Goal: Task Accomplishment & Management: Manage account settings

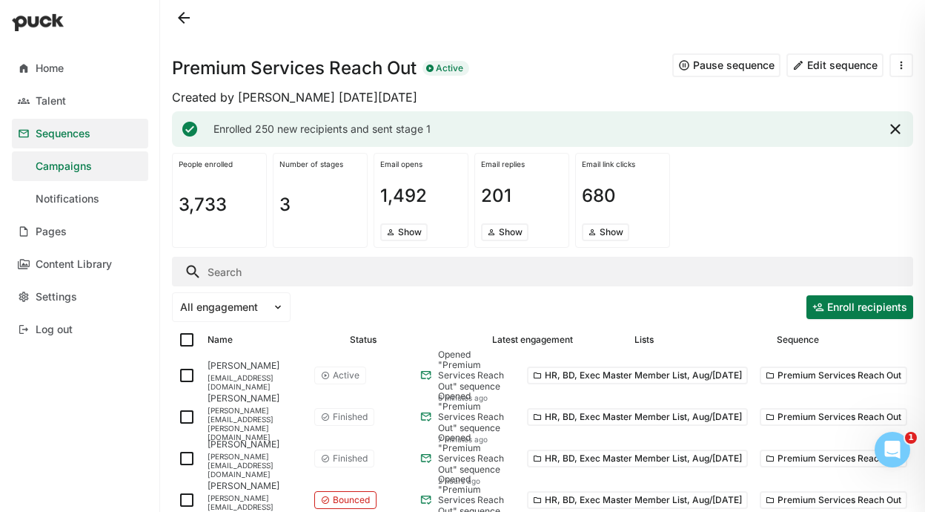
click at [220, 270] on input "Search" at bounding box center [543, 272] width 742 height 30
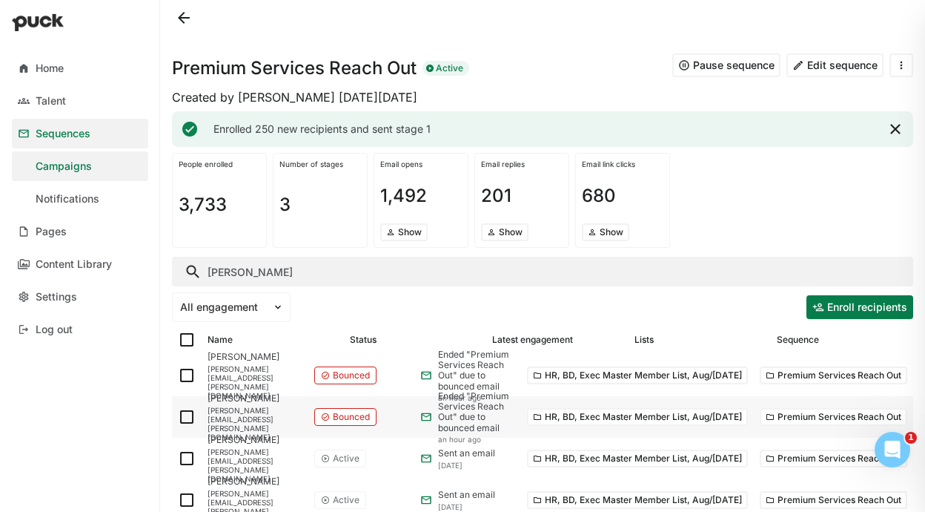
type input "pamela whit"
click at [183, 417] on img at bounding box center [187, 417] width 18 height 18
click at [178, 417] on input "checkbox" at bounding box center [177, 417] width 1 height 1
checkbox input "true"
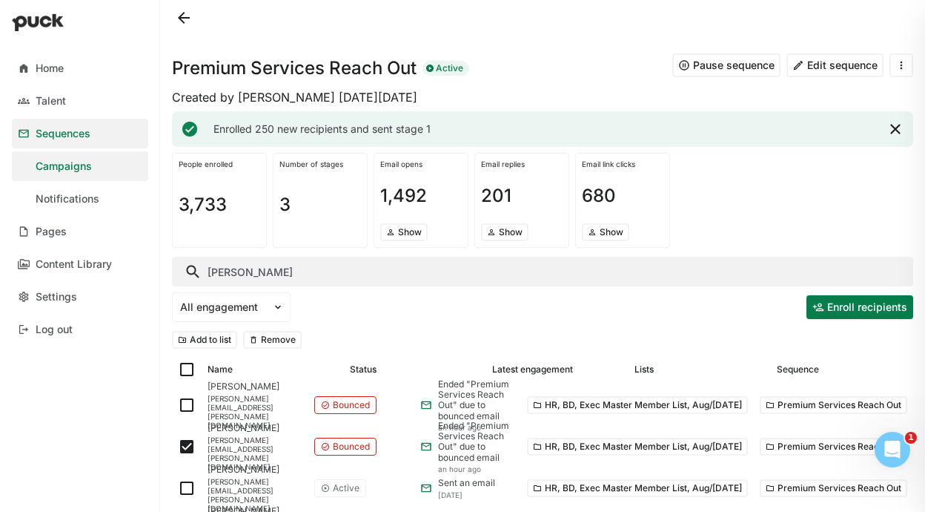
click at [283, 337] on button "Remove" at bounding box center [272, 340] width 59 height 18
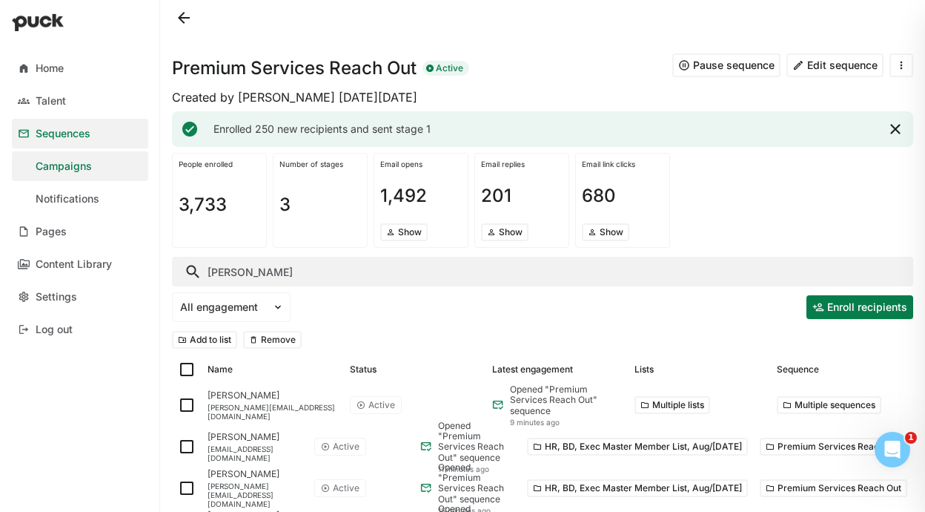
checkbox input "false"
click at [320, 277] on input "[PERSON_NAME]" at bounding box center [543, 272] width 742 height 30
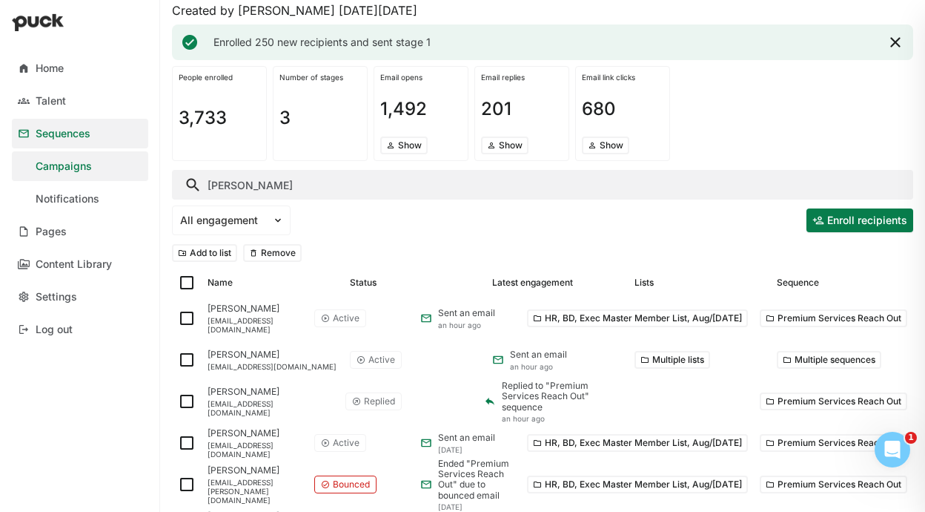
scroll to position [88, 0]
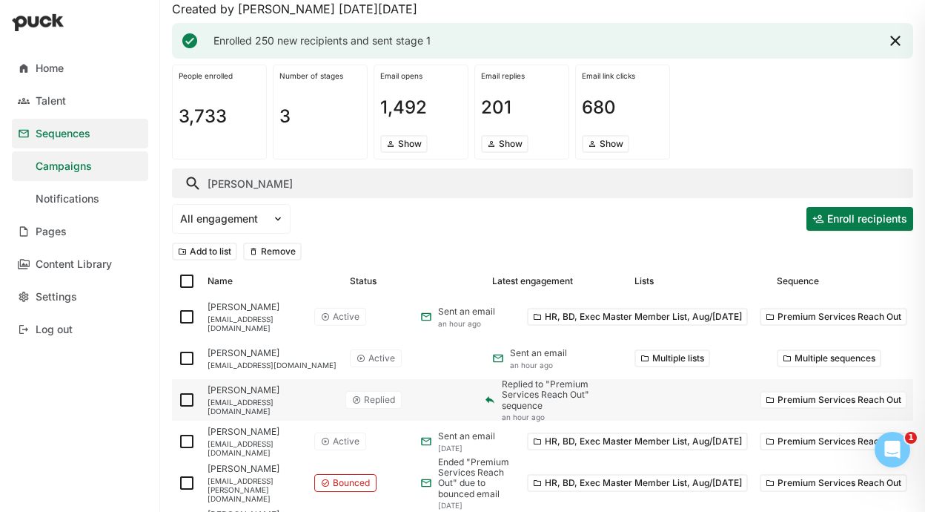
type input "[PERSON_NAME]"
click at [185, 400] on img at bounding box center [187, 400] width 18 height 18
click at [178, 400] on input "checkbox" at bounding box center [177, 400] width 1 height 1
checkbox input "true"
click at [277, 251] on button "Remove" at bounding box center [272, 251] width 59 height 18
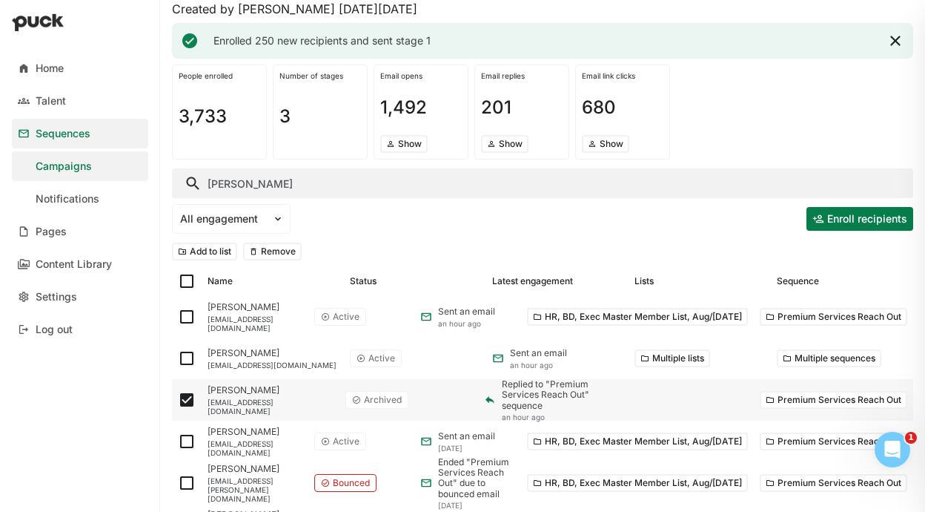
click at [184, 400] on img at bounding box center [187, 400] width 18 height 18
click at [178, 400] on input "checkbox" at bounding box center [177, 400] width 1 height 1
checkbox input "false"
click at [281, 176] on input "[PERSON_NAME]" at bounding box center [543, 183] width 742 height 30
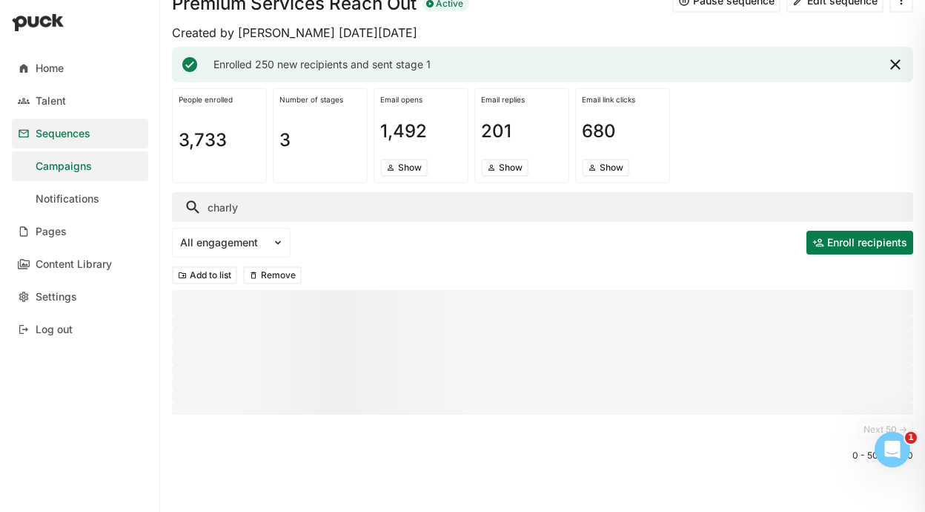
scroll to position [65, 0]
type input "c"
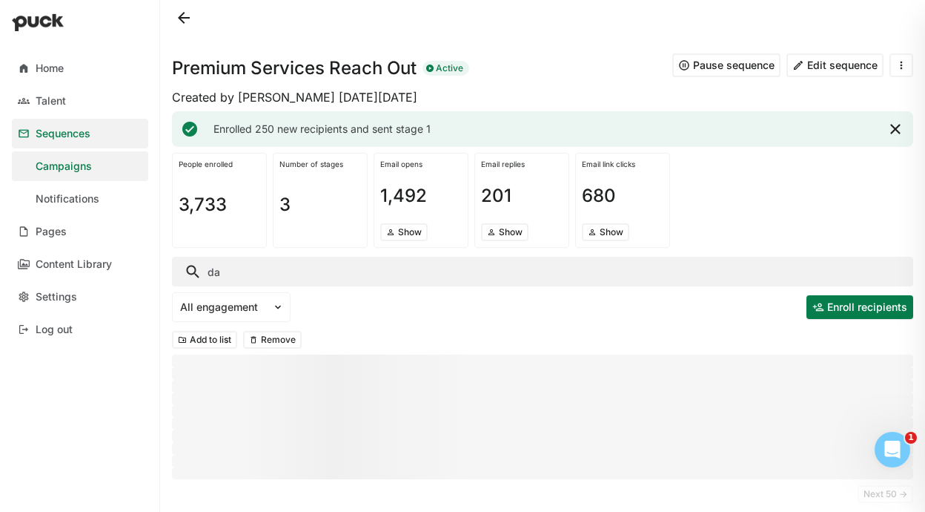
type input "d"
click at [92, 141] on link "Sequences" at bounding box center [80, 134] width 136 height 30
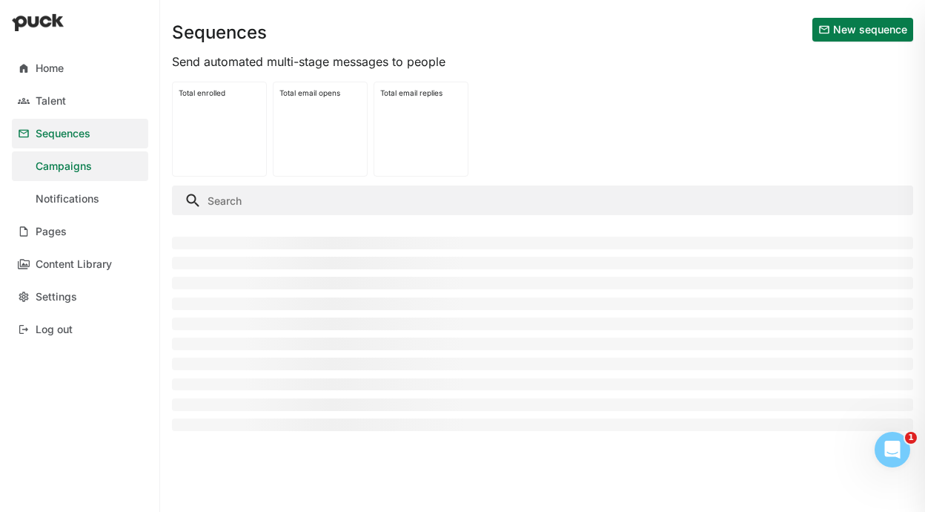
click at [529, 134] on div "Total enrolled Total email opens Total email replies" at bounding box center [543, 129] width 742 height 107
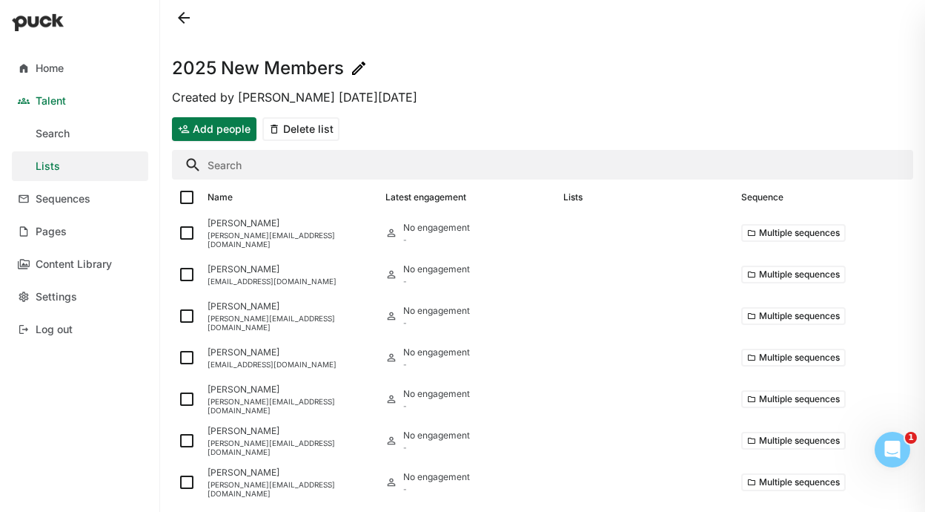
click at [187, 17] on button at bounding box center [184, 18] width 24 height 24
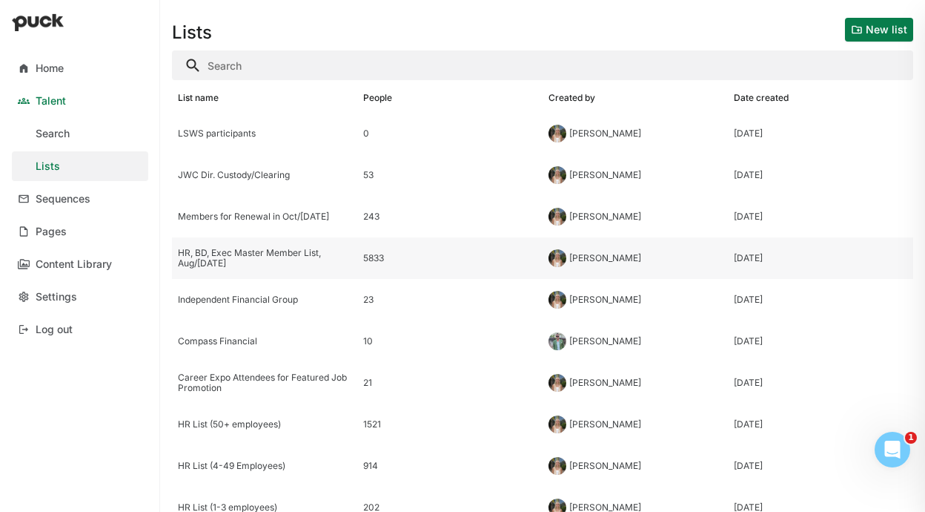
click at [262, 260] on div "HR, BD, Exec Master Member List, Aug/[DATE]" at bounding box center [265, 259] width 174 height 22
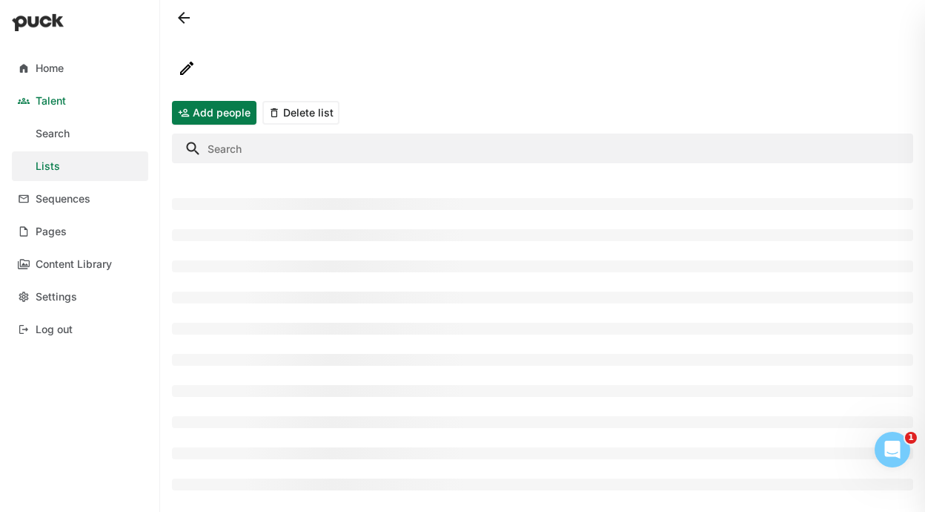
click at [396, 153] on input "Search" at bounding box center [543, 148] width 742 height 30
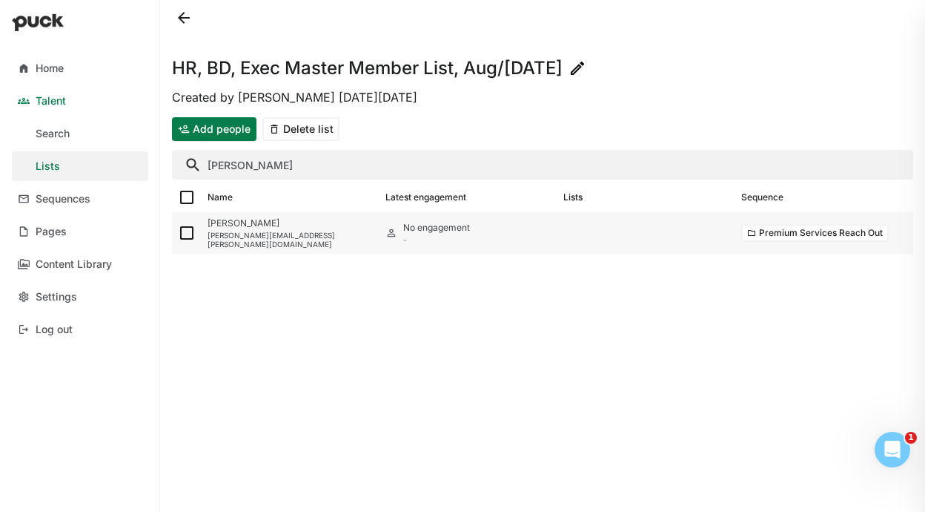
type input "[PERSON_NAME]"
click at [190, 234] on img at bounding box center [187, 233] width 18 height 18
click at [178, 234] on input "checkbox" at bounding box center [177, 233] width 1 height 1
checkbox input "true"
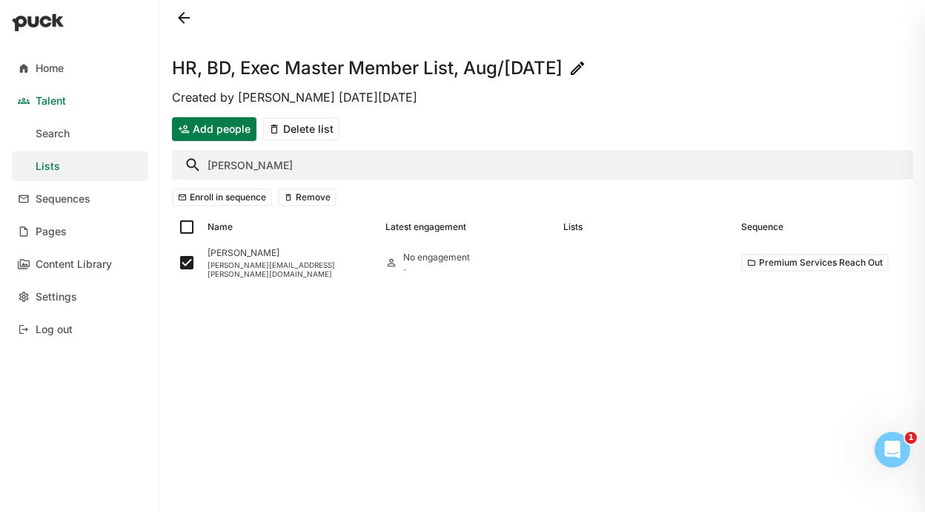
click at [295, 199] on button "Remove" at bounding box center [307, 197] width 59 height 18
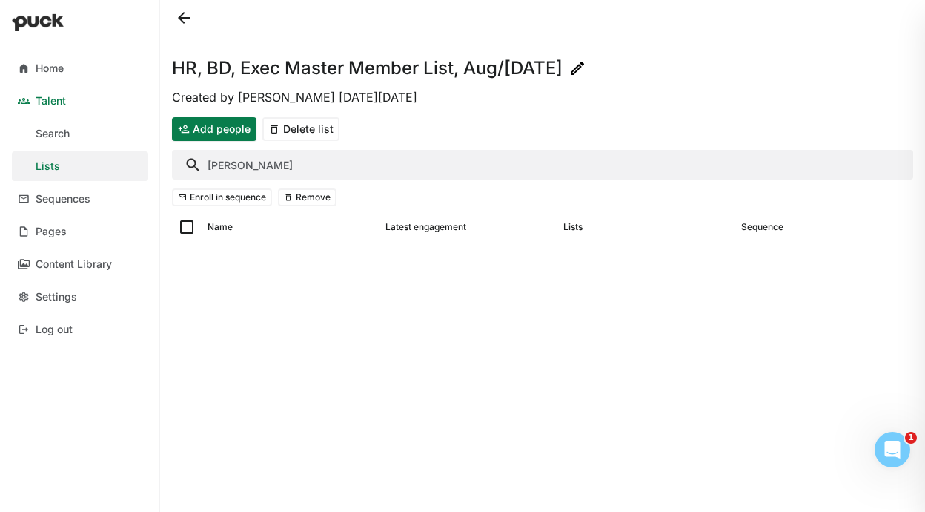
click at [320, 156] on input "[PERSON_NAME]" at bounding box center [543, 165] width 742 height 30
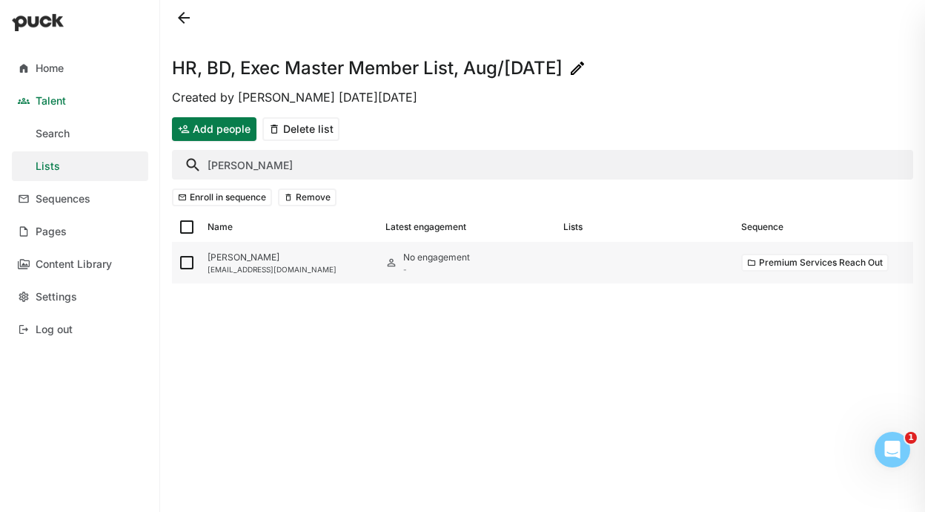
type input "[PERSON_NAME]"
click at [188, 263] on img at bounding box center [187, 263] width 18 height 18
click at [178, 263] on input "checkbox" at bounding box center [177, 262] width 1 height 1
checkbox input "true"
click at [305, 205] on button "Remove" at bounding box center [307, 197] width 59 height 18
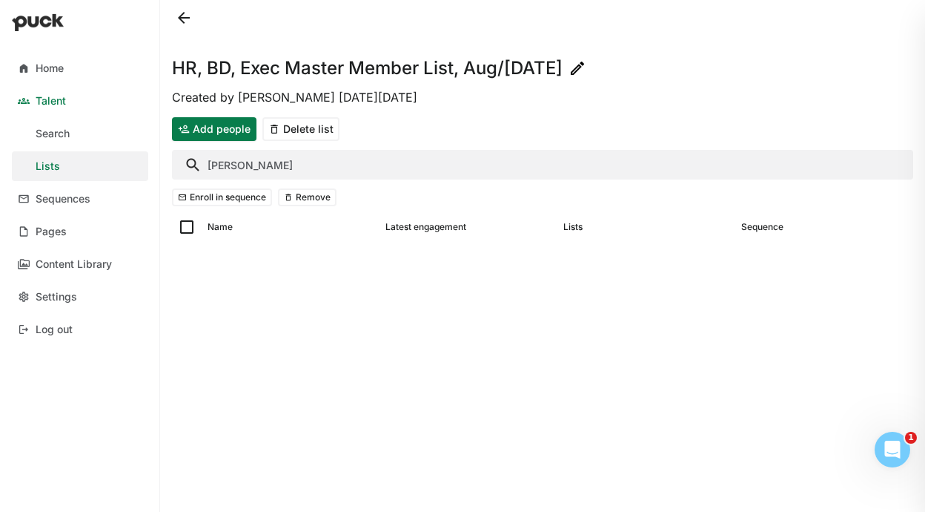
click at [257, 173] on input "[PERSON_NAME]" at bounding box center [543, 165] width 742 height 30
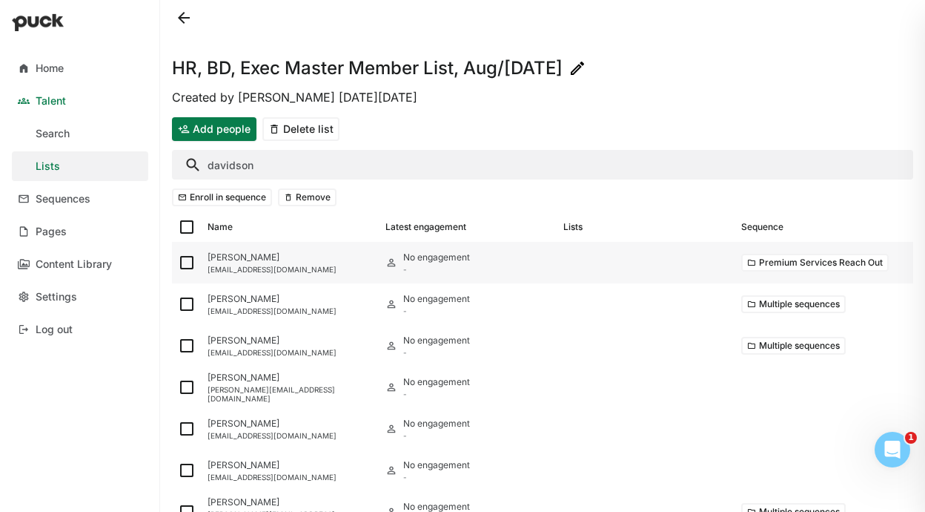
type input "davidson"
click at [187, 264] on img at bounding box center [187, 263] width 18 height 18
click at [178, 263] on input "checkbox" at bounding box center [177, 262] width 1 height 1
click at [293, 206] on div "Enroll in sequence Remove" at bounding box center [543, 197] width 742 height 30
click at [293, 205] on button "Remove" at bounding box center [307, 197] width 59 height 18
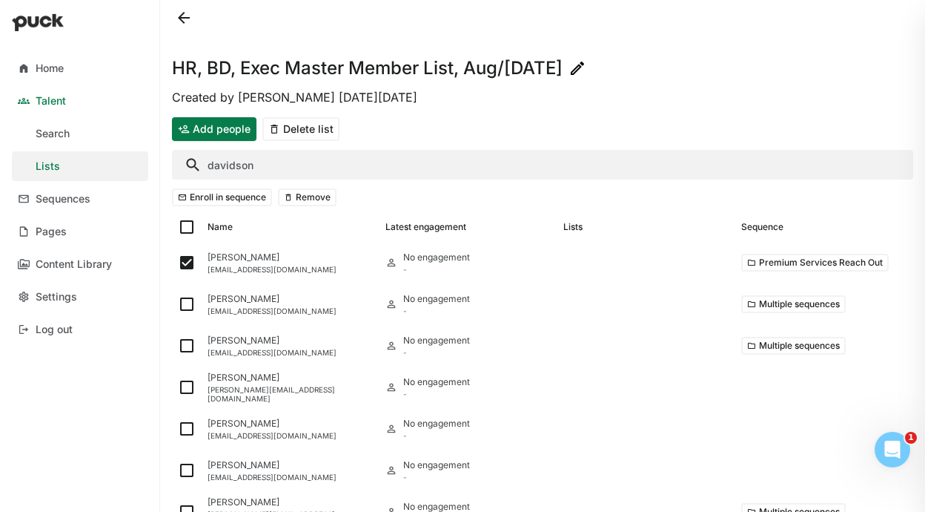
checkbox input "false"
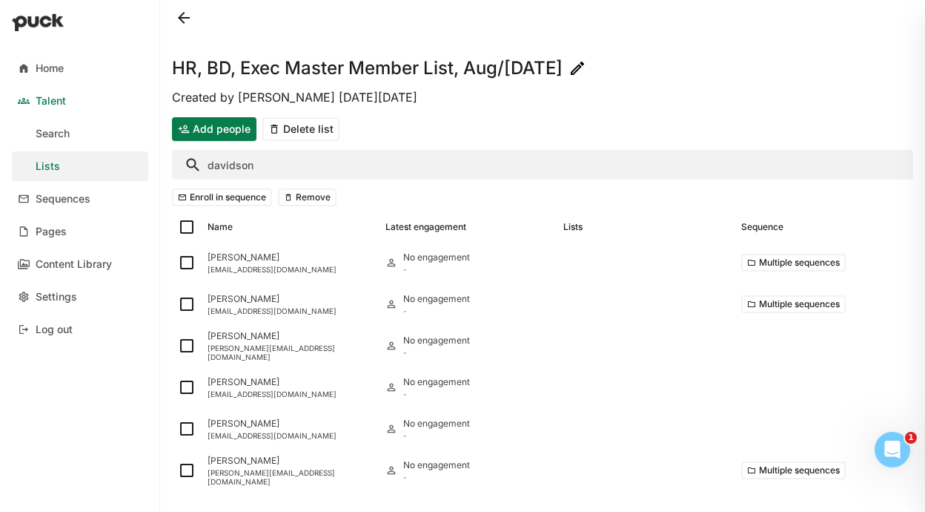
click at [342, 152] on input "davidson" at bounding box center [543, 165] width 742 height 30
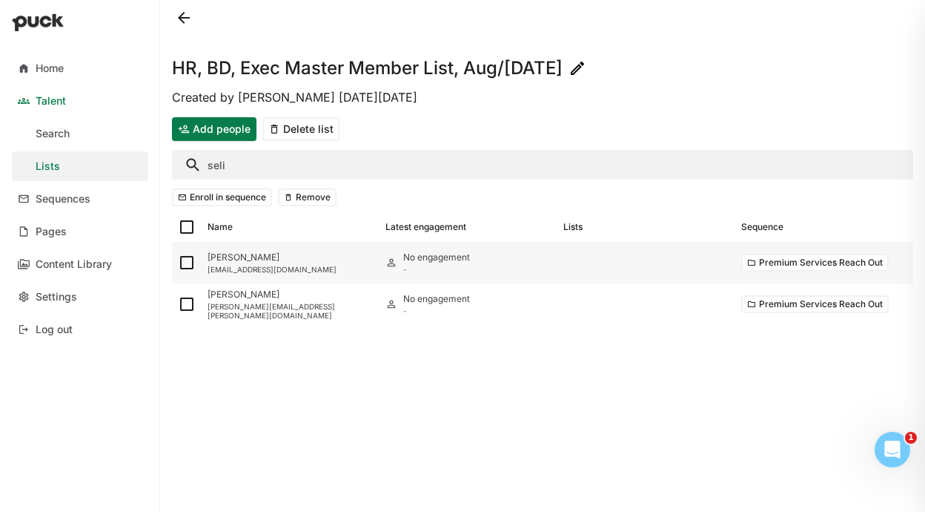
type input "seli"
click at [185, 264] on img at bounding box center [187, 263] width 18 height 18
click at [178, 263] on input "checkbox" at bounding box center [177, 262] width 1 height 1
click at [284, 202] on button "Remove" at bounding box center [307, 197] width 59 height 18
click at [318, 197] on button "Remove" at bounding box center [307, 197] width 59 height 18
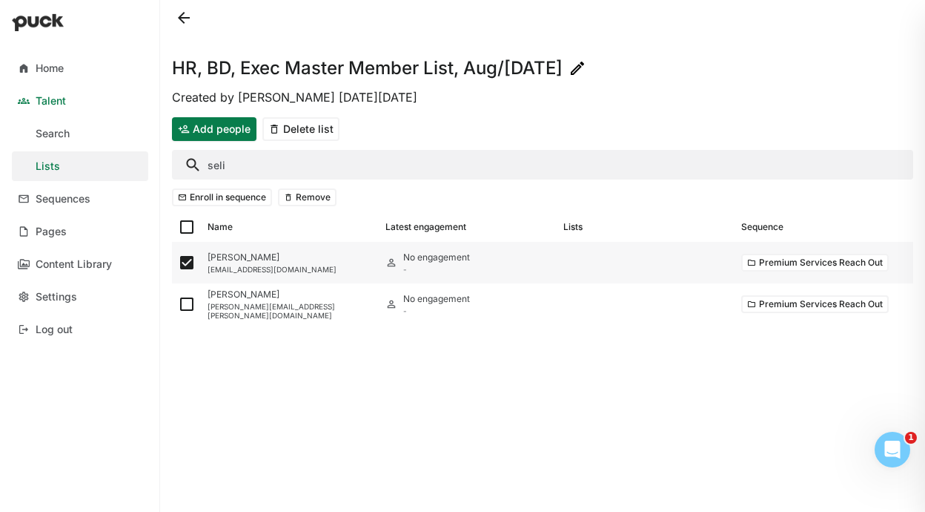
click at [183, 260] on img at bounding box center [187, 263] width 18 height 18
click at [178, 262] on input "checkbox" at bounding box center [177, 262] width 1 height 1
click at [189, 264] on img at bounding box center [187, 263] width 18 height 18
click at [178, 263] on input "checkbox" at bounding box center [177, 262] width 1 height 1
click at [316, 194] on button "Remove" at bounding box center [307, 197] width 59 height 18
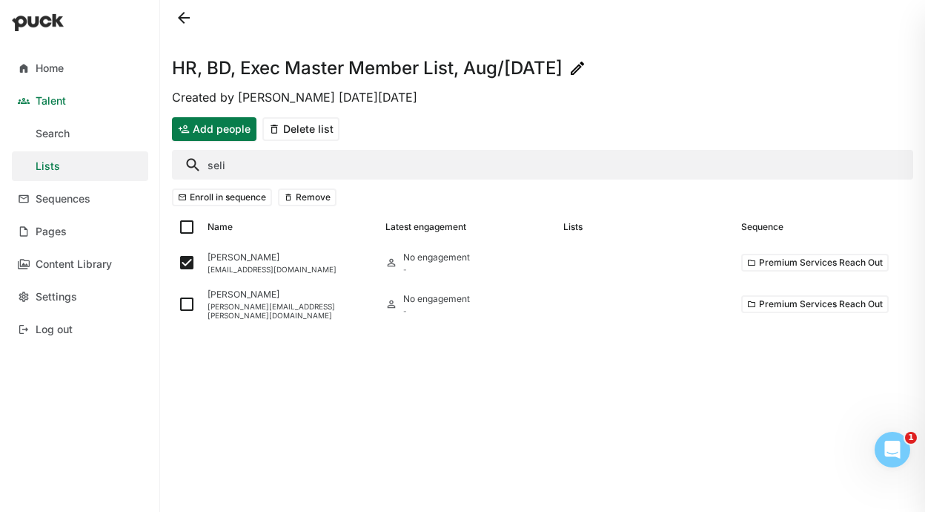
checkbox input "false"
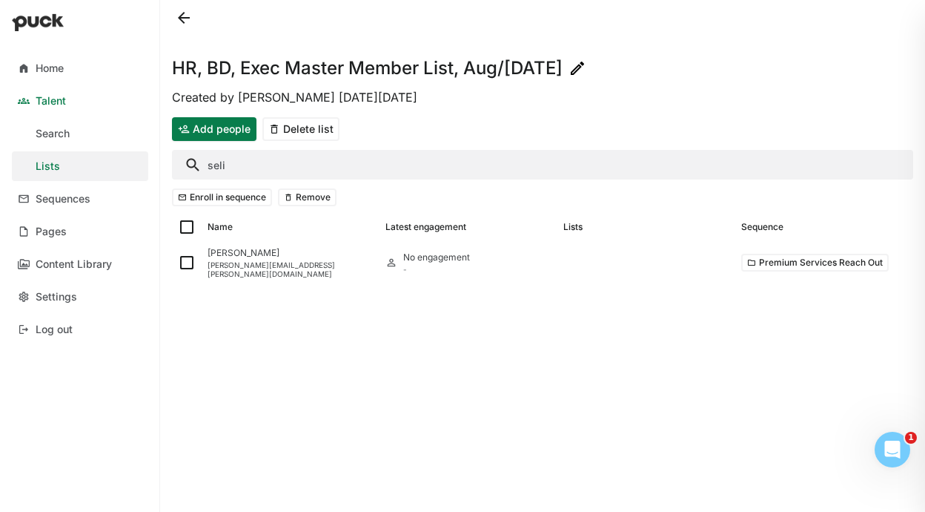
click at [254, 156] on input "seli" at bounding box center [543, 165] width 742 height 30
type input "a"
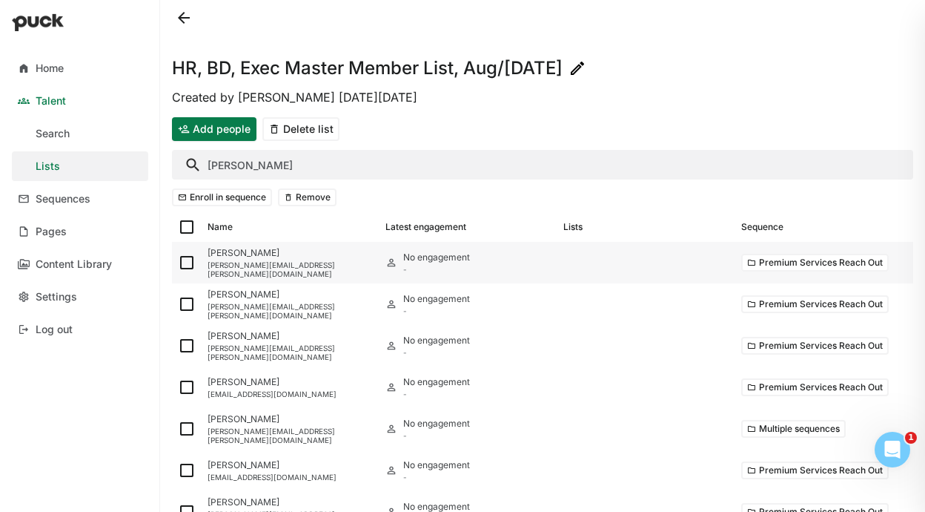
type input "[PERSON_NAME]"
click at [191, 260] on img at bounding box center [187, 263] width 18 height 18
click at [178, 262] on input "checkbox" at bounding box center [177, 262] width 1 height 1
click at [313, 195] on button "Remove" at bounding box center [307, 197] width 59 height 18
checkbox input "false"
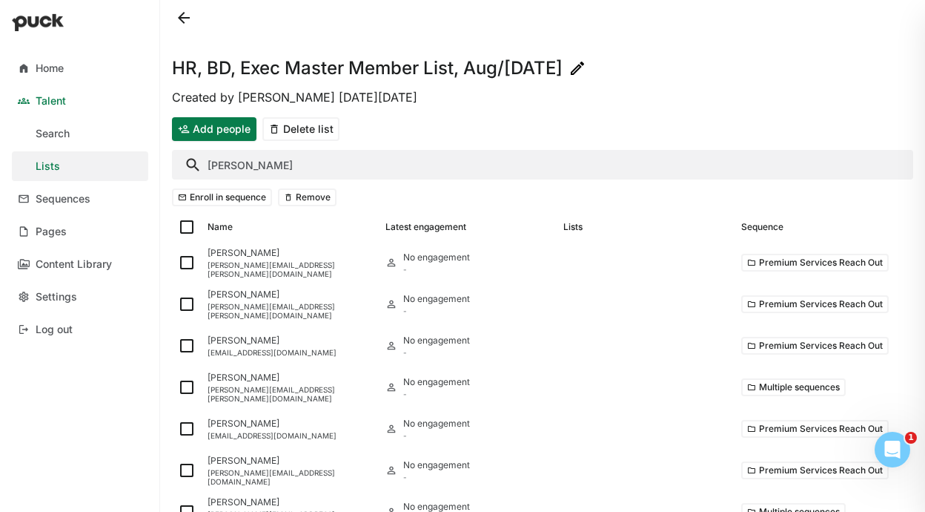
click at [249, 169] on input "[PERSON_NAME]" at bounding box center [543, 165] width 742 height 30
type input "e"
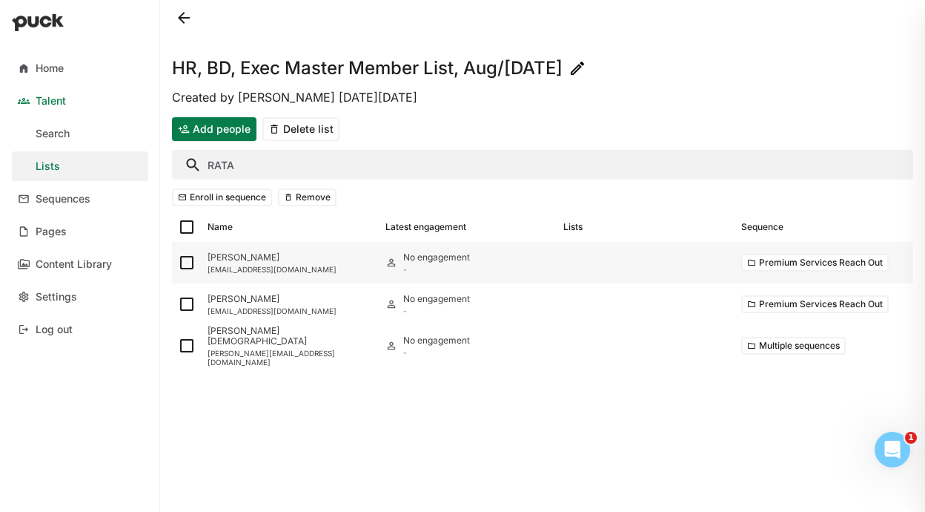
type input "RATA"
click at [181, 265] on img at bounding box center [187, 263] width 18 height 18
click at [178, 263] on input "checkbox" at bounding box center [177, 262] width 1 height 1
click at [324, 197] on button "Remove" at bounding box center [307, 197] width 59 height 18
checkbox input "false"
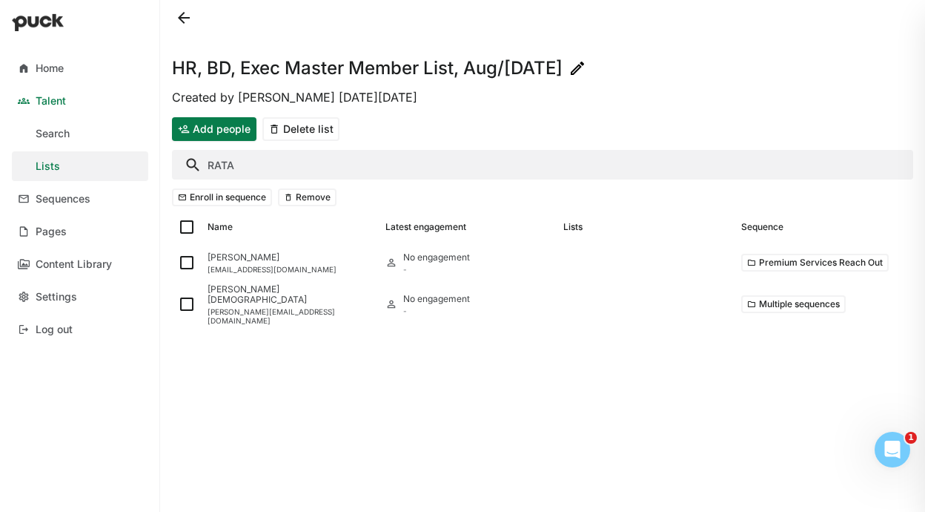
click at [228, 168] on input "RATA" at bounding box center [543, 165] width 742 height 30
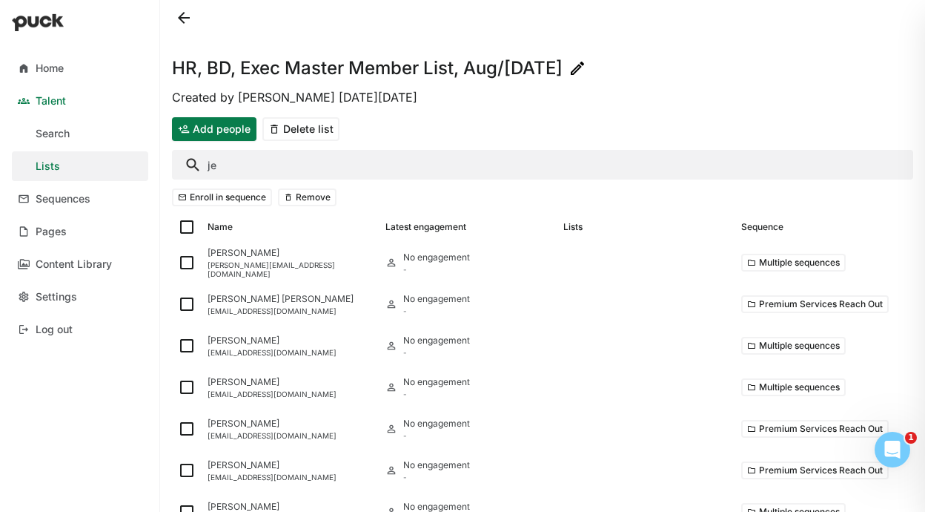
type input "j"
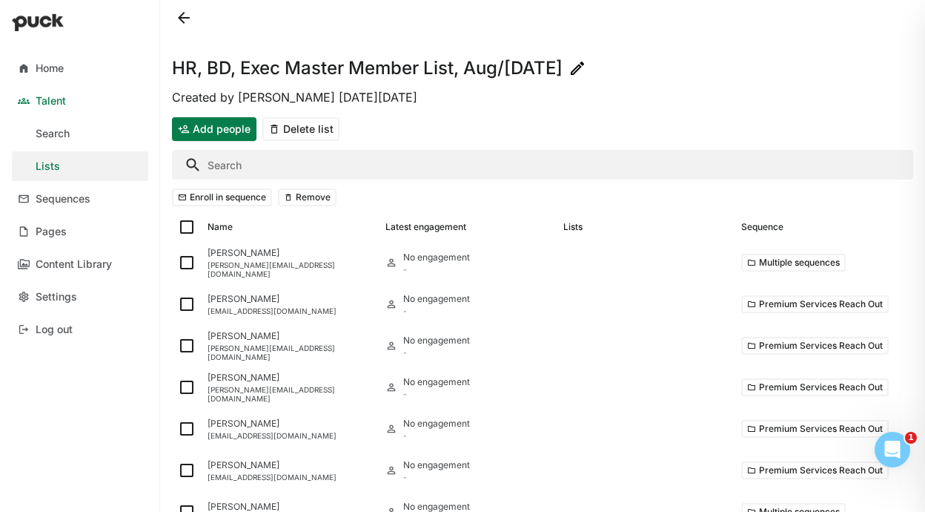
click at [182, 15] on button at bounding box center [184, 18] width 24 height 24
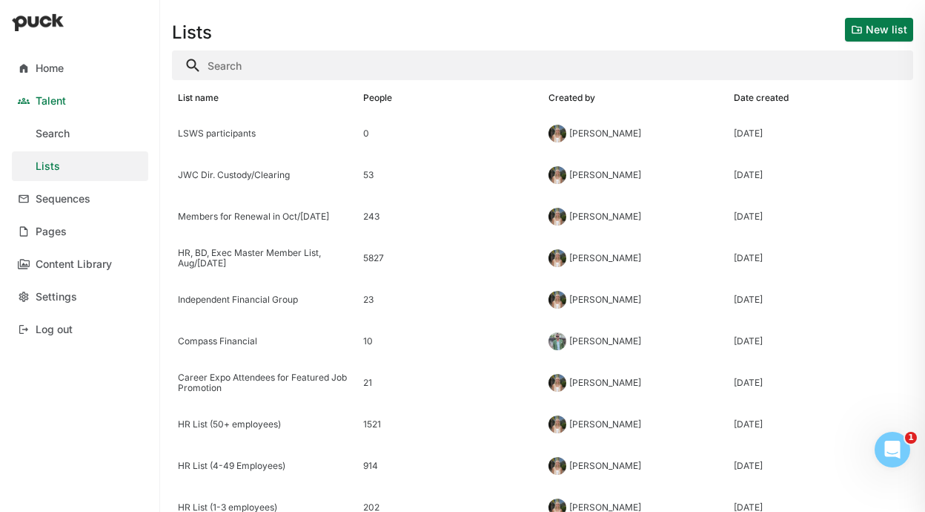
click at [895, 26] on button "New list" at bounding box center [879, 30] width 68 height 24
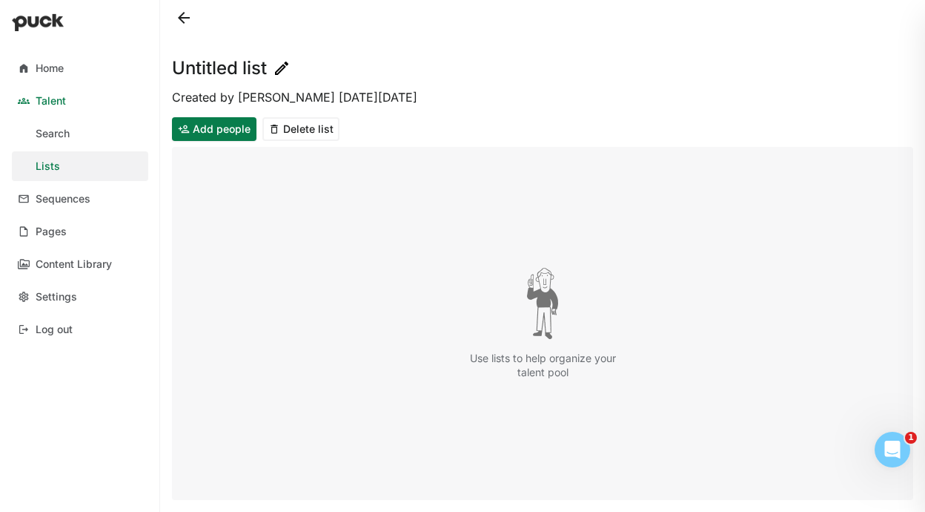
click at [241, 68] on h1 "Untitled list" at bounding box center [219, 68] width 95 height 18
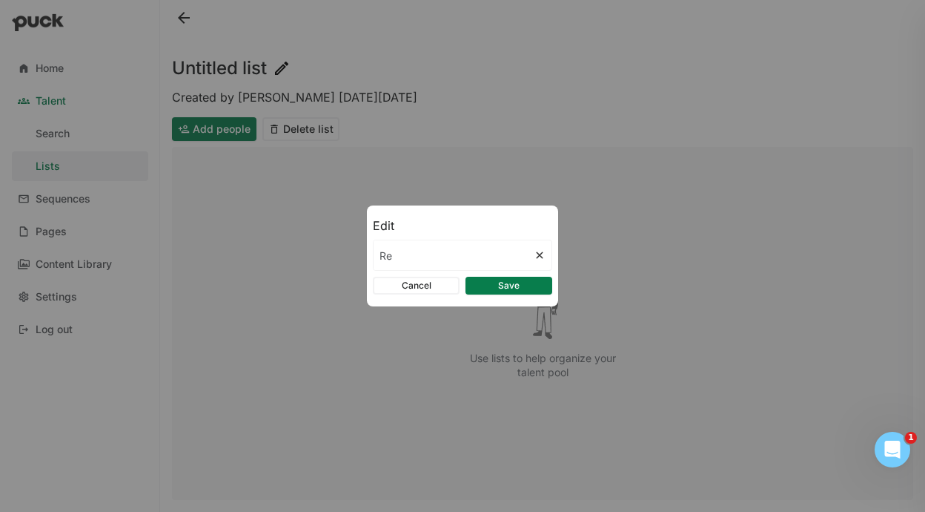
type input "R"
type input "Member Renewals, [DATE]"
click at [519, 278] on button "Save" at bounding box center [509, 286] width 87 height 18
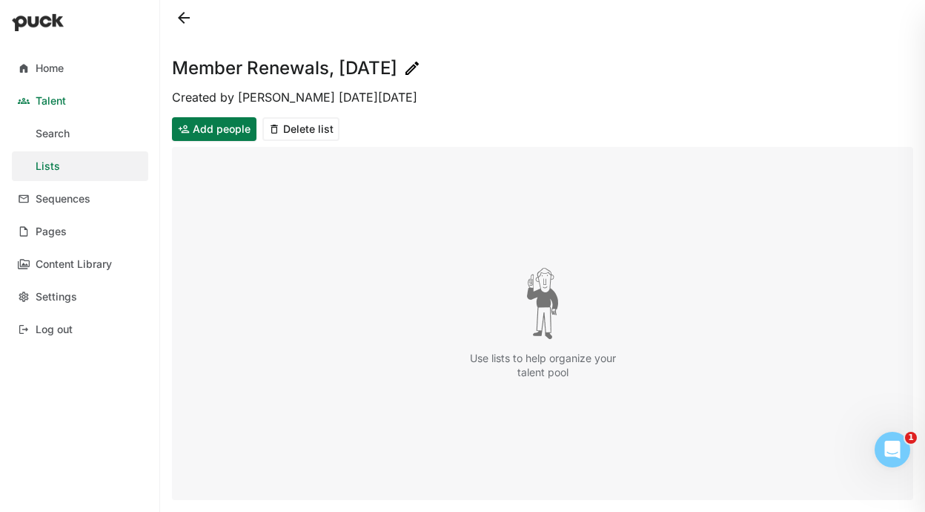
click at [183, 22] on button at bounding box center [184, 18] width 24 height 24
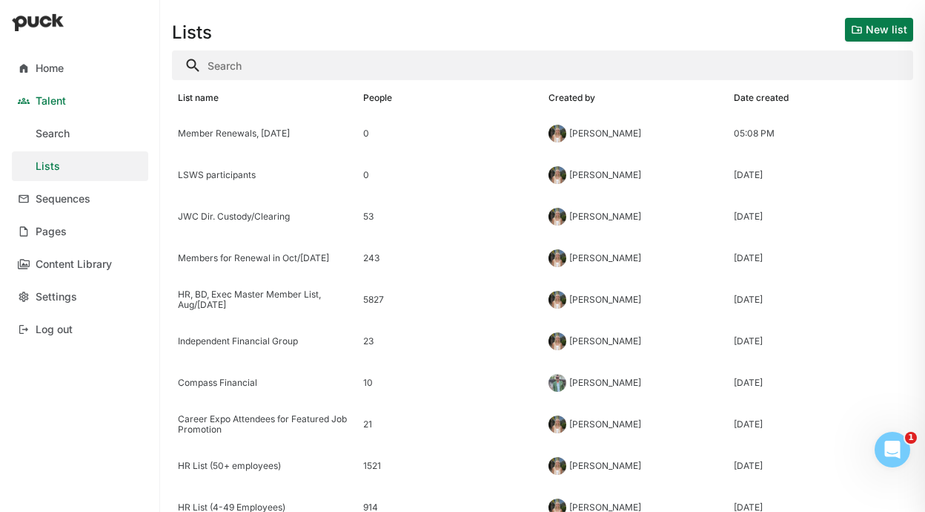
click at [856, 39] on button "New list" at bounding box center [879, 30] width 68 height 24
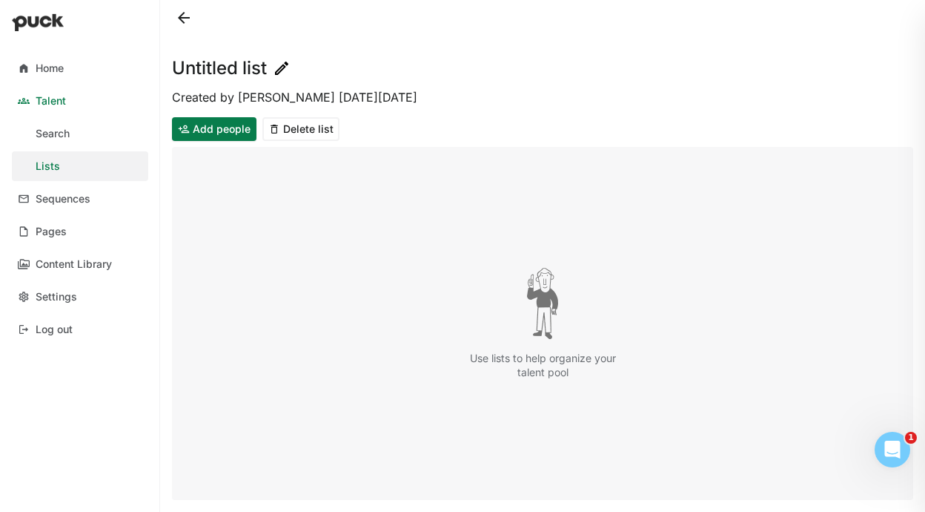
click at [243, 64] on h1 "Untitled list" at bounding box center [219, 68] width 95 height 18
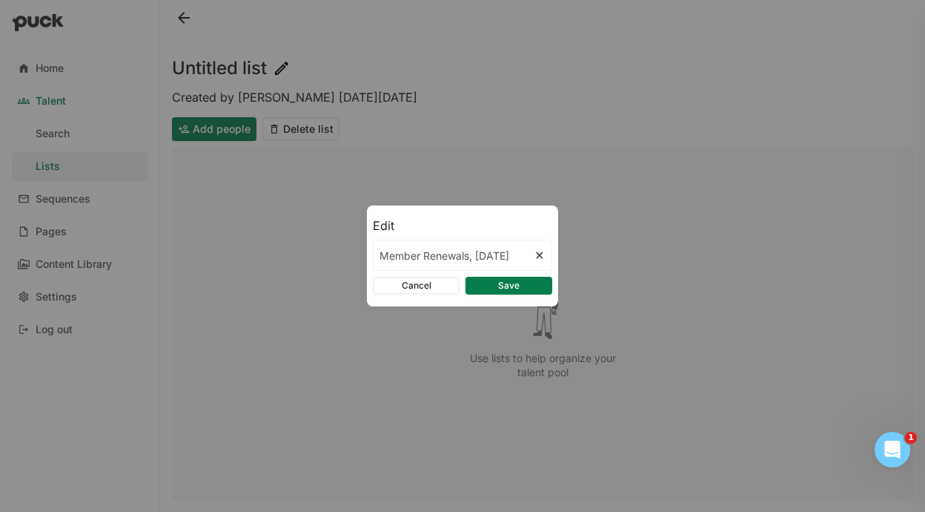
type input "Member Renewals, [DATE]"
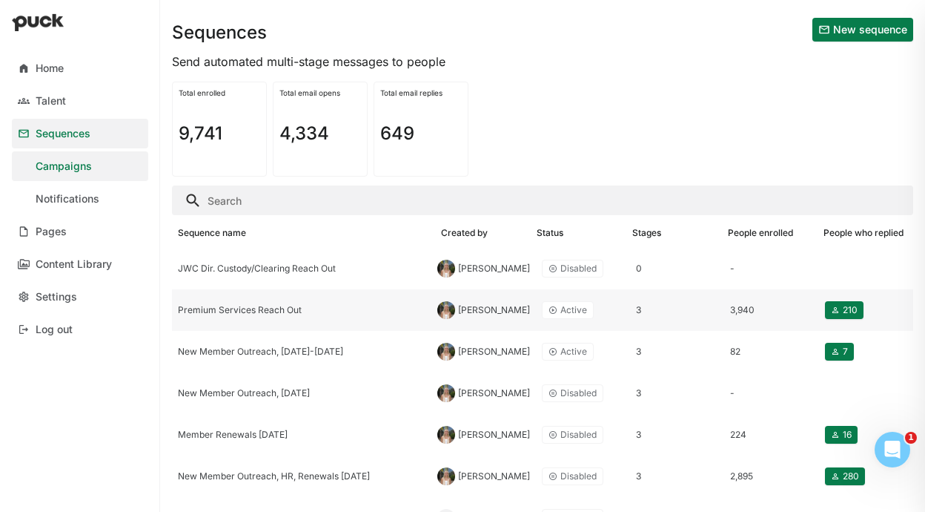
click at [274, 309] on div "Premium Services Reach Out" at bounding box center [302, 310] width 248 height 10
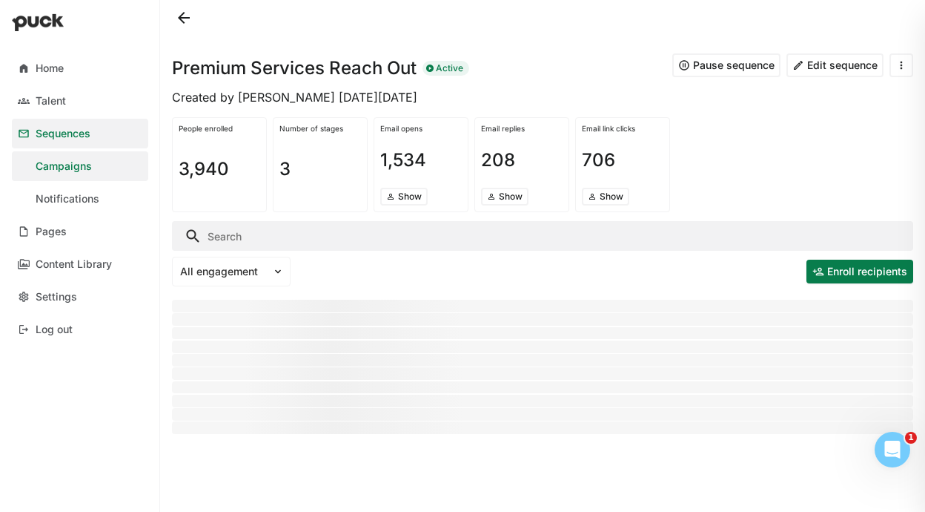
click at [252, 225] on input "Search" at bounding box center [543, 236] width 742 height 30
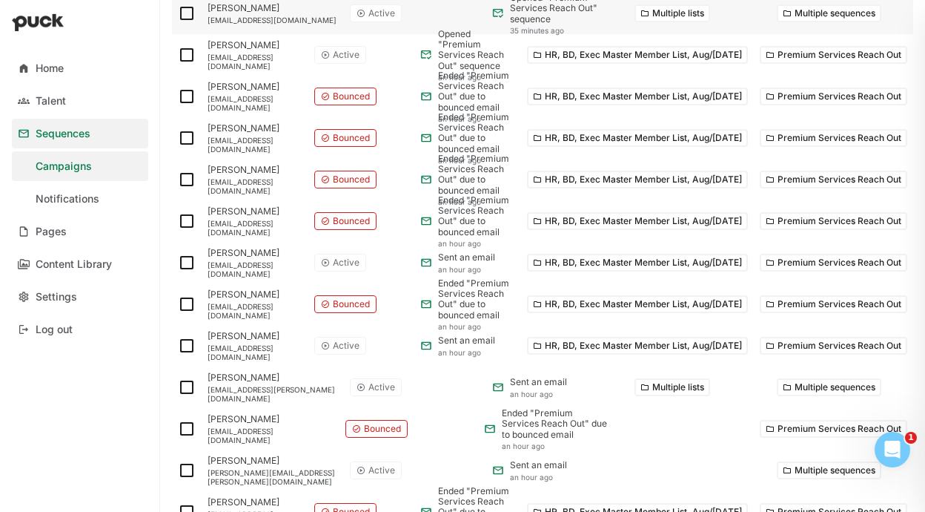
scroll to position [367, 0]
type input "[PERSON_NAME]"
click at [182, 424] on img at bounding box center [187, 429] width 18 height 18
click at [178, 429] on input "checkbox" at bounding box center [177, 429] width 1 height 1
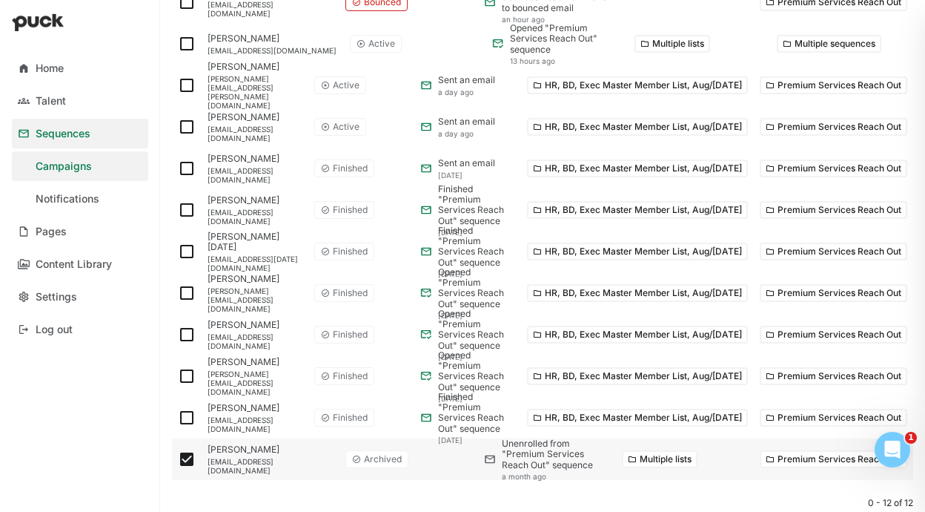
scroll to position [397, 0]
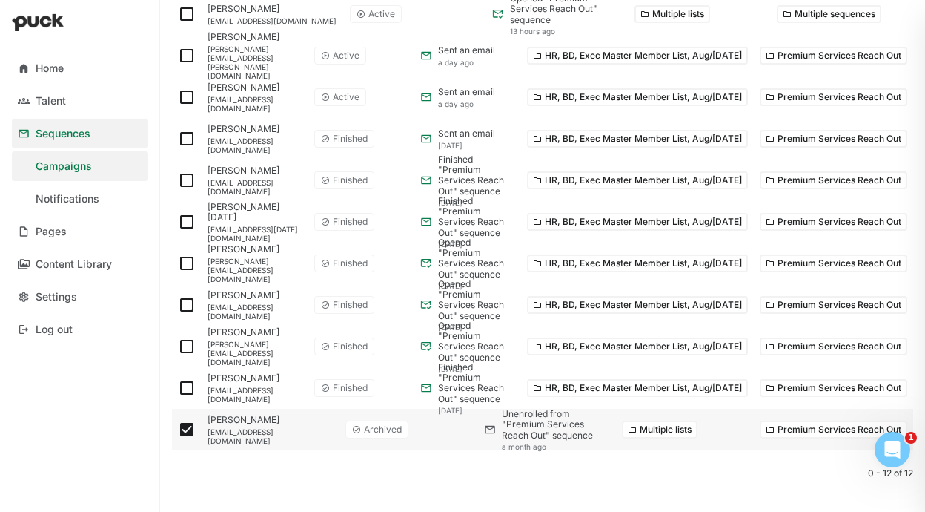
click at [184, 426] on img at bounding box center [187, 429] width 18 height 18
click at [178, 429] on input "checkbox" at bounding box center [177, 429] width 1 height 1
checkbox input "false"
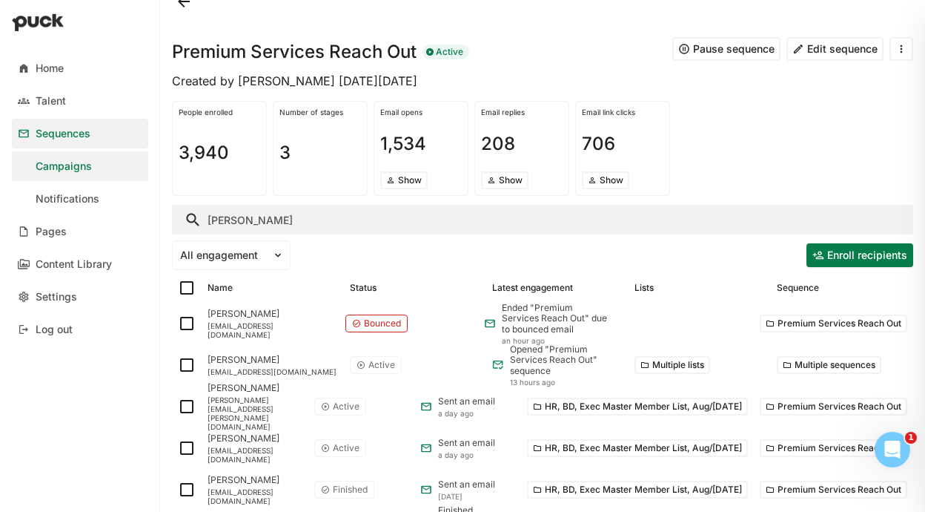
scroll to position [9, 0]
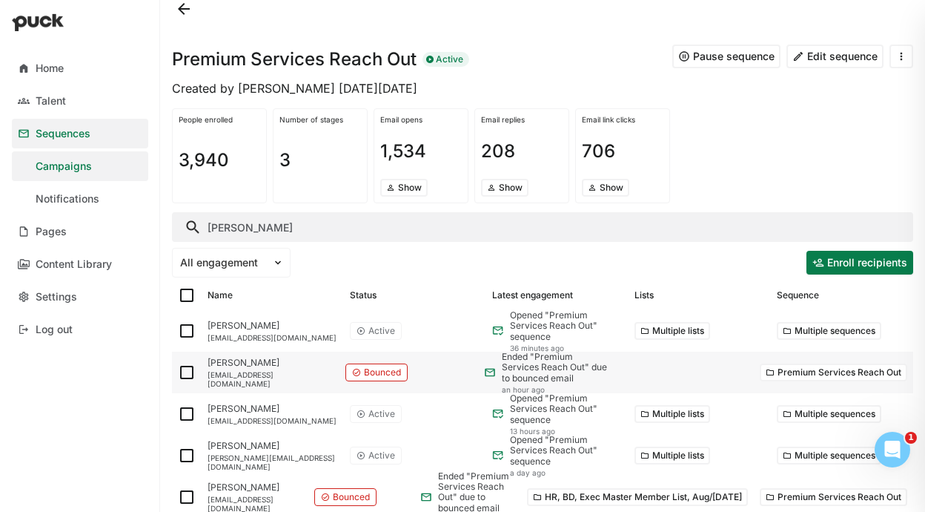
click at [190, 369] on img at bounding box center [187, 372] width 18 height 18
click at [178, 372] on input "checkbox" at bounding box center [177, 372] width 1 height 1
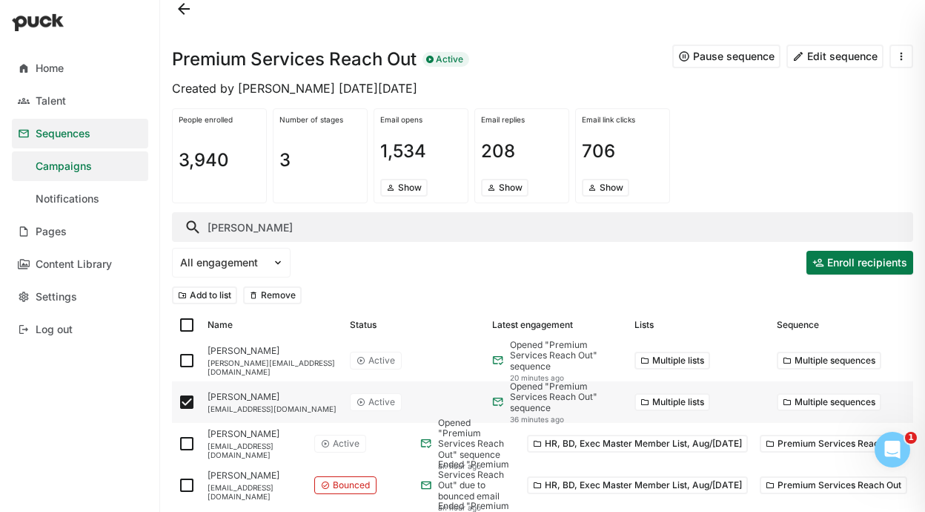
click at [185, 401] on img at bounding box center [187, 402] width 18 height 18
click at [178, 402] on input "checkbox" at bounding box center [177, 402] width 1 height 1
checkbox input "false"
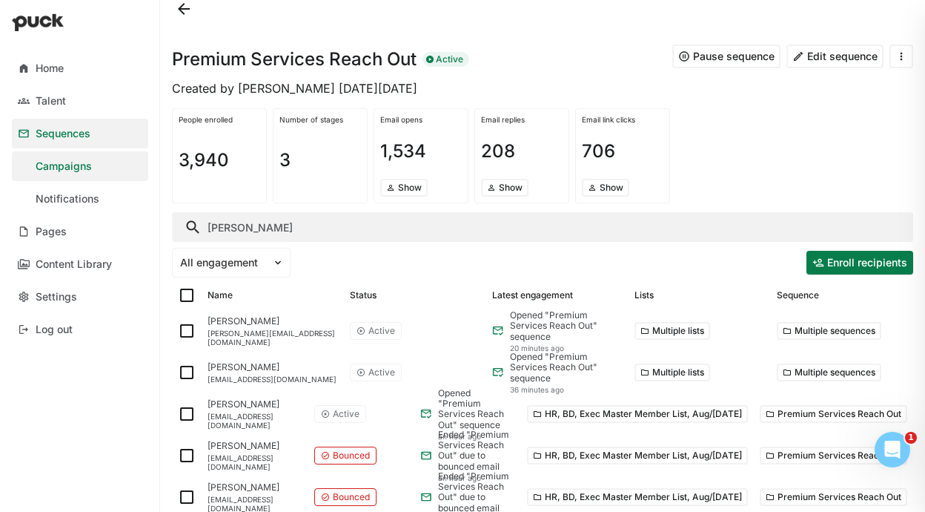
scroll to position [0, 0]
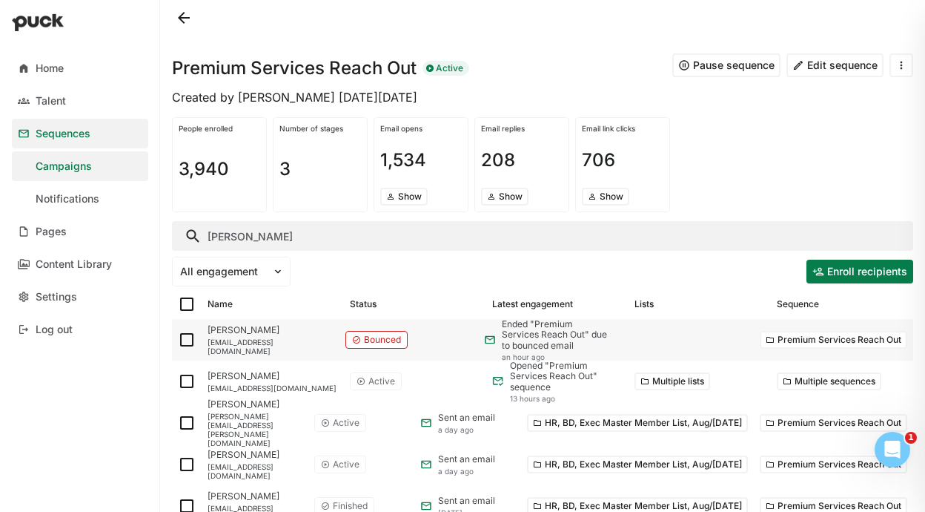
click at [187, 342] on img at bounding box center [187, 340] width 18 height 18
click at [178, 340] on input "checkbox" at bounding box center [177, 340] width 1 height 1
checkbox input "true"
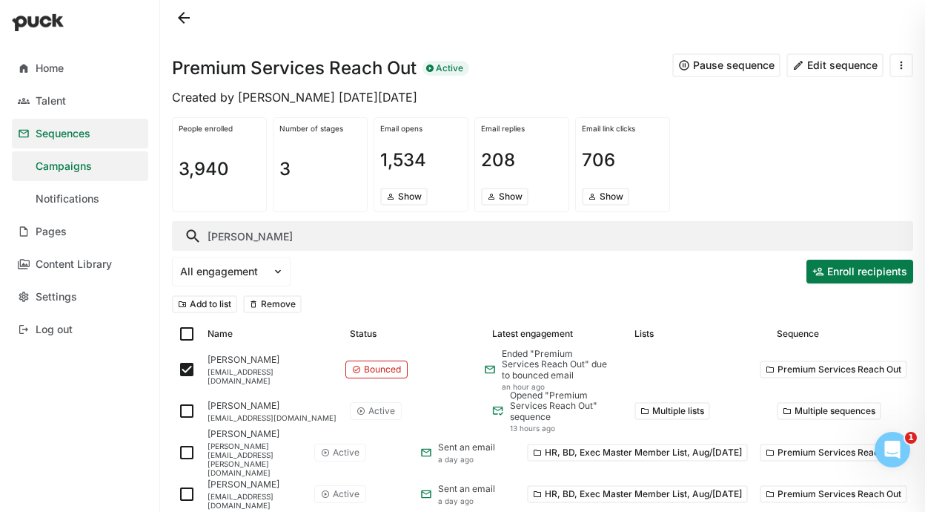
click at [283, 308] on button "Remove" at bounding box center [272, 304] width 59 height 18
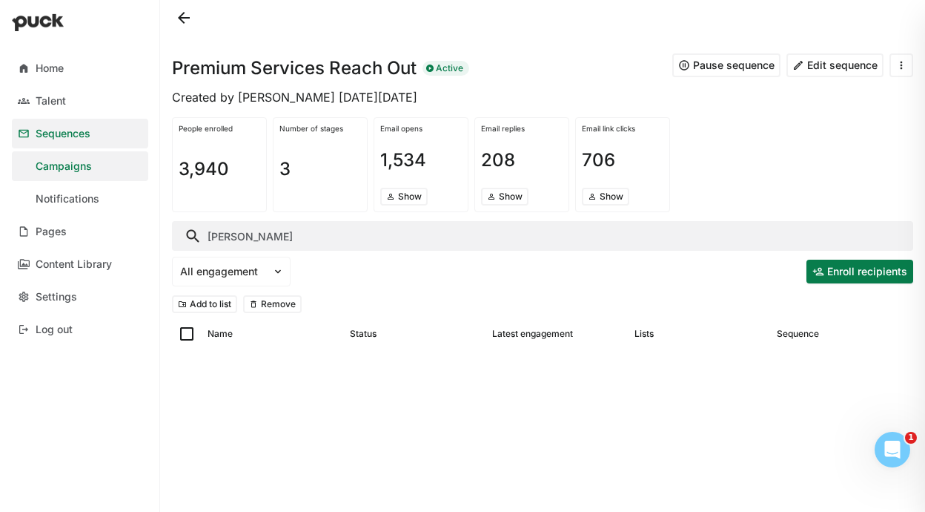
click at [237, 230] on input "charlyn" at bounding box center [543, 236] width 742 height 30
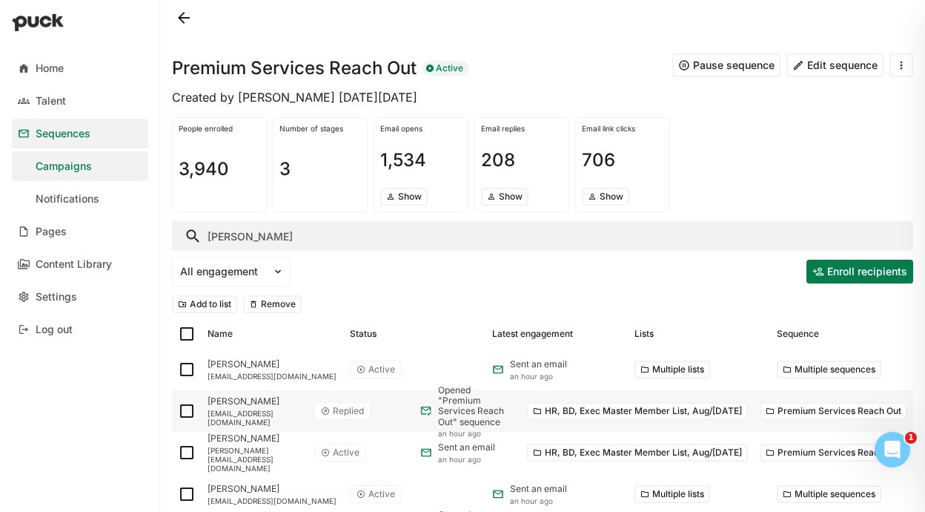
type input "seliger"
click at [186, 411] on img at bounding box center [187, 411] width 18 height 18
click at [178, 411] on input "checkbox" at bounding box center [177, 411] width 1 height 1
checkbox input "true"
click at [285, 302] on button "Remove" at bounding box center [272, 304] width 59 height 18
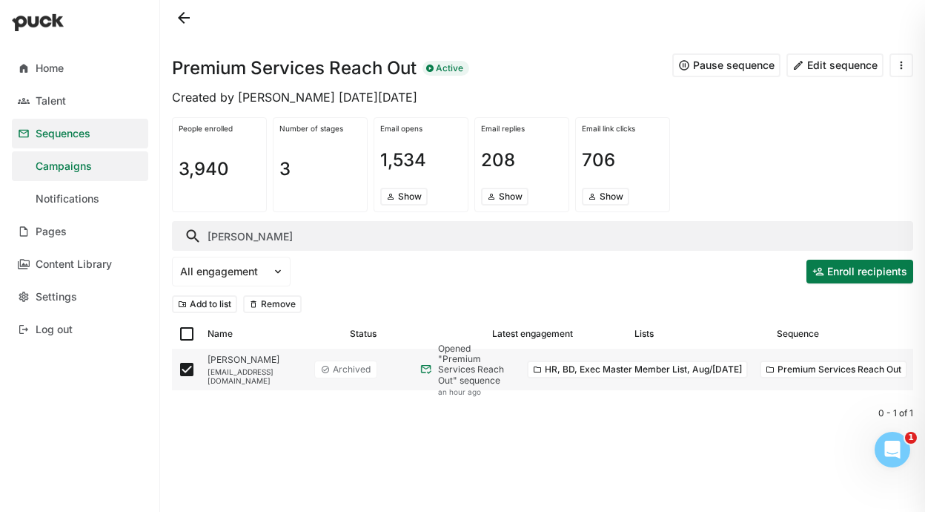
click at [185, 372] on img at bounding box center [187, 369] width 18 height 18
click at [178, 370] on input "checkbox" at bounding box center [177, 369] width 1 height 1
checkbox input "false"
click at [255, 242] on input "seliger" at bounding box center [543, 236] width 742 height 30
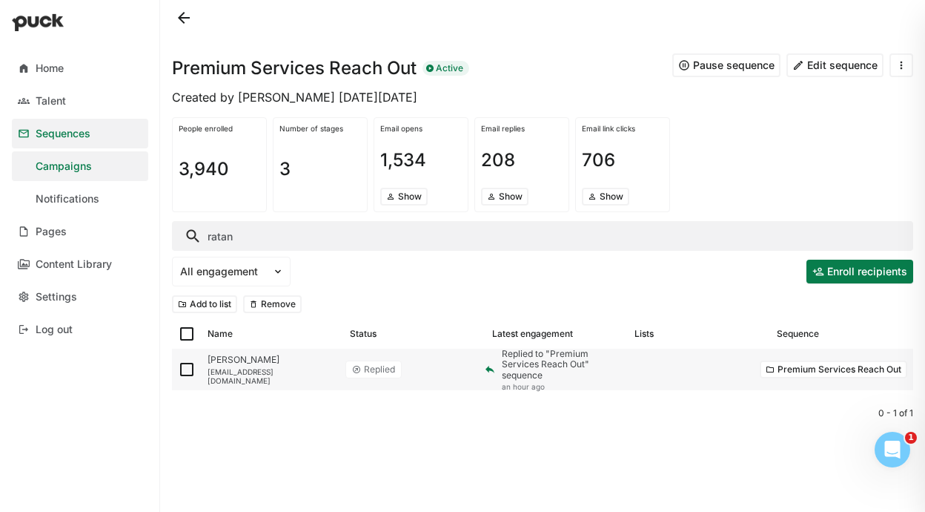
type input "ratan"
click at [190, 372] on img at bounding box center [187, 369] width 18 height 18
click at [178, 370] on input "checkbox" at bounding box center [177, 369] width 1 height 1
checkbox input "true"
click at [271, 308] on button "Remove" at bounding box center [272, 304] width 59 height 18
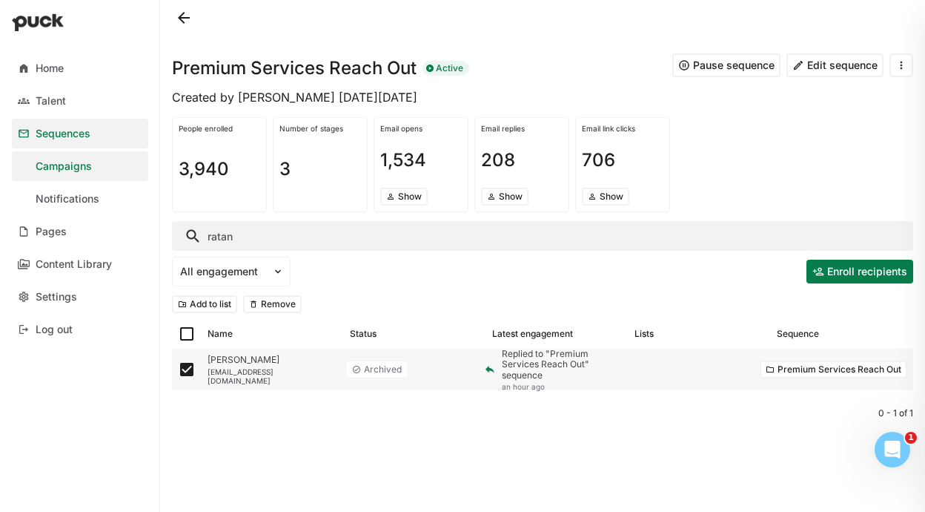
click at [178, 374] on img at bounding box center [187, 369] width 18 height 18
click at [178, 370] on input "checkbox" at bounding box center [177, 369] width 1 height 1
checkbox input "false"
click at [292, 229] on input "ratan" at bounding box center [543, 236] width 742 height 30
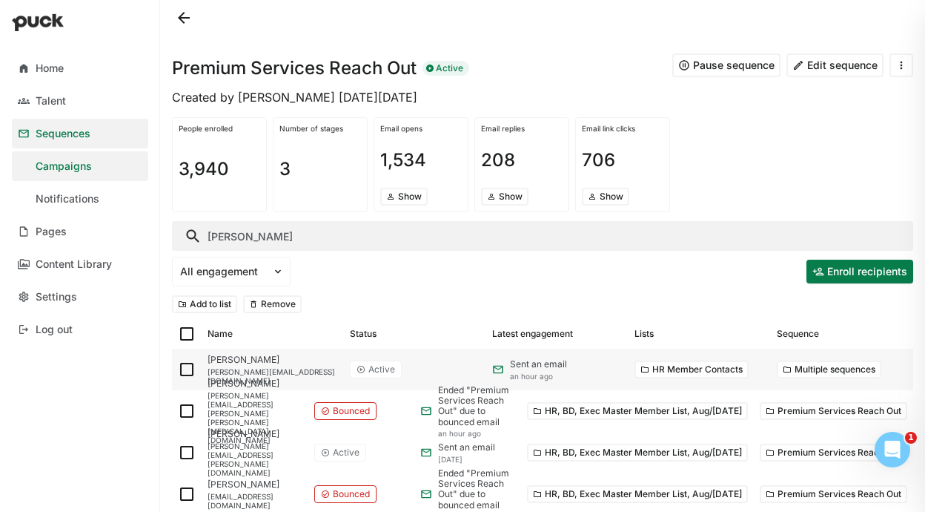
type input "[PERSON_NAME]"
click at [188, 373] on img at bounding box center [187, 369] width 18 height 18
click at [178, 370] on input "checkbox" at bounding box center [177, 369] width 1 height 1
checkbox input "true"
click at [275, 305] on button "Remove" at bounding box center [272, 304] width 59 height 18
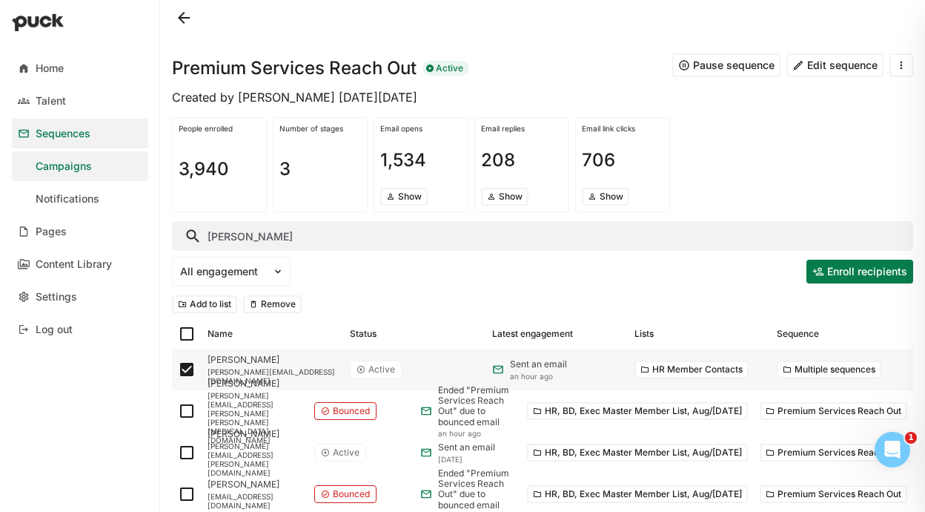
click at [185, 368] on img at bounding box center [187, 369] width 18 height 18
click at [178, 369] on input "checkbox" at bounding box center [177, 369] width 1 height 1
checkbox input "false"
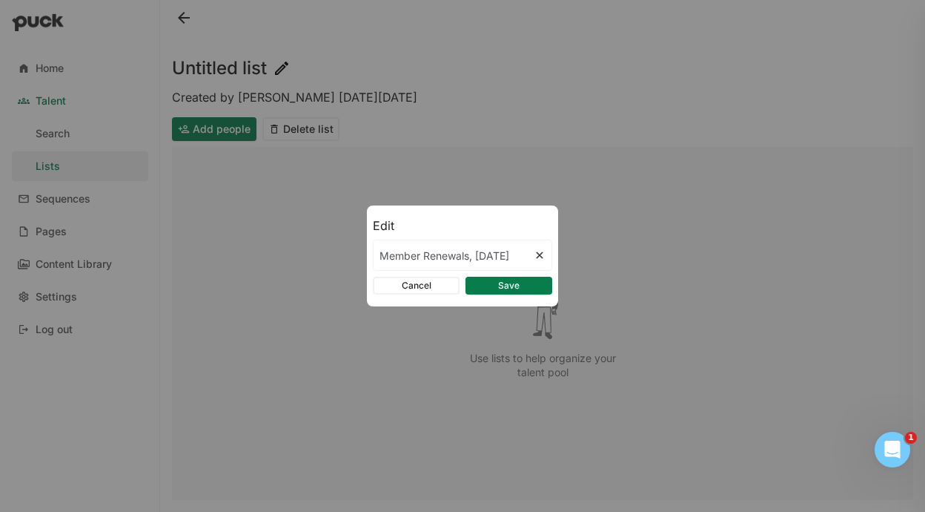
scroll to position [0, 12]
type input "Member Renewals, Dec 1st 2025"
click at [503, 280] on button "Save" at bounding box center [509, 286] width 87 height 18
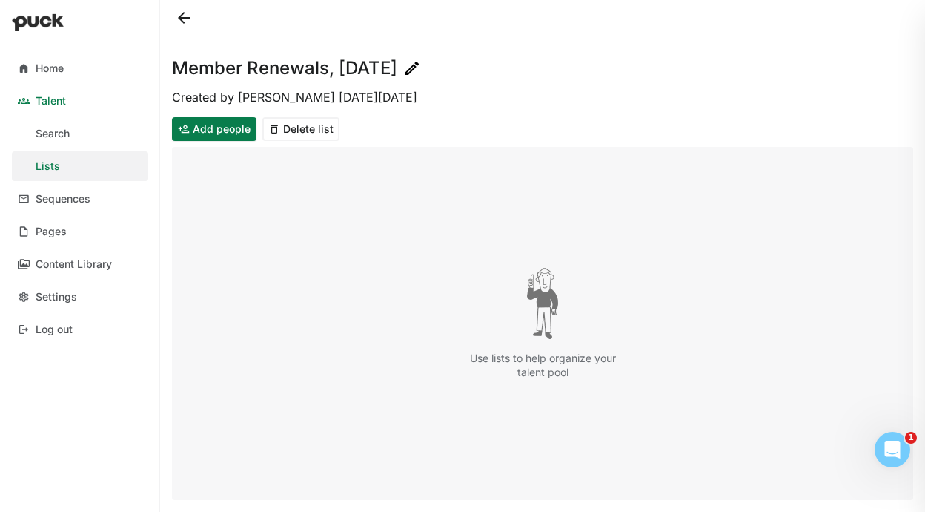
click at [194, 19] on button at bounding box center [184, 18] width 24 height 24
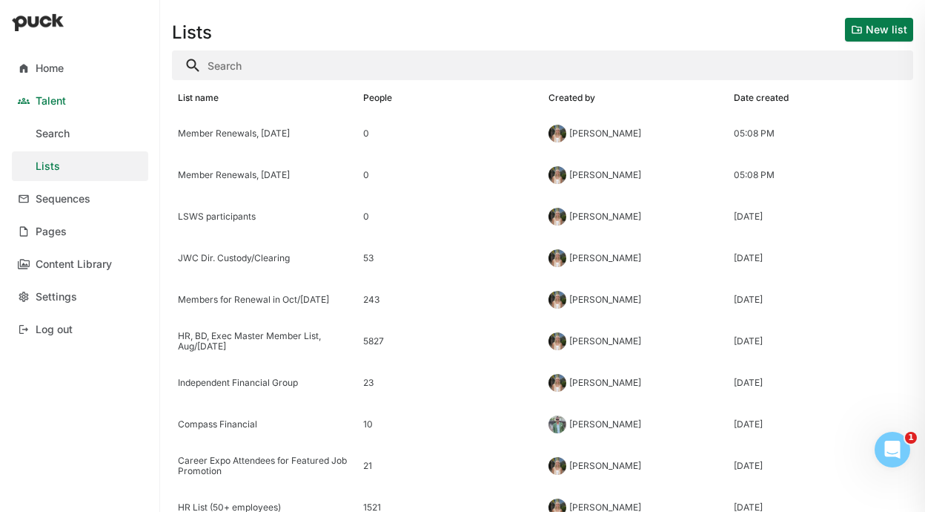
click at [861, 27] on button "New list" at bounding box center [879, 30] width 68 height 24
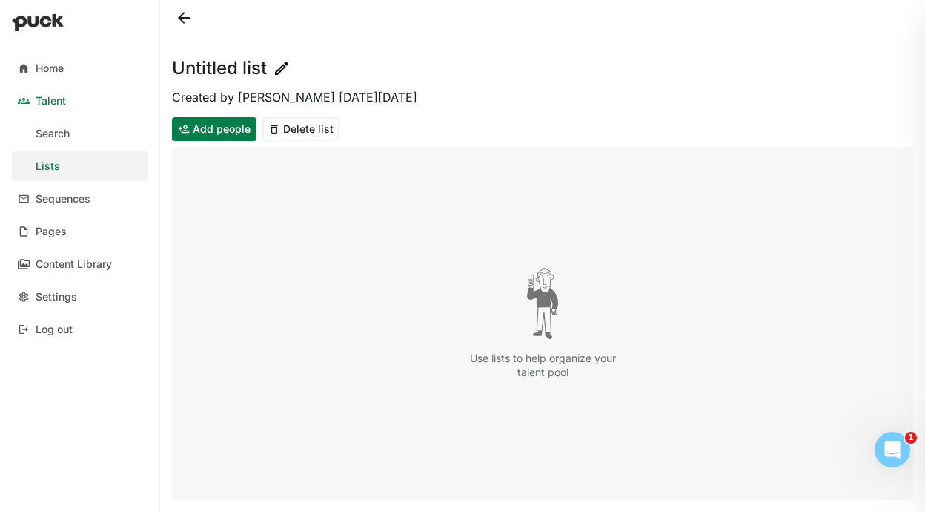
click at [278, 60] on img at bounding box center [282, 68] width 18 height 18
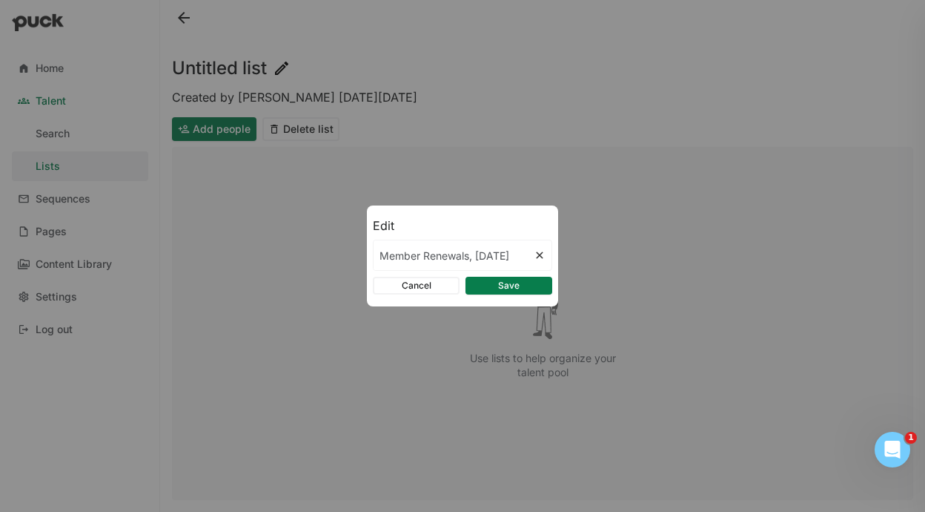
scroll to position [0, 10]
type input "Member Renewals, Jan 1st 2026"
click at [489, 286] on button "Save" at bounding box center [509, 286] width 87 height 18
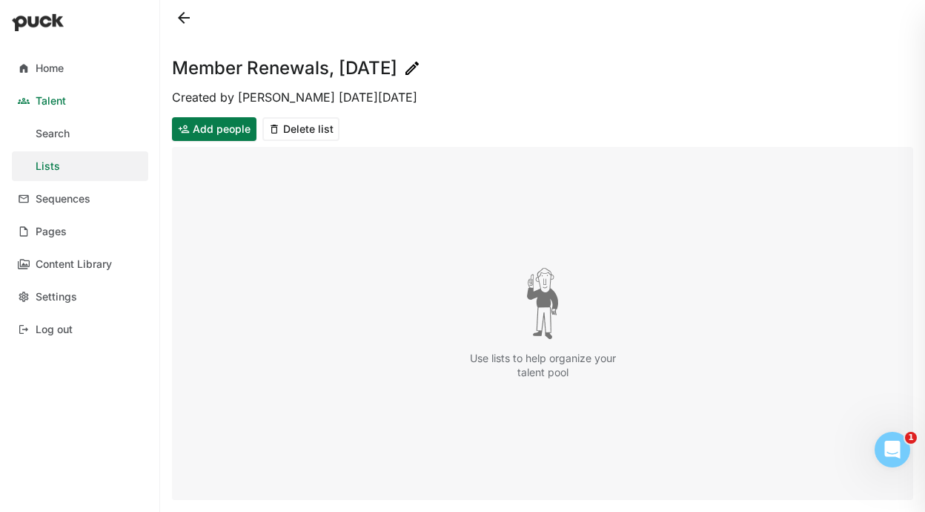
click at [185, 19] on button at bounding box center [184, 18] width 24 height 24
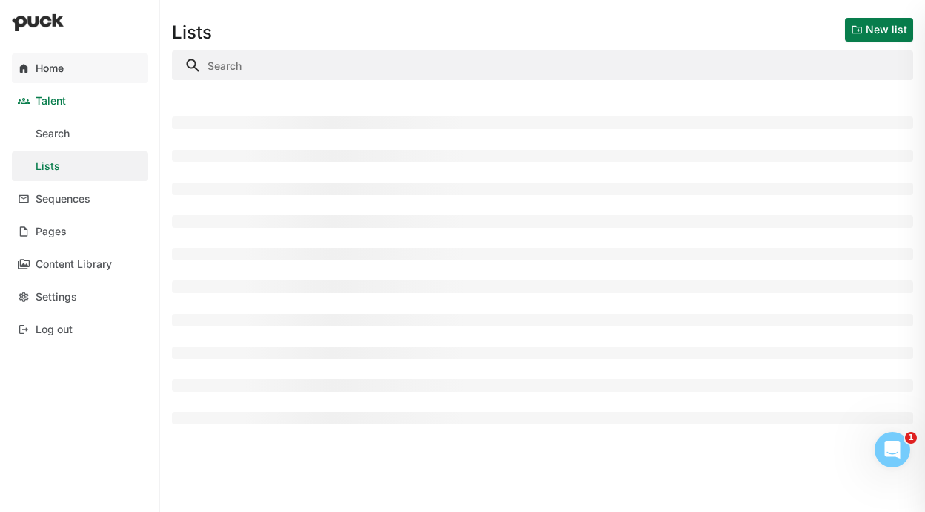
click at [73, 65] on link "Home" at bounding box center [80, 68] width 136 height 30
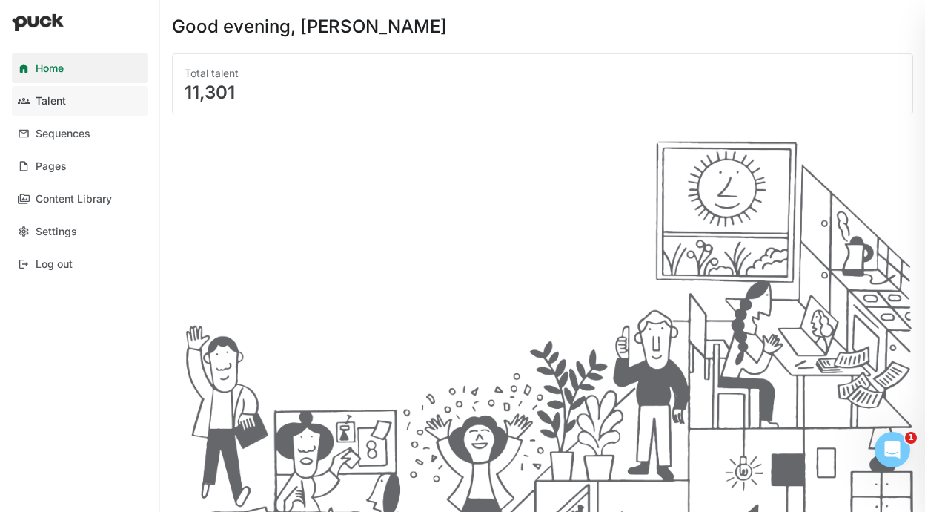
click at [75, 110] on link "Talent" at bounding box center [80, 101] width 136 height 30
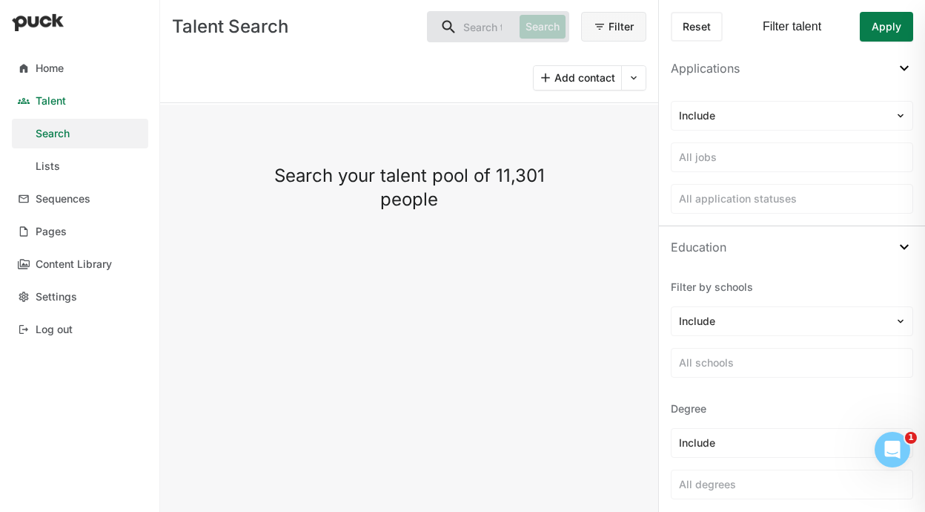
click at [640, 75] on button at bounding box center [634, 78] width 24 height 24
click at [615, 105] on div "Import CSV" at bounding box center [606, 117] width 68 height 30
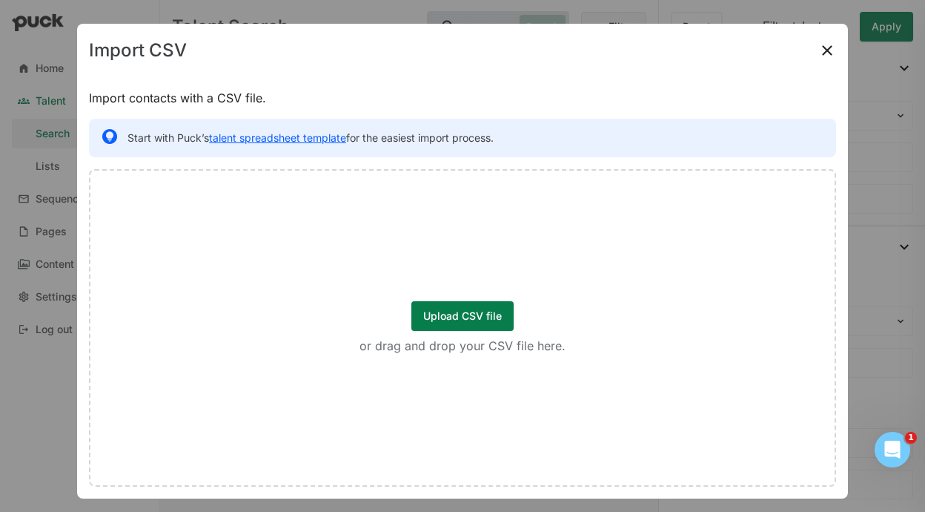
click at [466, 300] on div "Upload CSV file or drag and drop your CSV file here." at bounding box center [462, 327] width 747 height 317
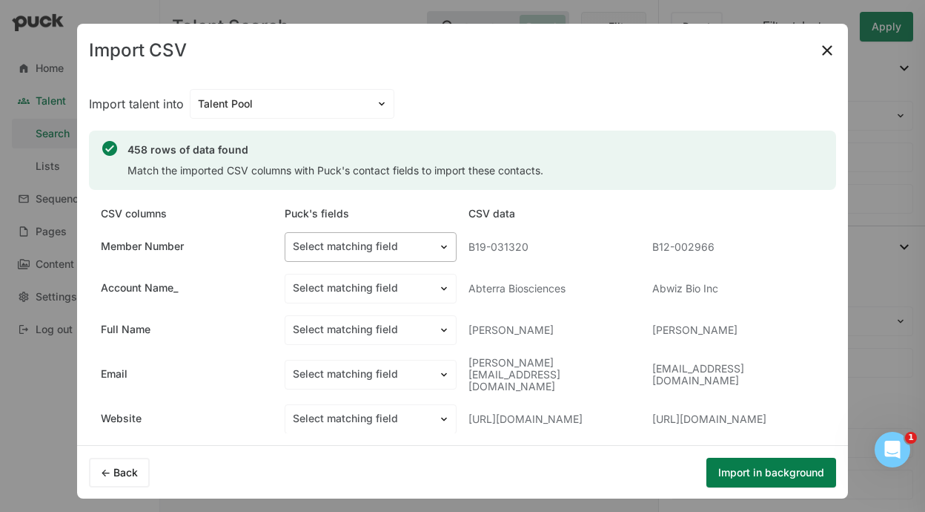
click at [377, 252] on div at bounding box center [362, 247] width 138 height 16
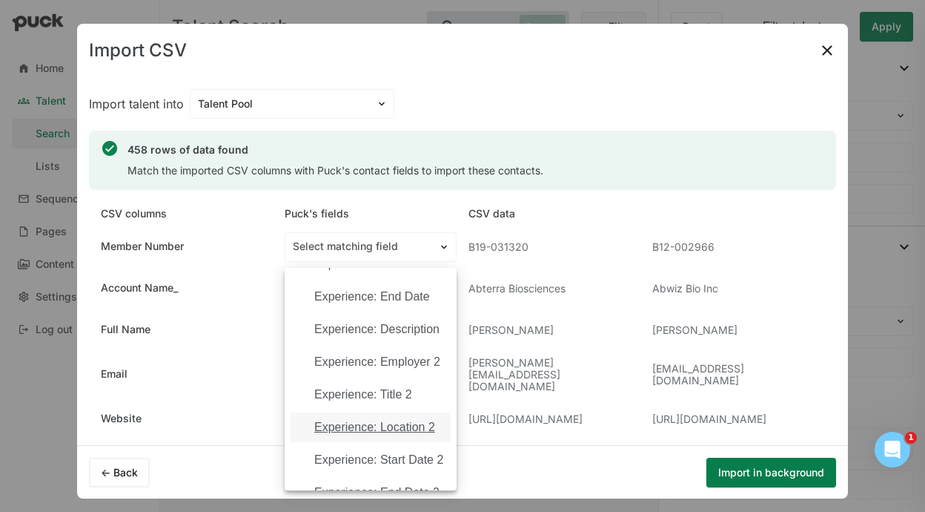
scroll to position [1852, 0]
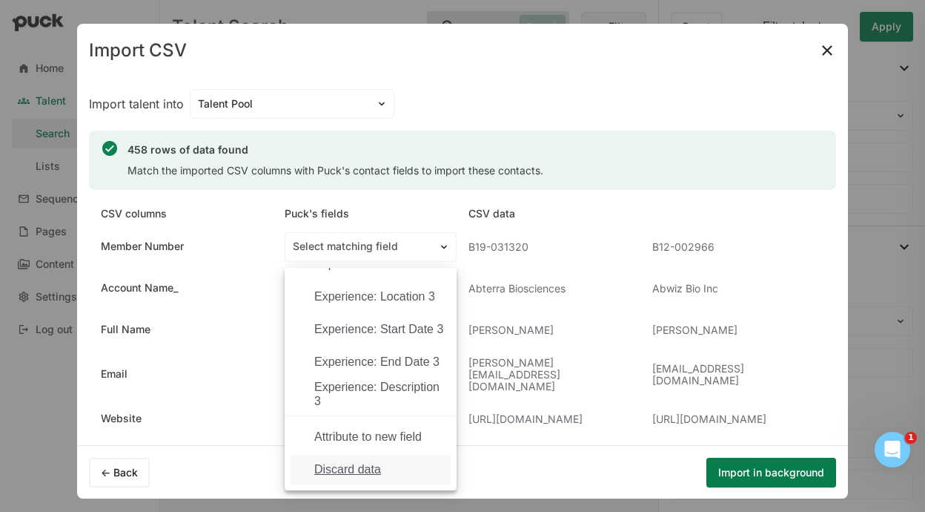
click at [366, 476] on div "Discard data" at bounding box center [371, 470] width 160 height 30
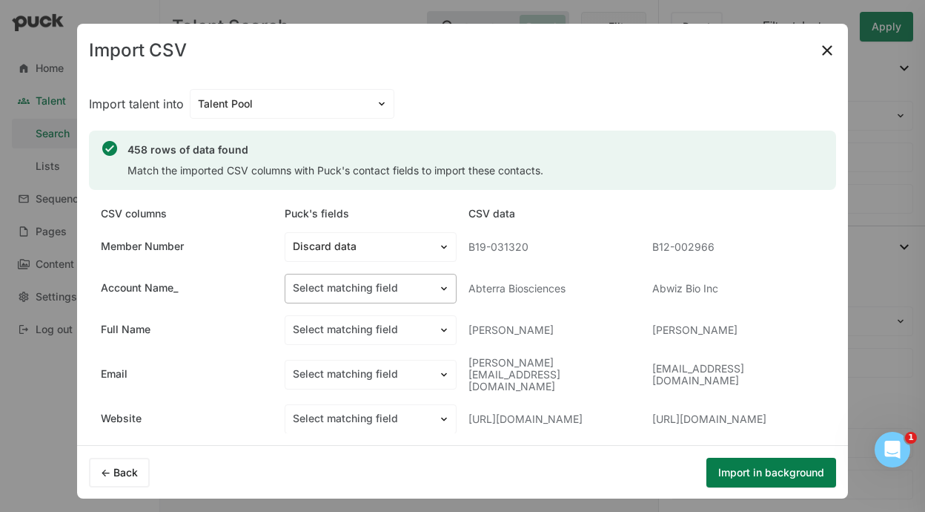
click at [397, 288] on div at bounding box center [362, 288] width 138 height 16
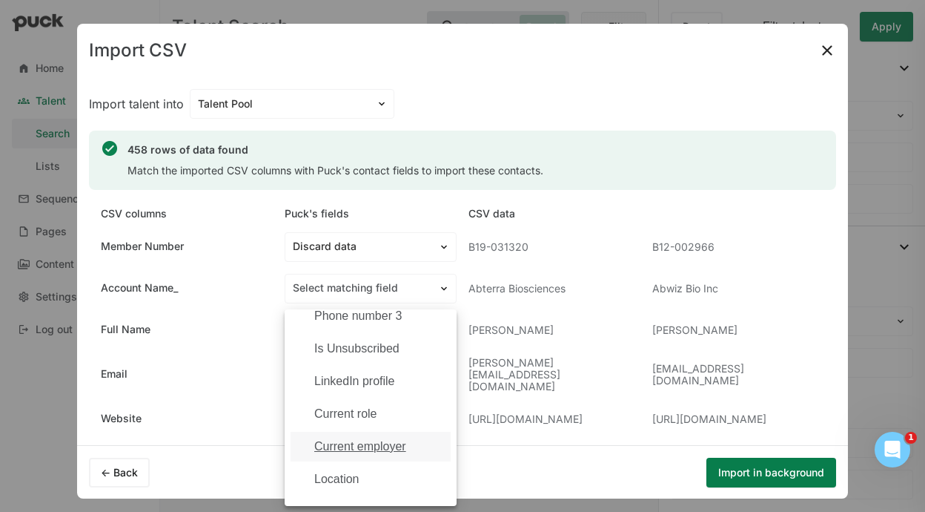
scroll to position [274, 0]
click at [381, 448] on div "Current employer" at bounding box center [360, 446] width 92 height 13
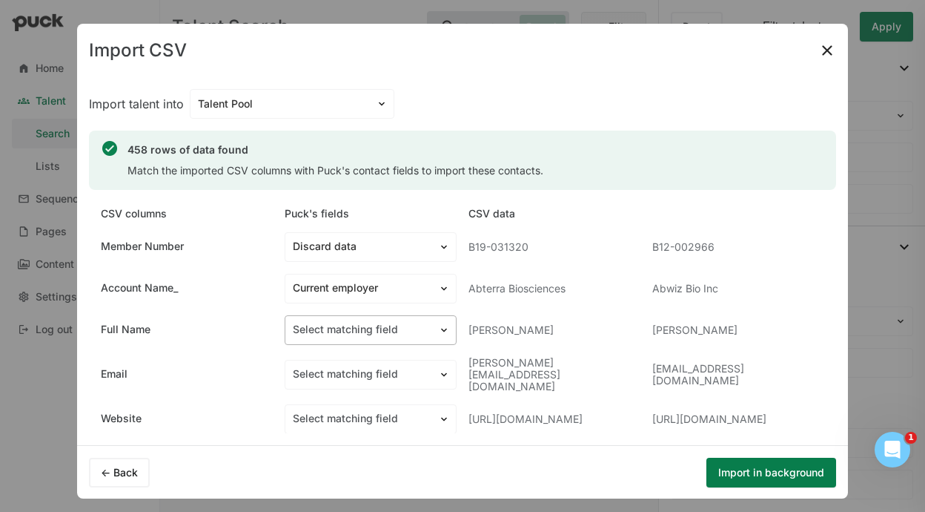
click at [387, 328] on div at bounding box center [362, 330] width 138 height 16
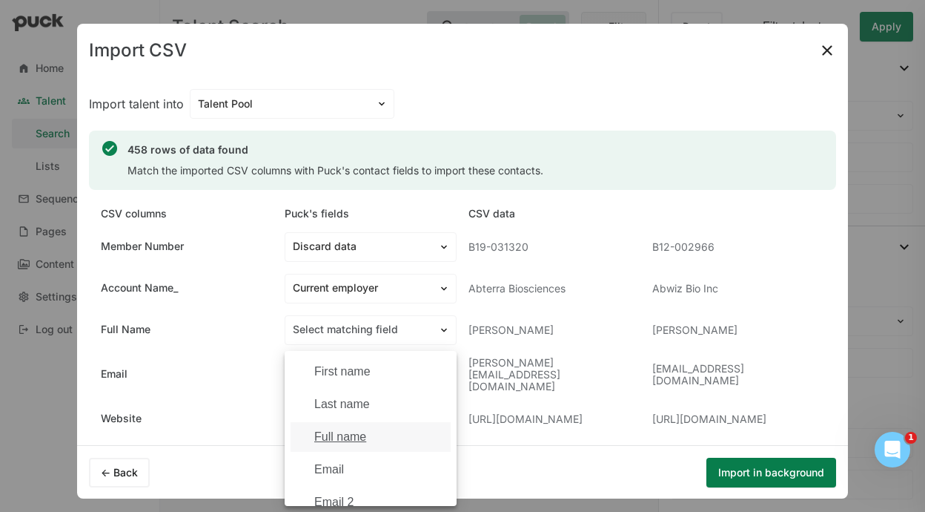
click at [354, 437] on div "Full name" at bounding box center [340, 436] width 52 height 13
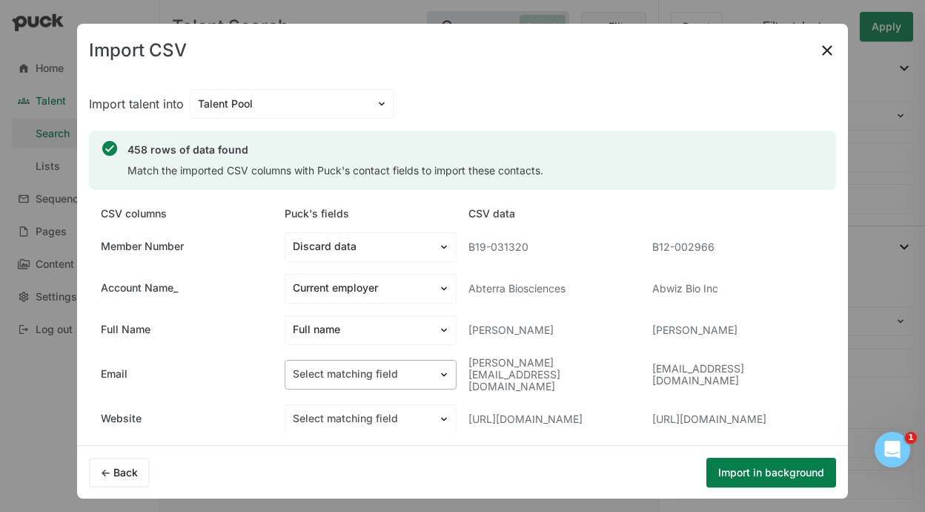
click at [364, 373] on div at bounding box center [362, 374] width 138 height 16
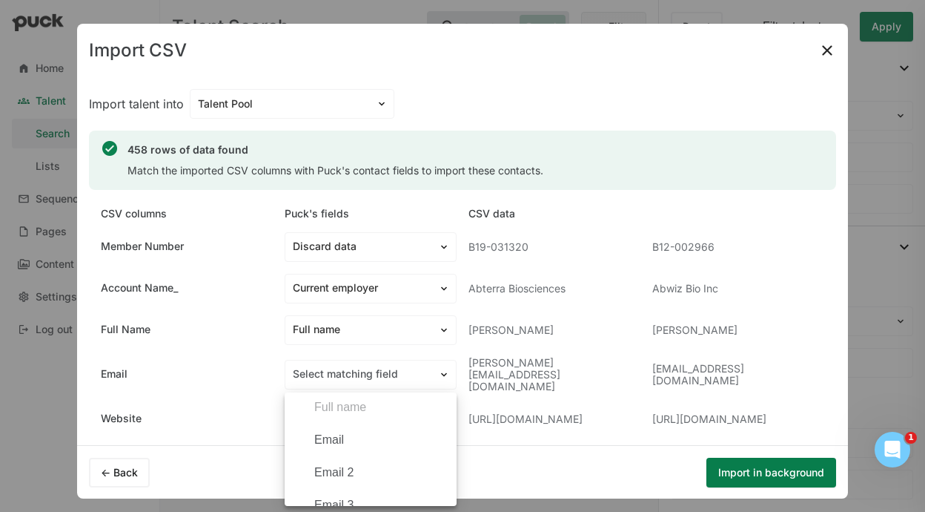
scroll to position [77, 0]
click at [361, 437] on div "Email" at bounding box center [379, 433] width 131 height 13
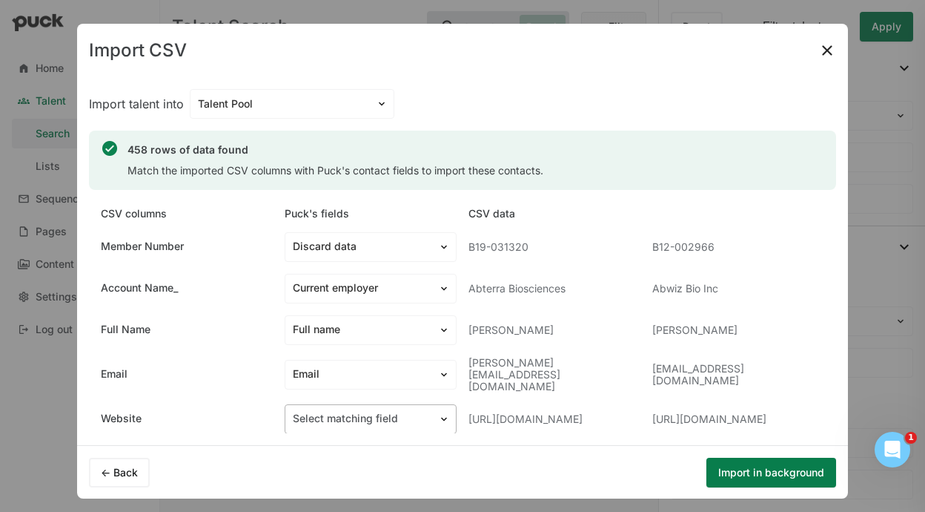
click at [374, 408] on div "Select matching field" at bounding box center [361, 419] width 153 height 22
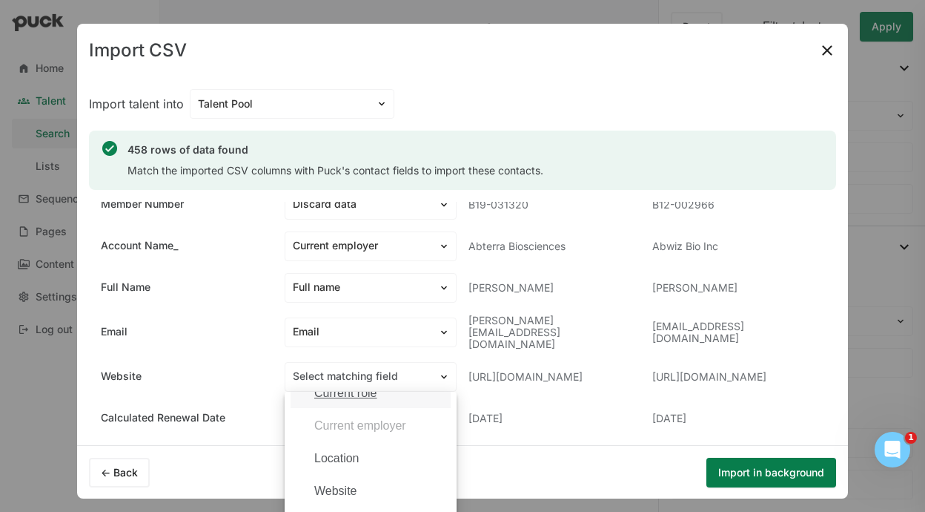
scroll to position [403, 0]
click at [382, 460] on div "Website" at bounding box center [379, 466] width 131 height 13
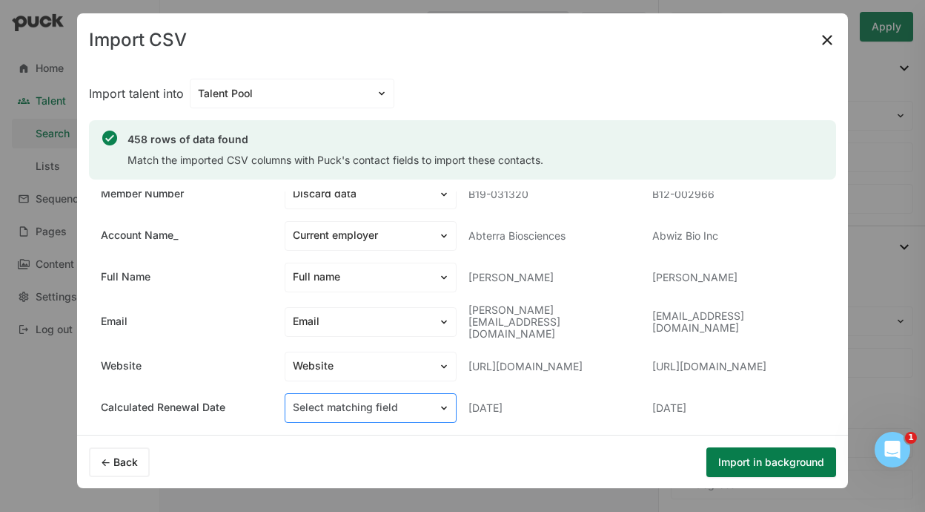
scroll to position [133, 0]
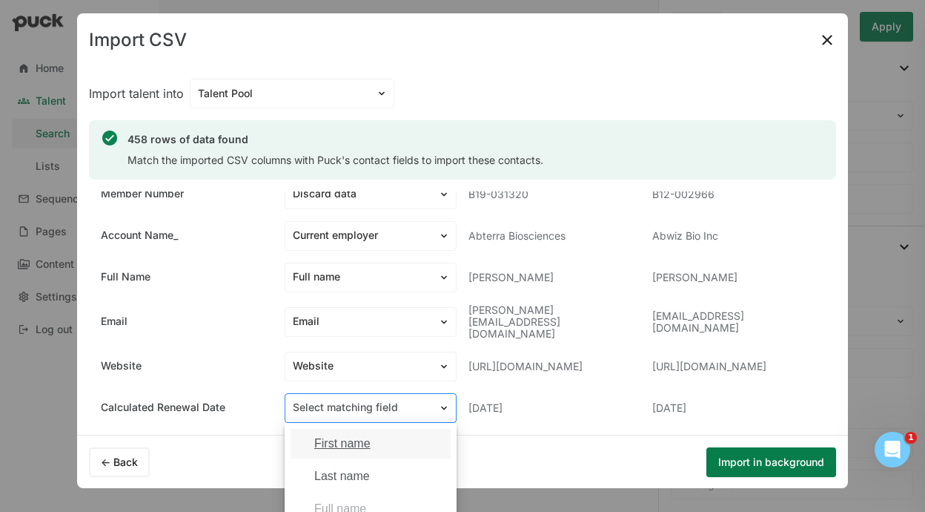
click at [423, 400] on div at bounding box center [362, 408] width 138 height 16
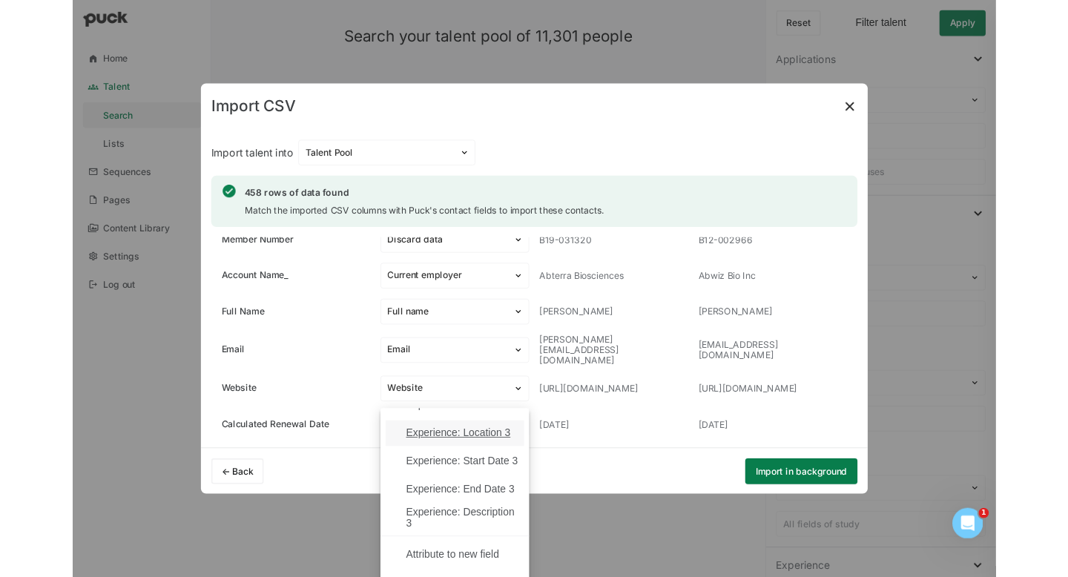
scroll to position [0, 0]
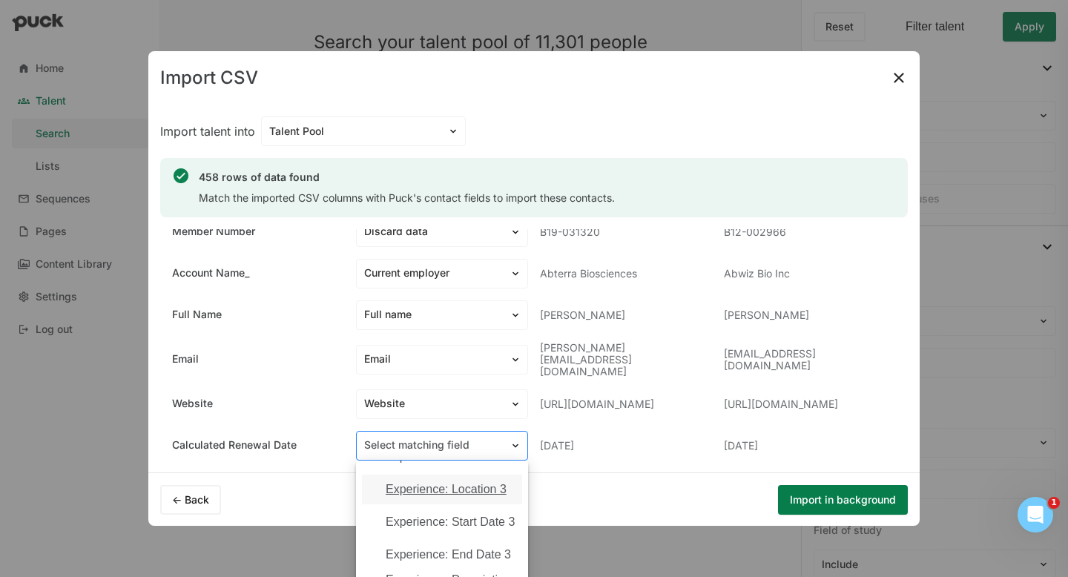
click at [505, 437] on div "Select matching field" at bounding box center [433, 446] width 153 height 22
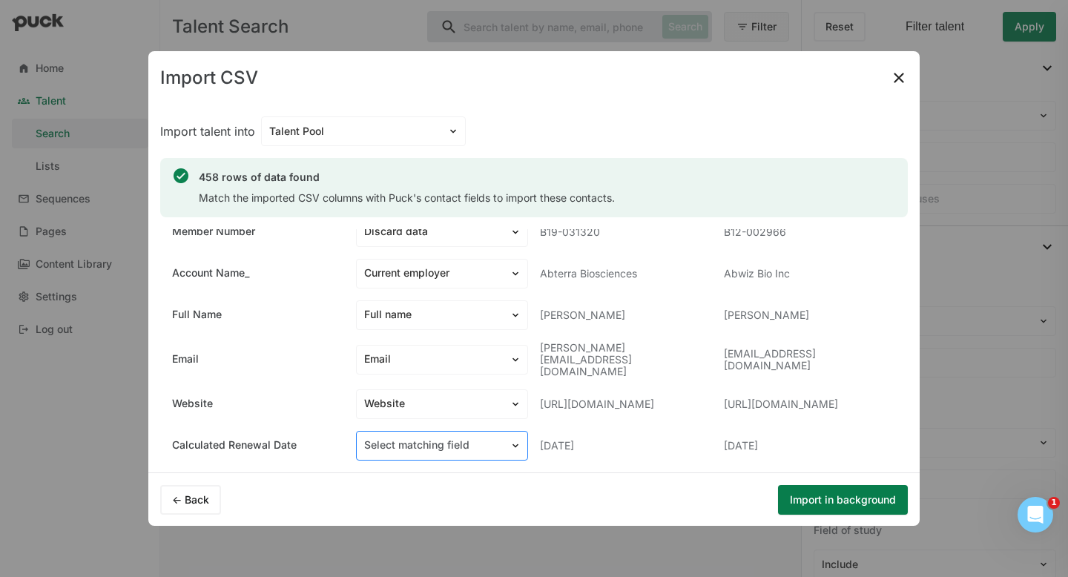
click at [503, 443] on div "Select matching field" at bounding box center [433, 446] width 153 height 22
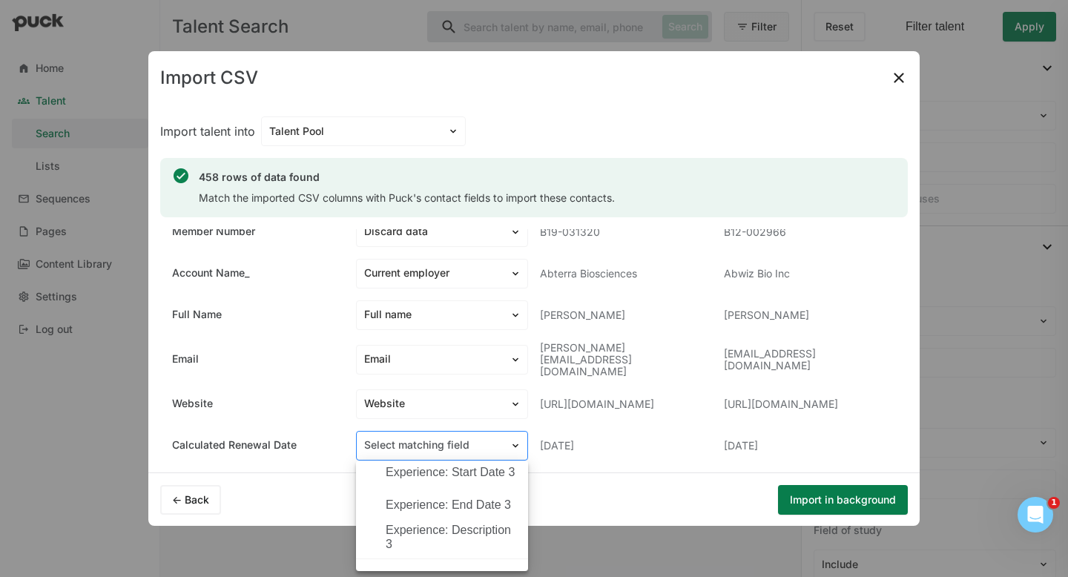
scroll to position [1964, 0]
click at [449, 511] on div "Discard data" at bounding box center [419, 550] width 67 height 13
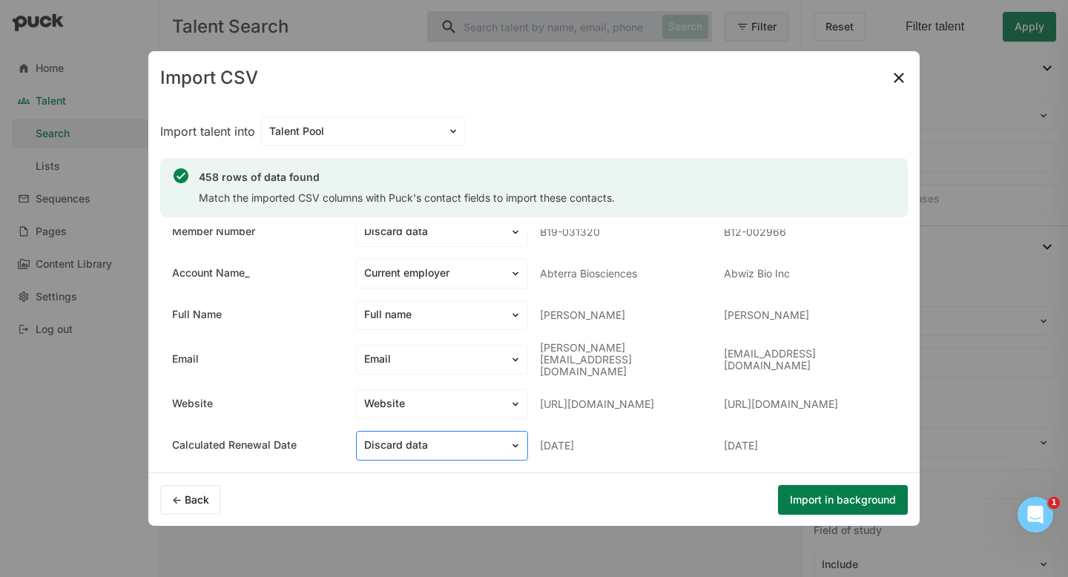
scroll to position [0, 0]
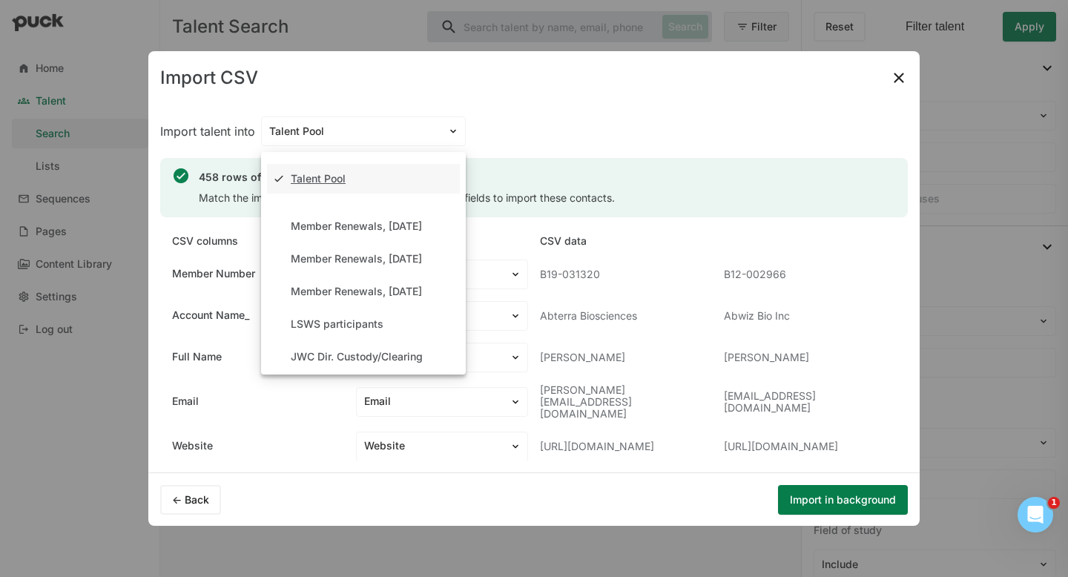
click at [428, 130] on div at bounding box center [354, 132] width 171 height 16
click at [416, 285] on div "Member Renewals, [DATE]" at bounding box center [356, 291] width 131 height 13
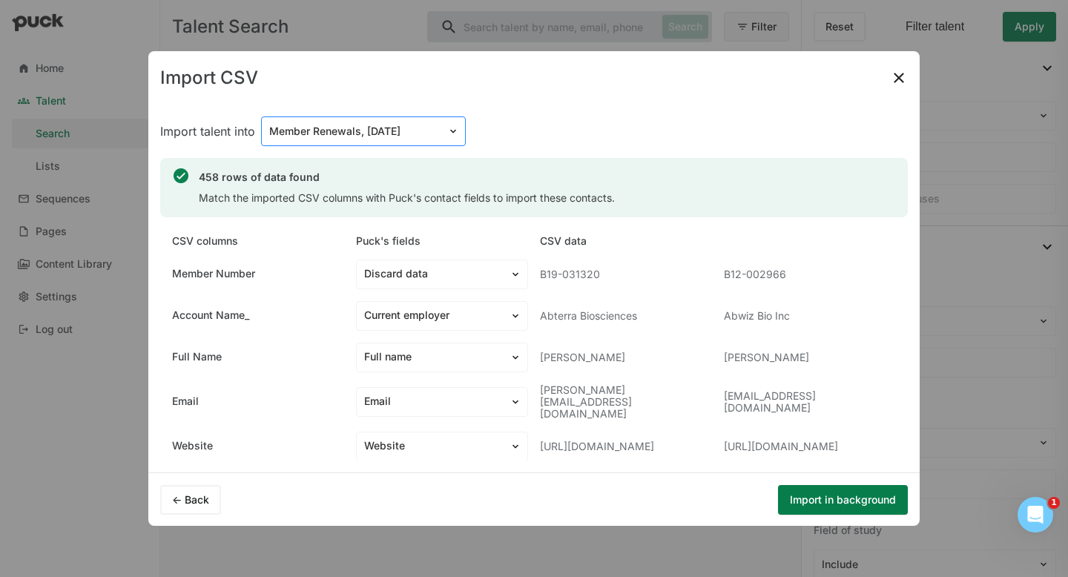
click at [377, 128] on div at bounding box center [354, 132] width 171 height 16
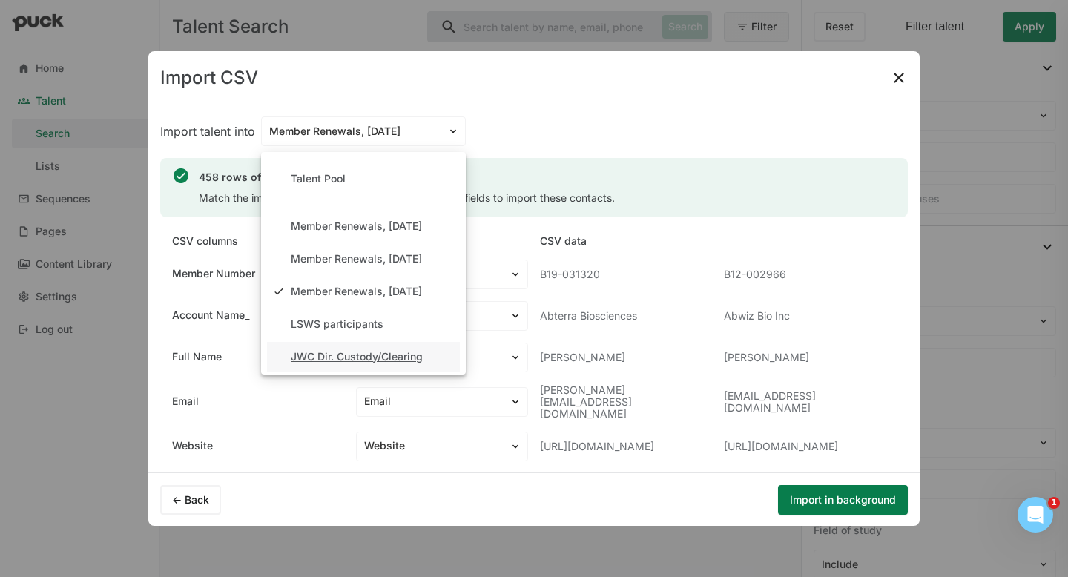
click at [197, 495] on button "<- Back" at bounding box center [190, 500] width 61 height 30
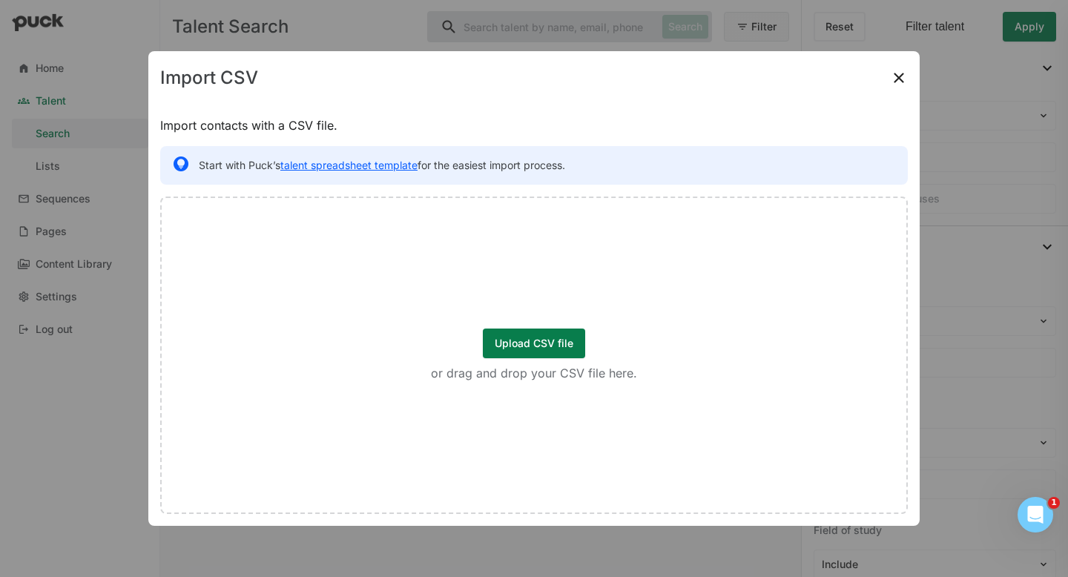
click at [529, 337] on button "Upload CSV file" at bounding box center [534, 343] width 102 height 30
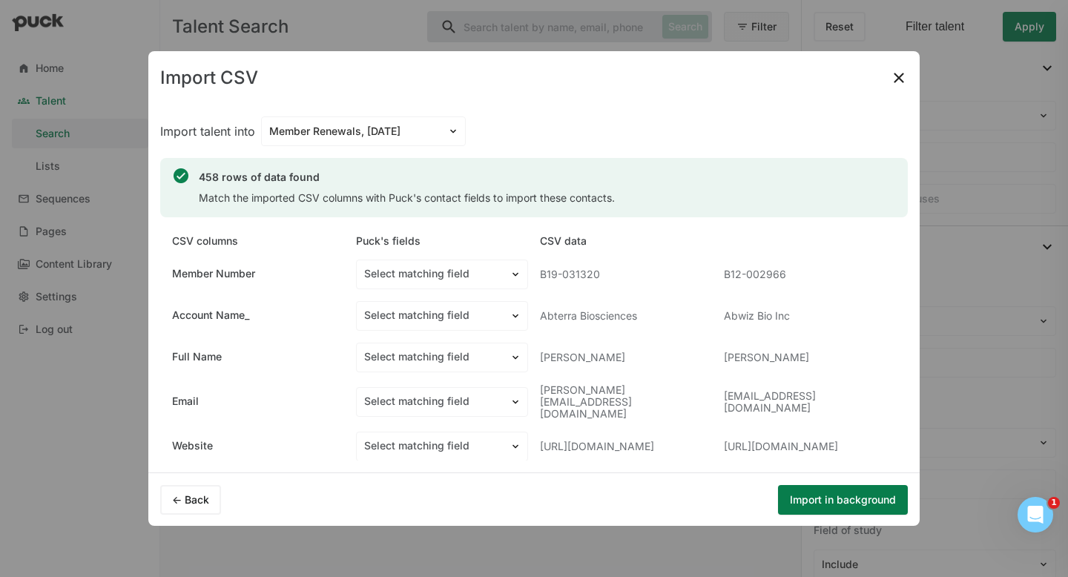
click at [607, 192] on div "Match the imported CSV columns with Puck's contact fields to import these conta…" at bounding box center [407, 198] width 416 height 15
click at [899, 78] on img at bounding box center [899, 78] width 18 height 18
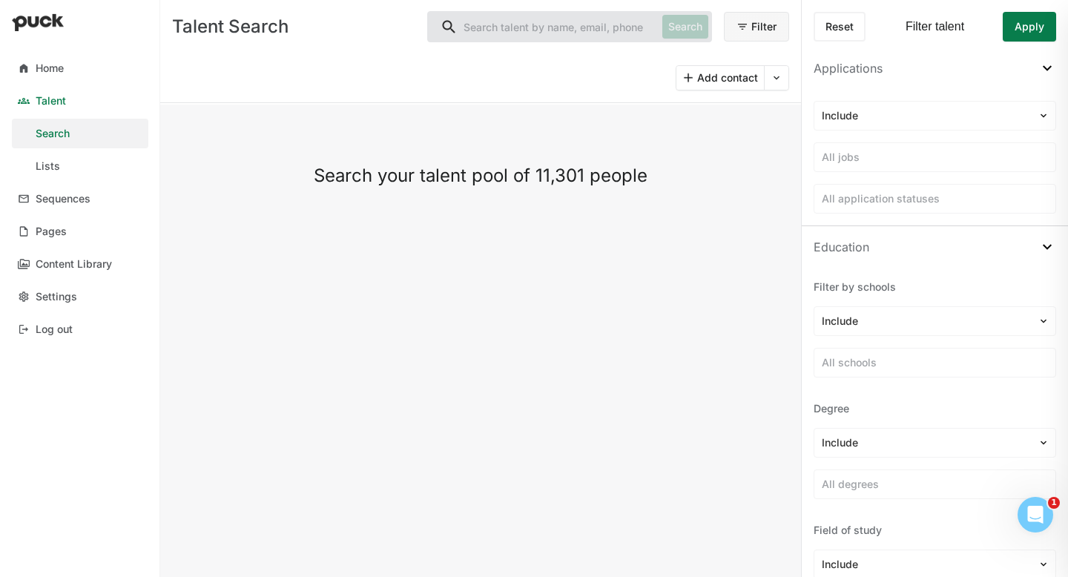
click at [784, 73] on button at bounding box center [777, 78] width 24 height 24
click at [765, 116] on div "Import CSV" at bounding box center [748, 116] width 56 height 13
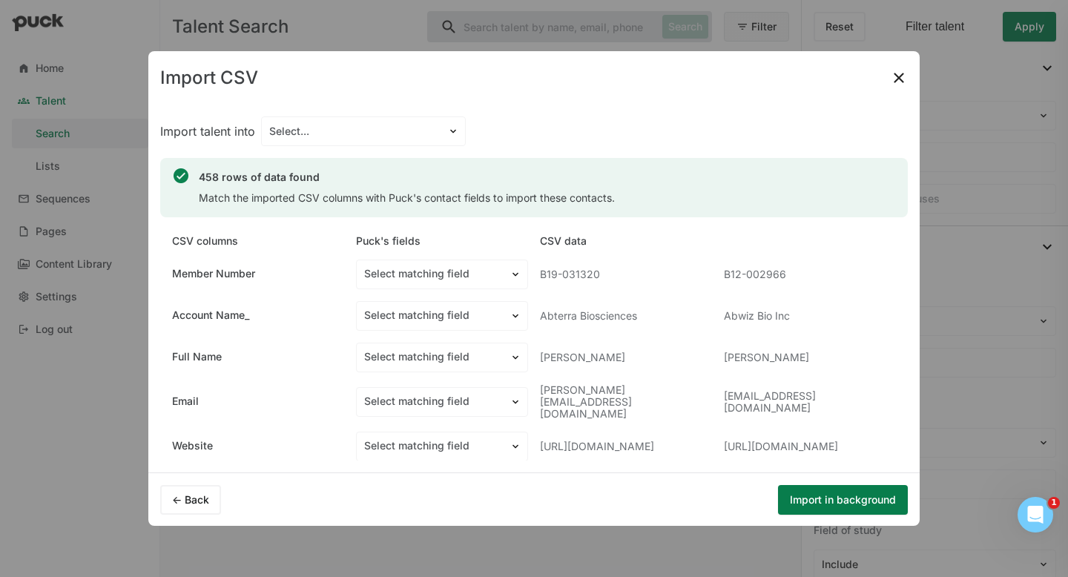
click at [178, 503] on button "<- Back" at bounding box center [190, 500] width 61 height 30
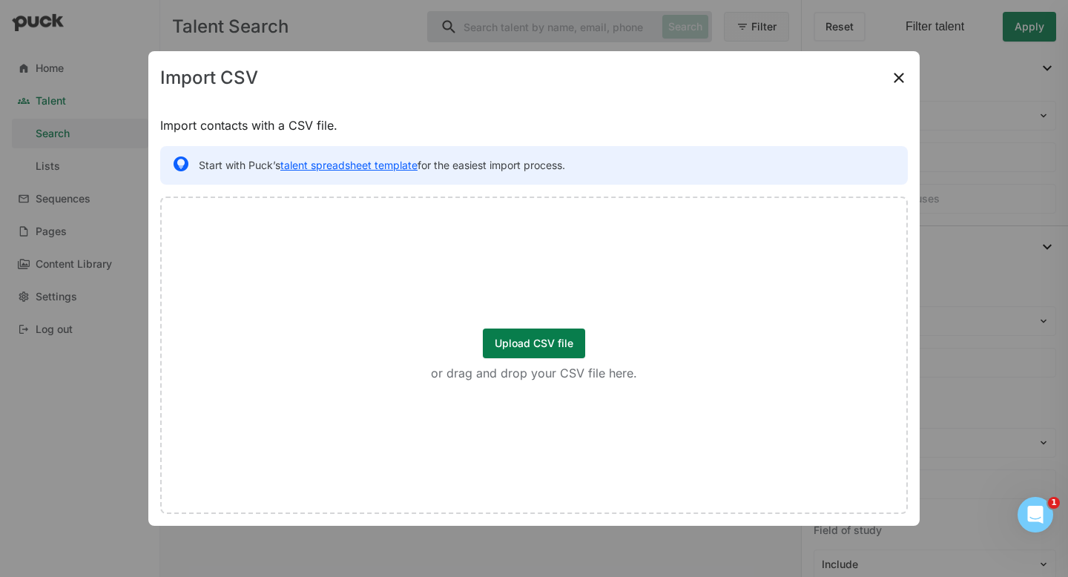
click at [531, 352] on button "Upload CSV file" at bounding box center [534, 343] width 102 height 30
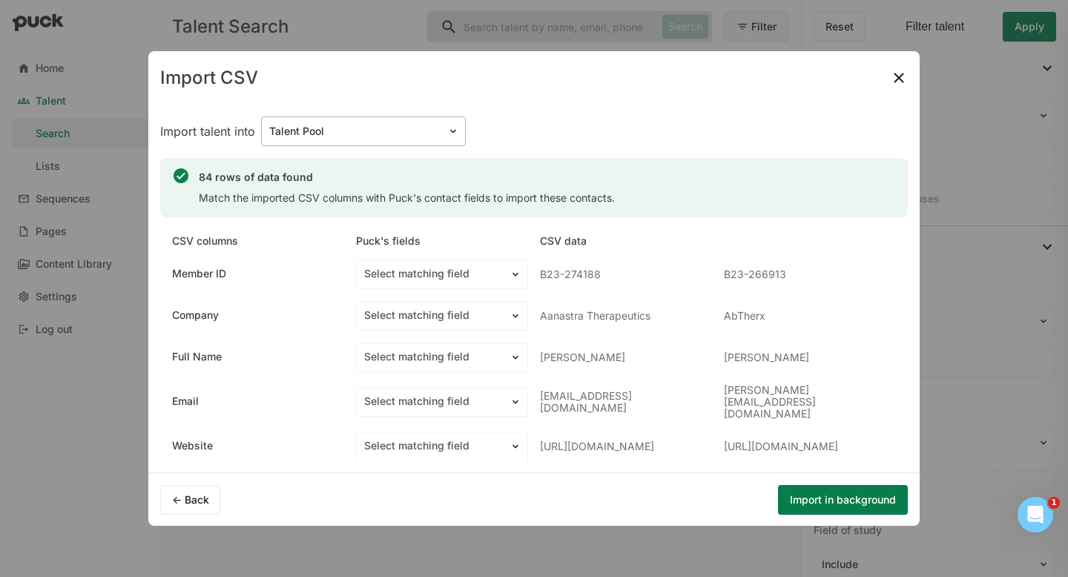
click at [375, 128] on div at bounding box center [354, 132] width 171 height 16
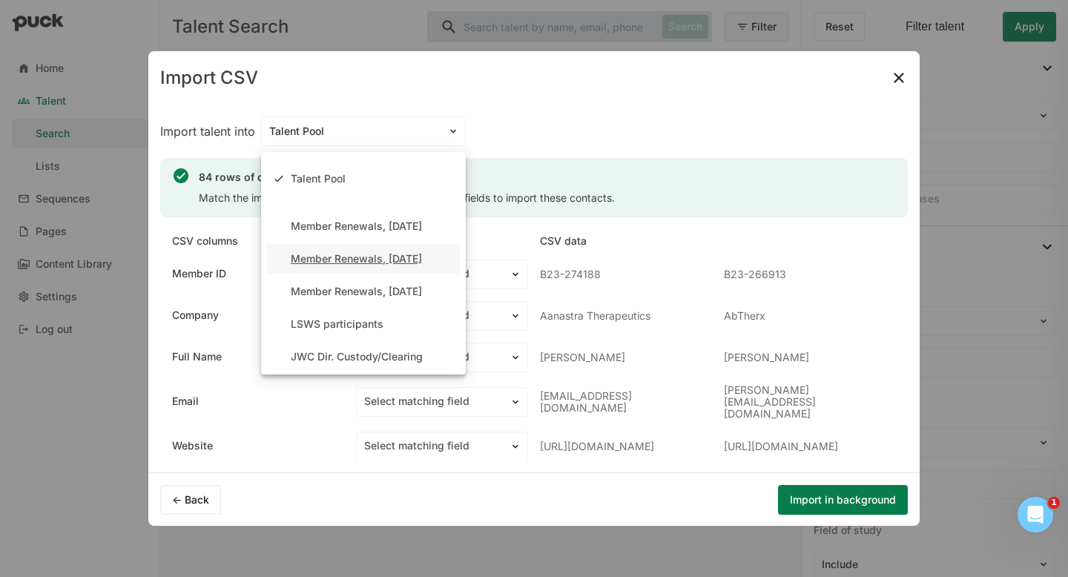
click at [388, 260] on div "Member Renewals, Dec 1st 2025" at bounding box center [356, 259] width 131 height 13
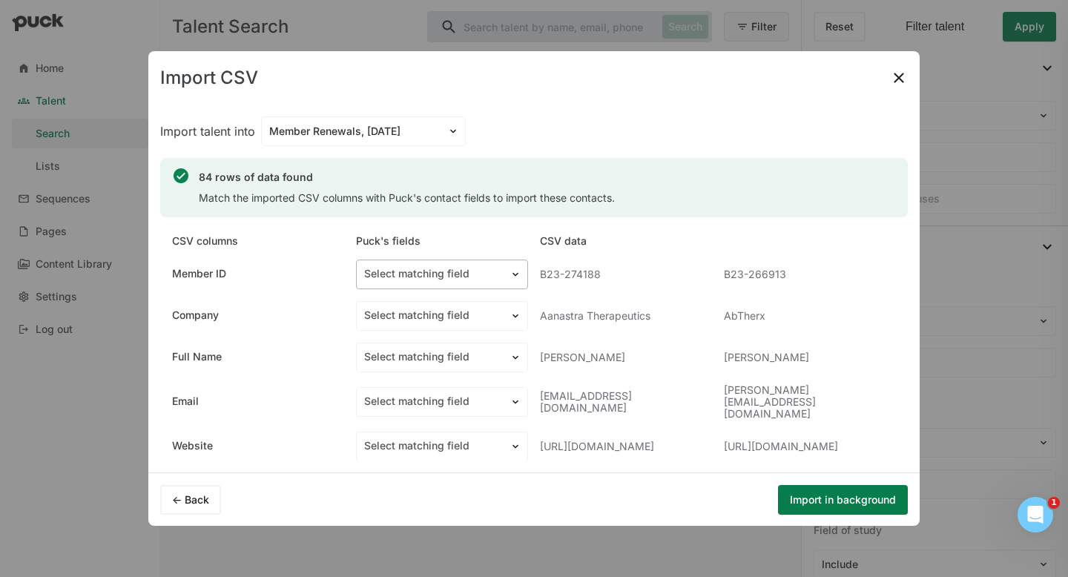
click at [450, 279] on div at bounding box center [433, 274] width 138 height 16
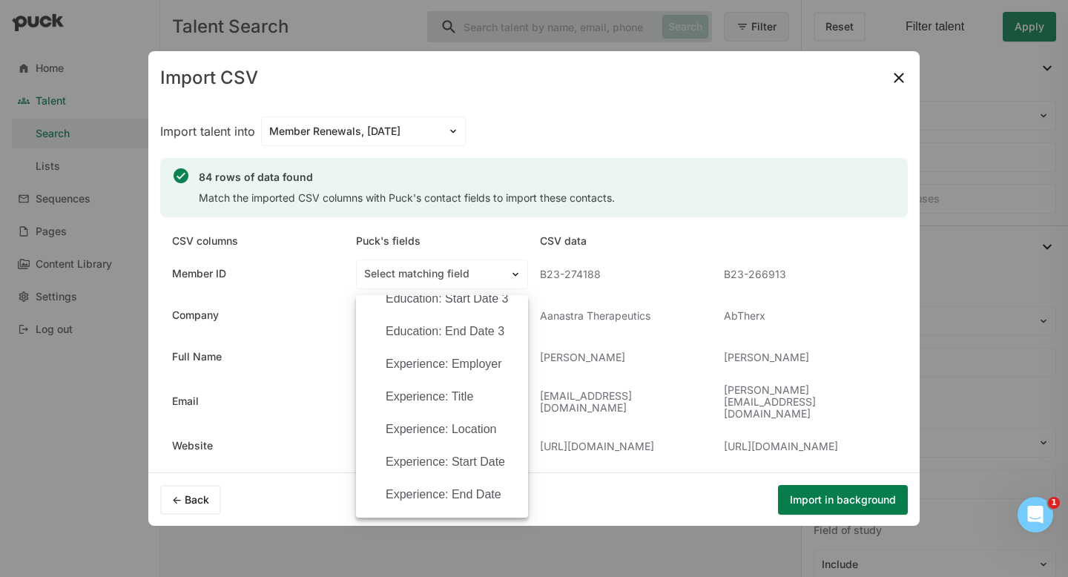
scroll to position [1852, 0]
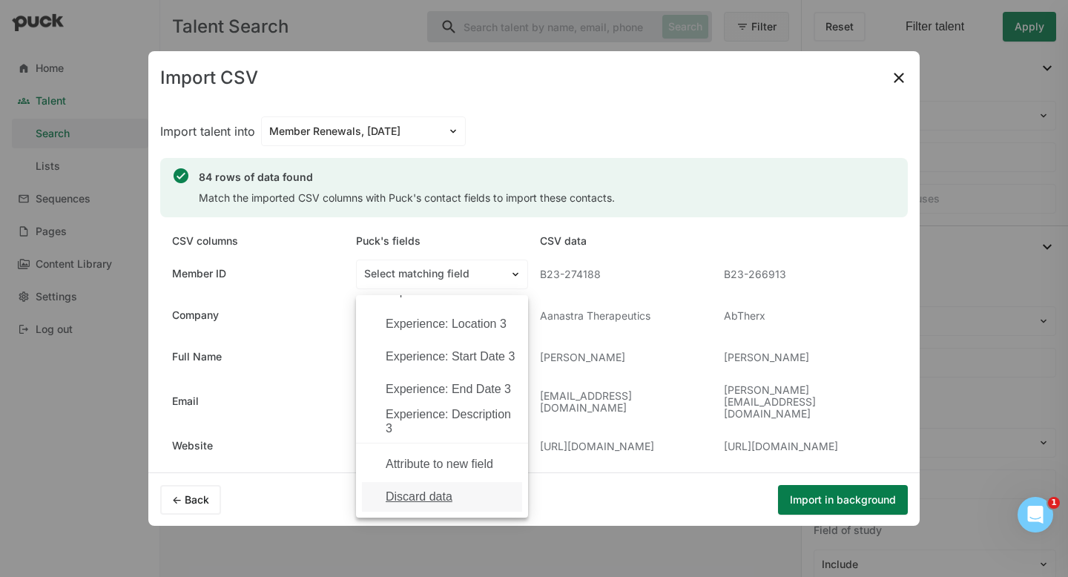
click at [442, 500] on div "Discard data" at bounding box center [419, 496] width 67 height 13
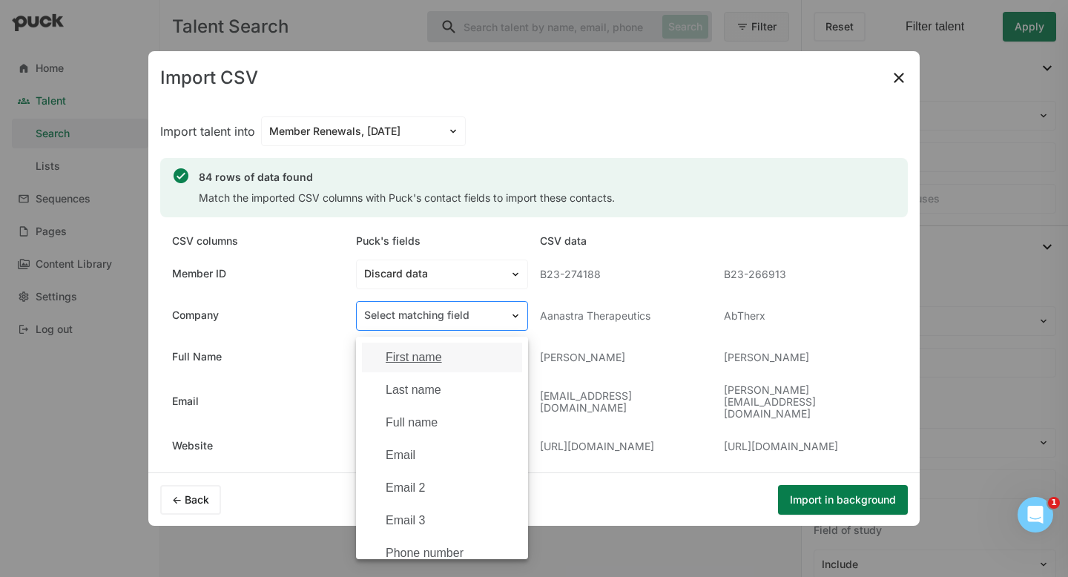
click at [465, 320] on div at bounding box center [433, 316] width 138 height 16
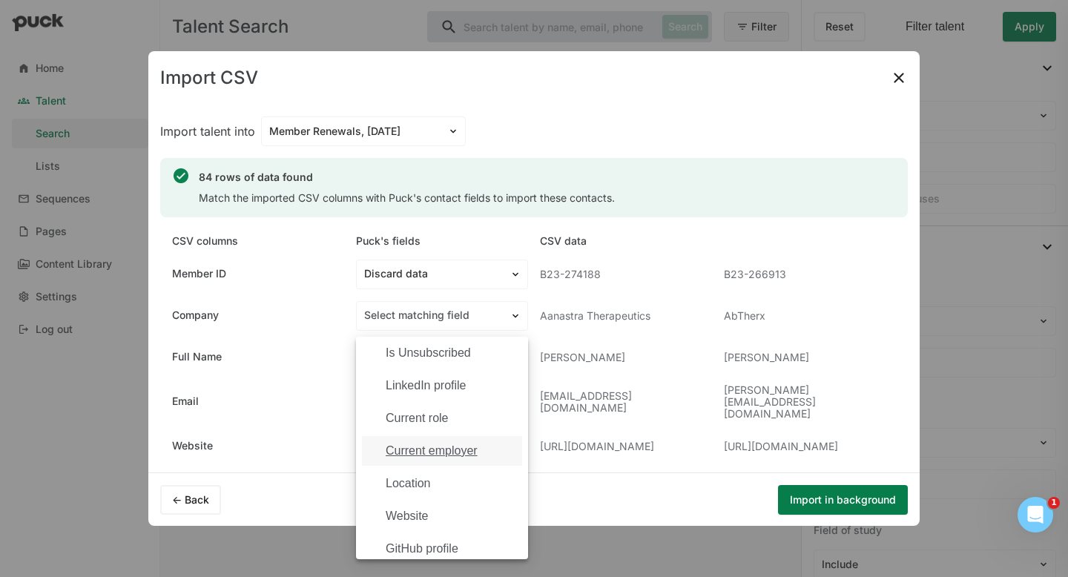
click at [433, 458] on div "Current employer" at bounding box center [442, 451] width 160 height 30
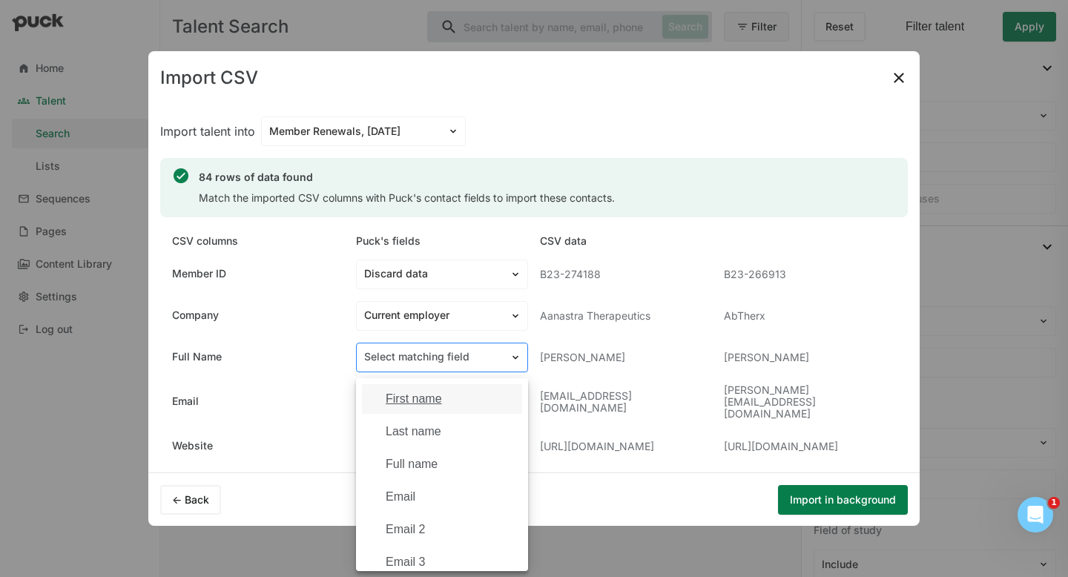
click at [409, 351] on div at bounding box center [433, 357] width 138 height 16
click at [424, 466] on div "Full name" at bounding box center [412, 464] width 52 height 13
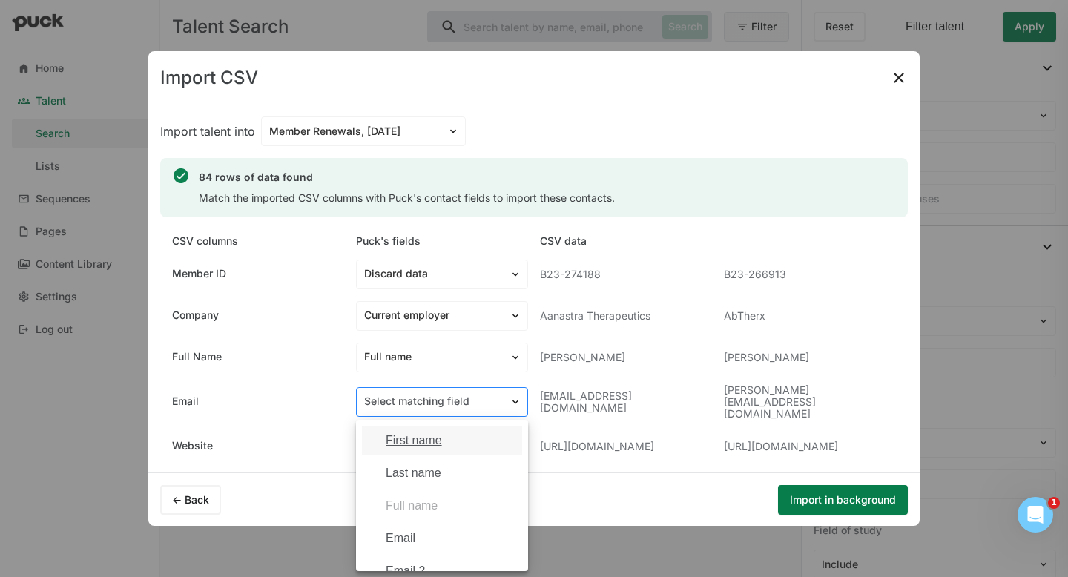
click at [437, 394] on div at bounding box center [433, 402] width 138 height 16
click at [411, 511] on div "Email" at bounding box center [442, 526] width 160 height 30
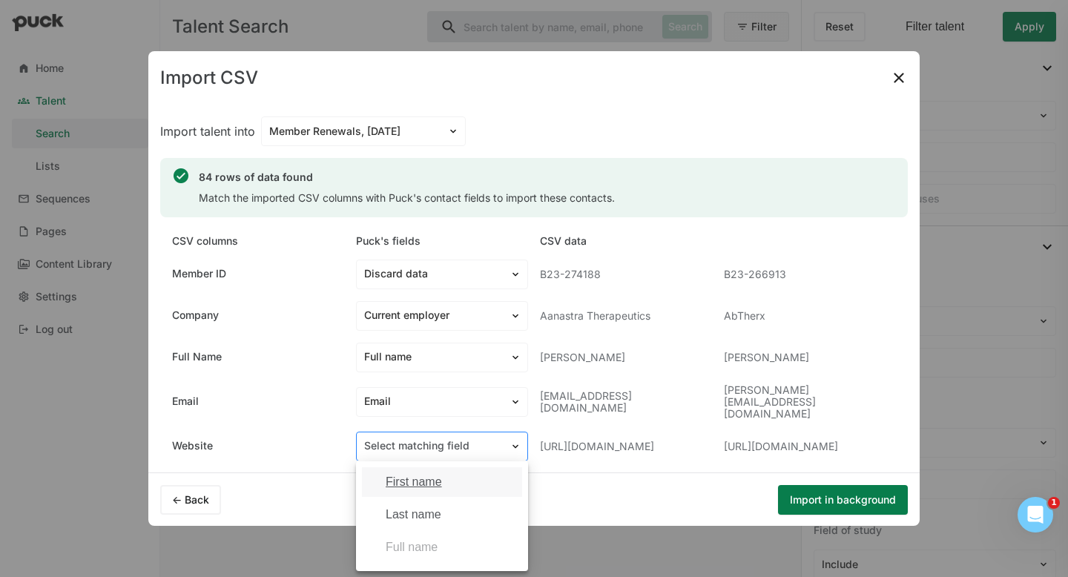
click at [443, 435] on div "Select matching field" at bounding box center [433, 446] width 153 height 22
click at [429, 490] on div "Website" at bounding box center [451, 492] width 131 height 13
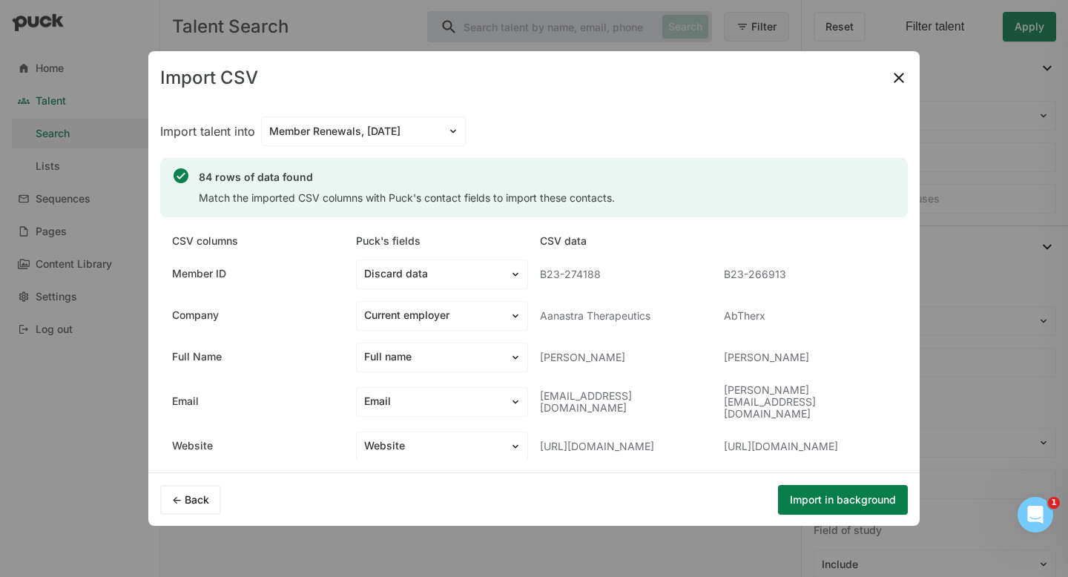
scroll to position [42, 0]
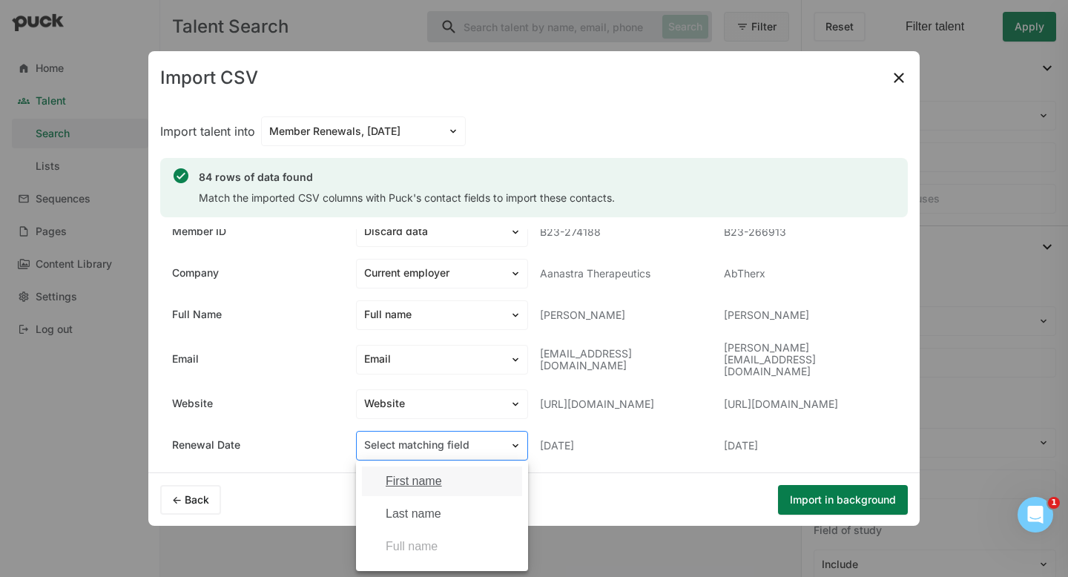
click at [445, 442] on div at bounding box center [433, 445] width 138 height 16
click at [425, 511] on div "Discard data" at bounding box center [419, 550] width 67 height 13
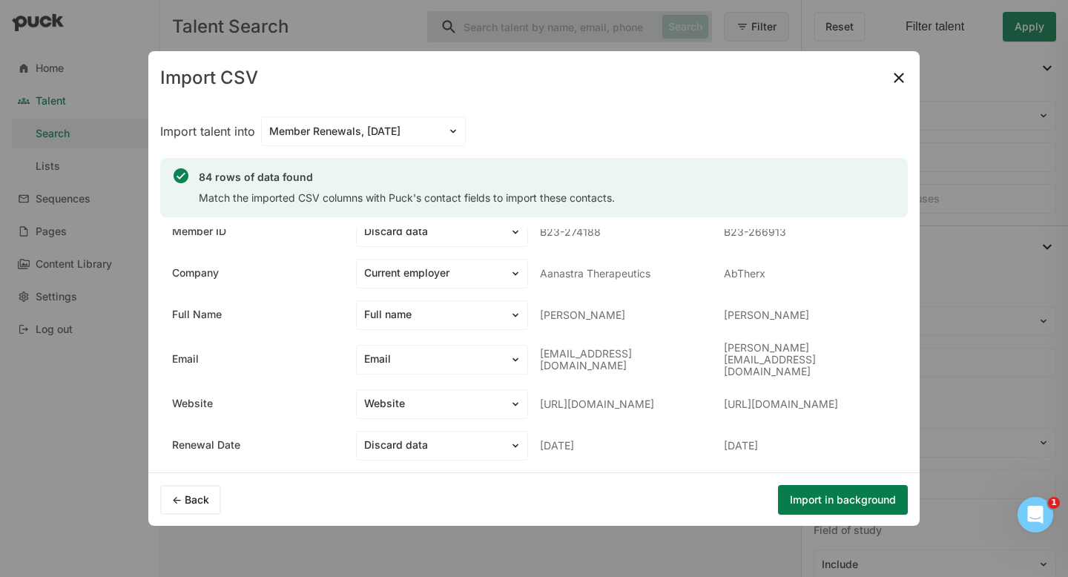
click at [793, 500] on button "Import in background" at bounding box center [843, 500] width 130 height 30
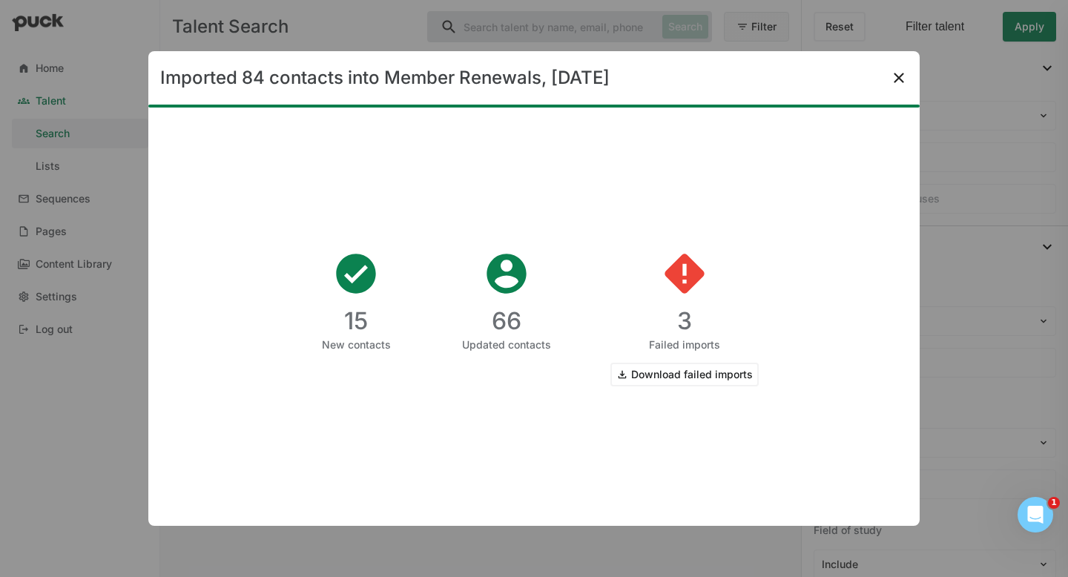
click at [906, 78] on img at bounding box center [899, 78] width 18 height 18
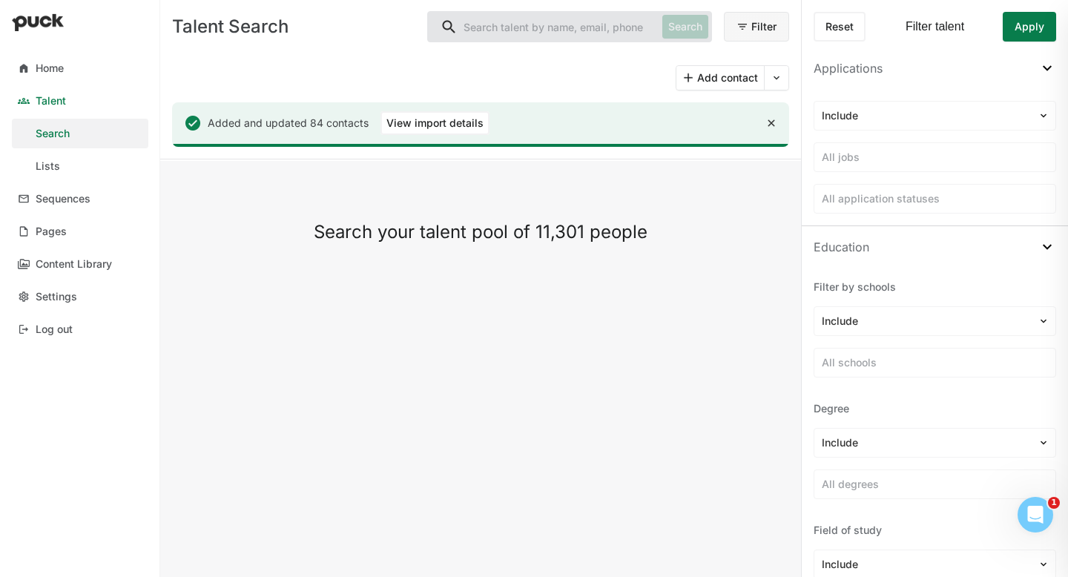
click at [770, 81] on button at bounding box center [777, 78] width 24 height 24
click at [753, 116] on div "Import CSV" at bounding box center [748, 116] width 56 height 13
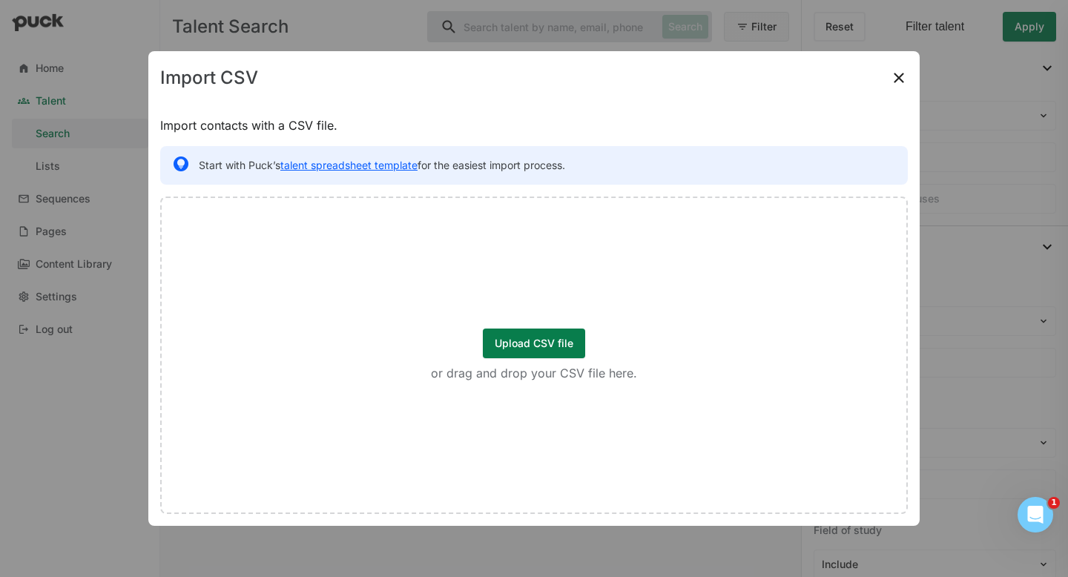
click at [543, 346] on button "Upload CSV file" at bounding box center [534, 343] width 102 height 30
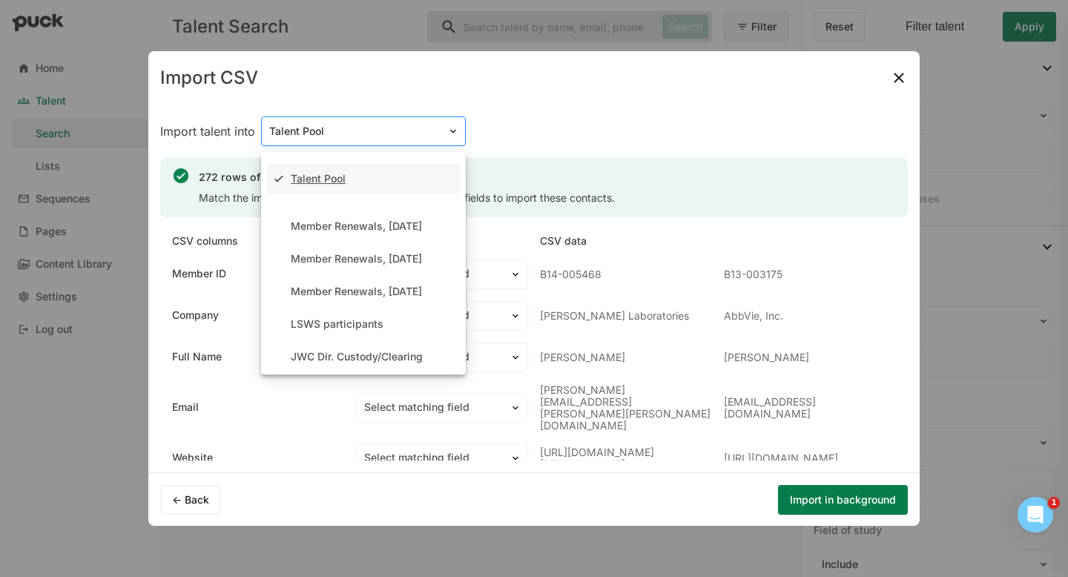
click at [383, 130] on div at bounding box center [354, 132] width 171 height 16
click at [391, 229] on div "Member Renewals, Jan 1st 2026" at bounding box center [356, 226] width 131 height 13
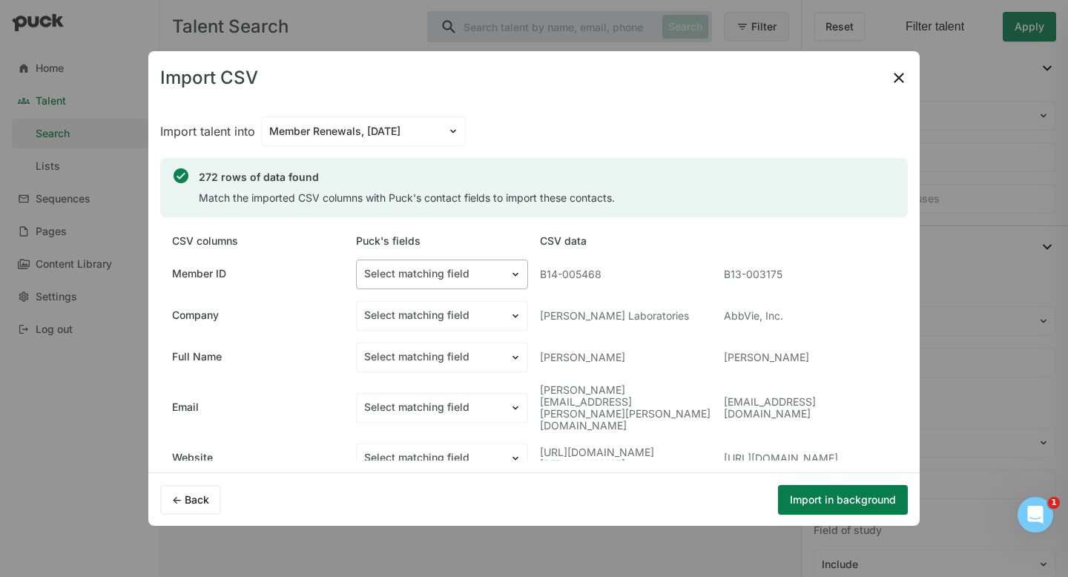
click at [447, 265] on div "Select matching field" at bounding box center [433, 274] width 153 height 22
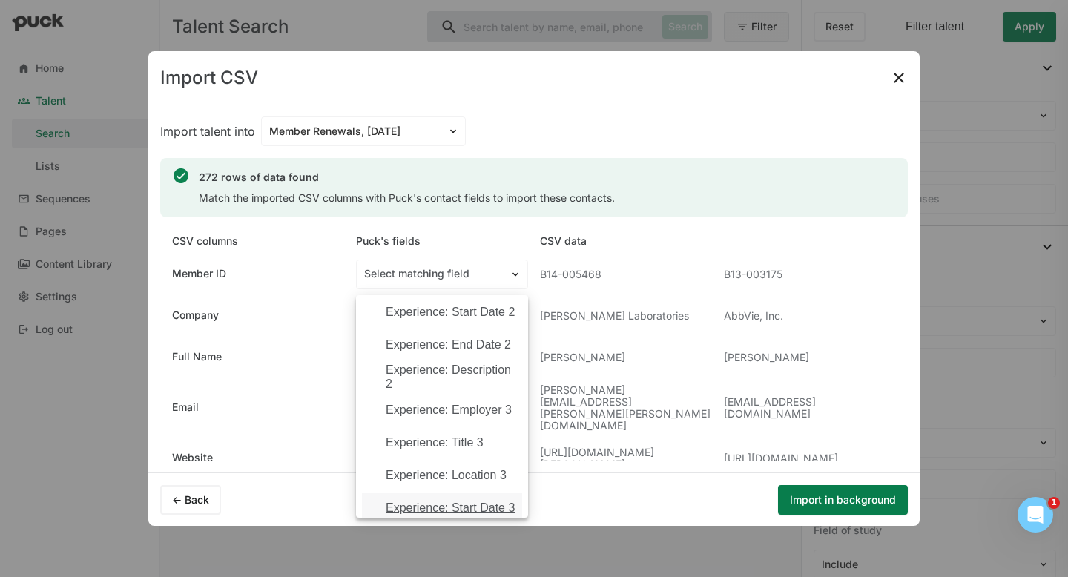
scroll to position [1852, 0]
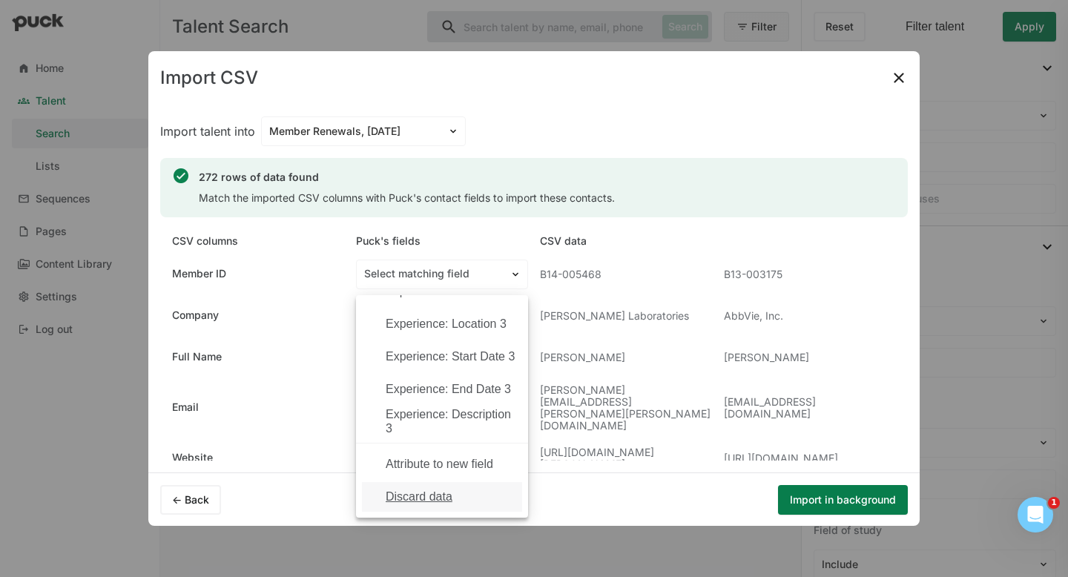
click at [423, 494] on div "Discard data" at bounding box center [419, 496] width 67 height 13
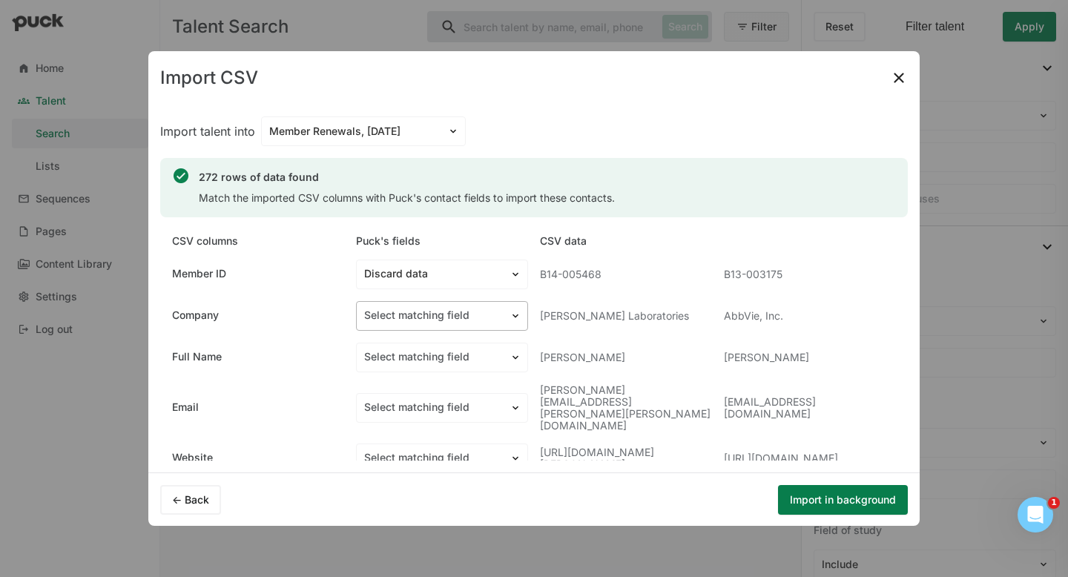
click at [460, 313] on div at bounding box center [433, 316] width 138 height 16
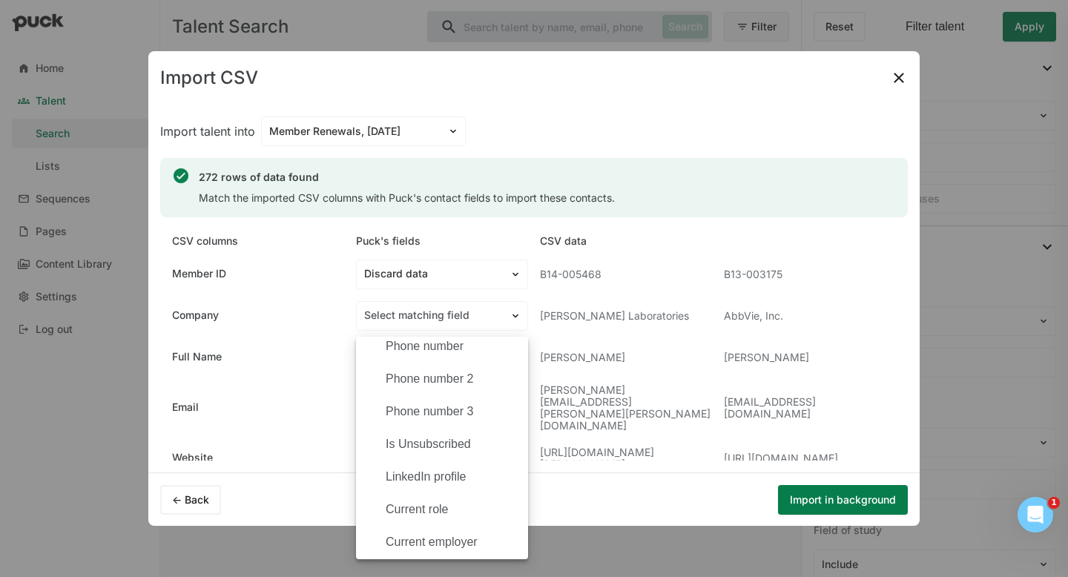
scroll to position [208, 0]
click at [436, 511] on div "Current employer" at bounding box center [432, 541] width 92 height 13
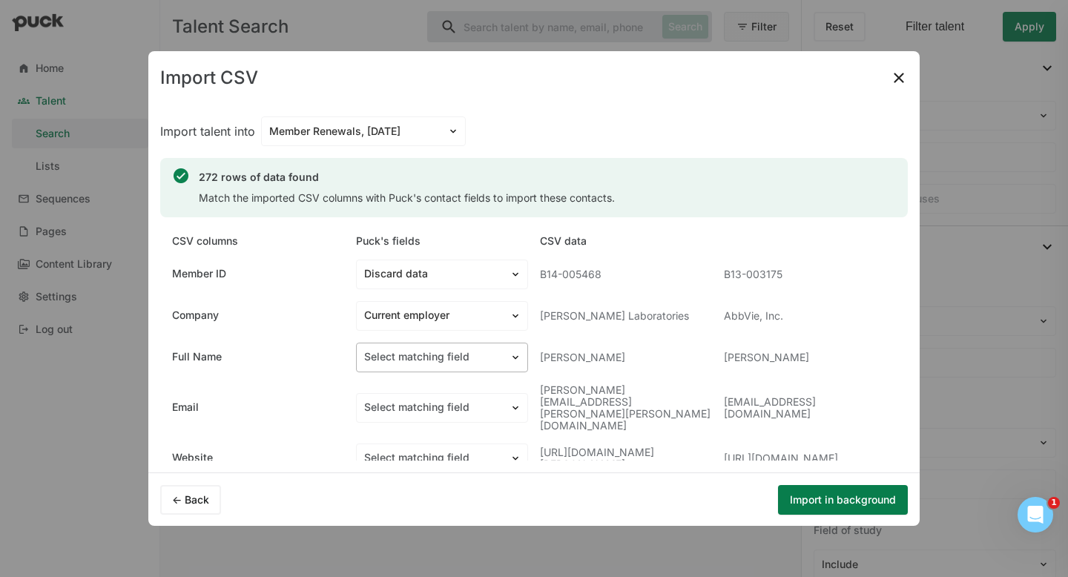
click at [434, 360] on div at bounding box center [433, 357] width 138 height 16
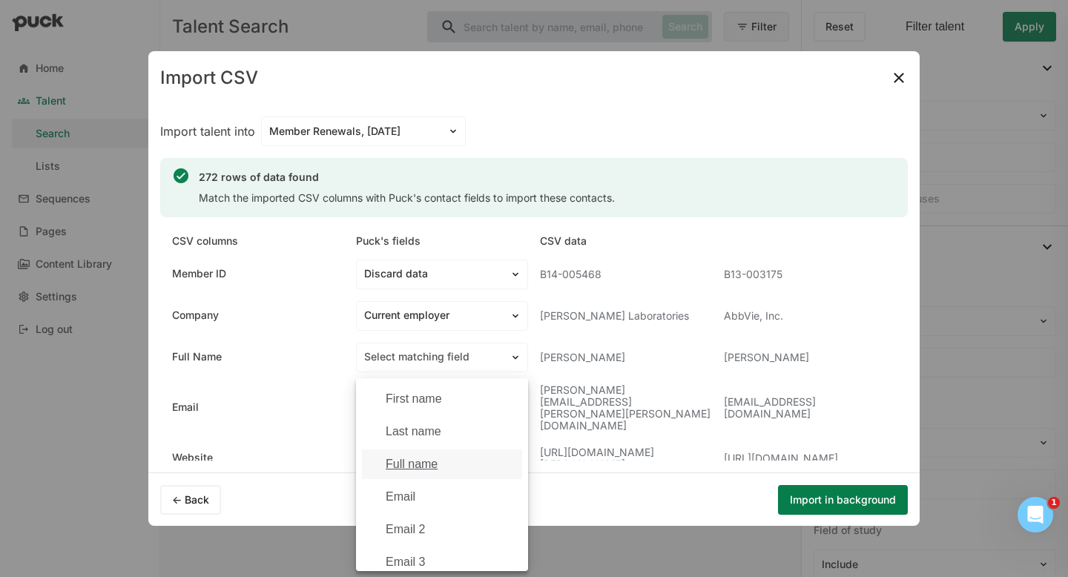
click at [423, 463] on div "Full name" at bounding box center [412, 464] width 52 height 13
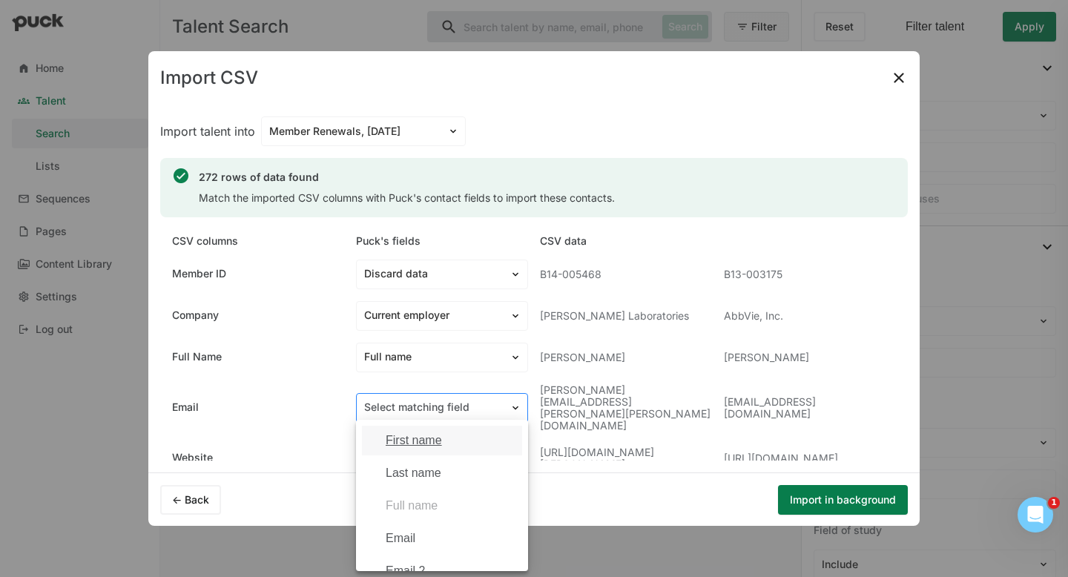
click at [441, 397] on div "Select matching field" at bounding box center [433, 408] width 153 height 22
click at [422, 482] on div "Email" at bounding box center [451, 478] width 131 height 13
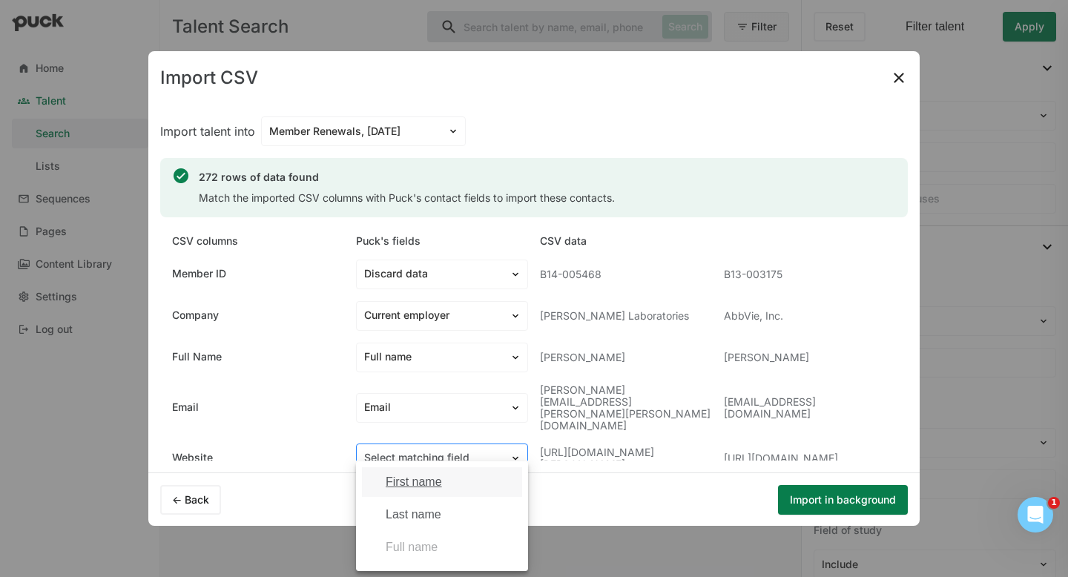
click at [440, 443] on div "Select matching field" at bounding box center [442, 458] width 172 height 30
click at [419, 481] on div "Website" at bounding box center [407, 481] width 43 height 13
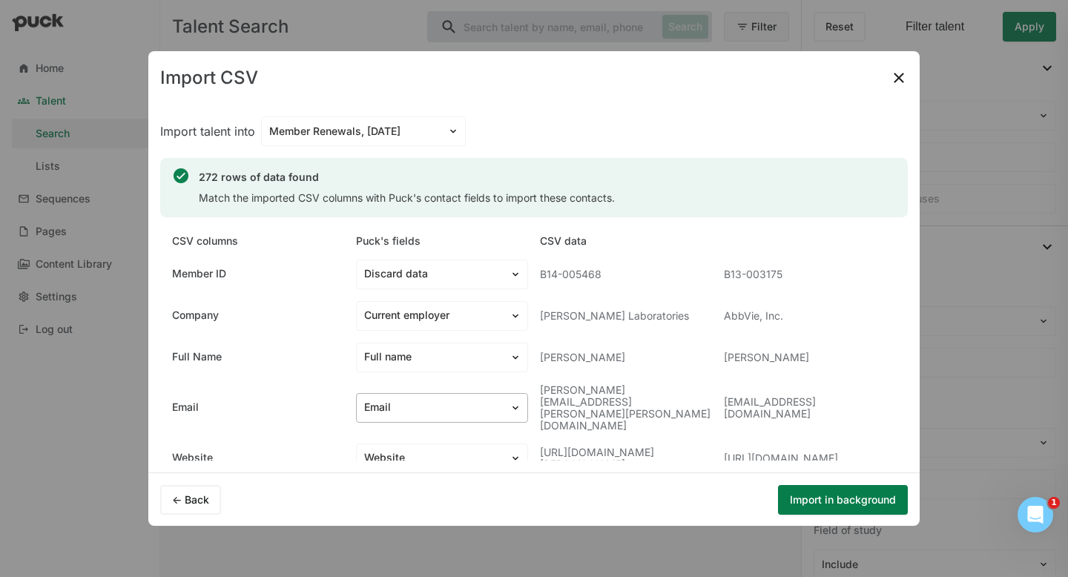
scroll to position [42, 0]
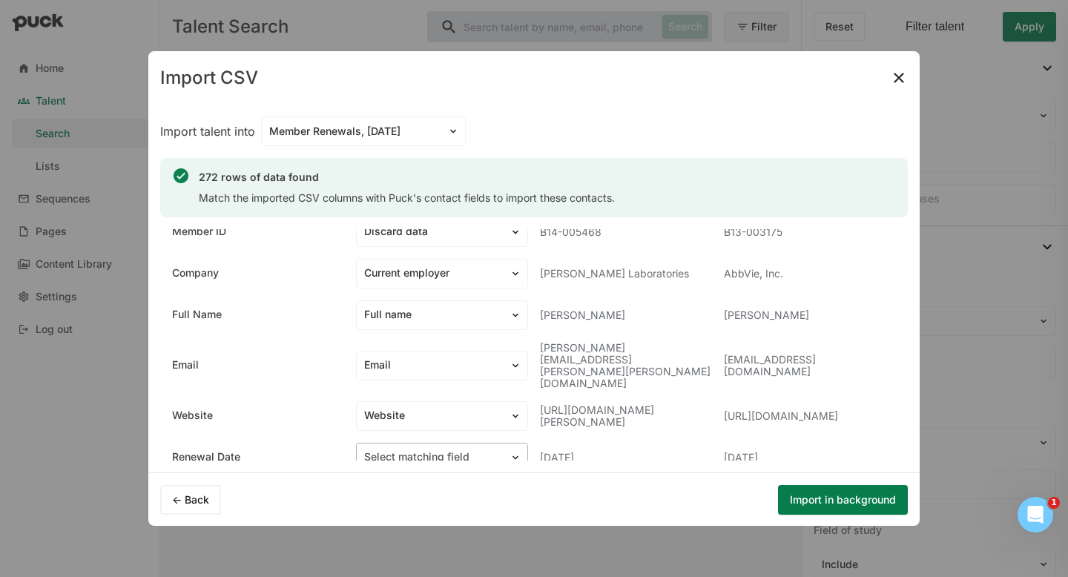
click at [448, 449] on div at bounding box center [433, 457] width 138 height 16
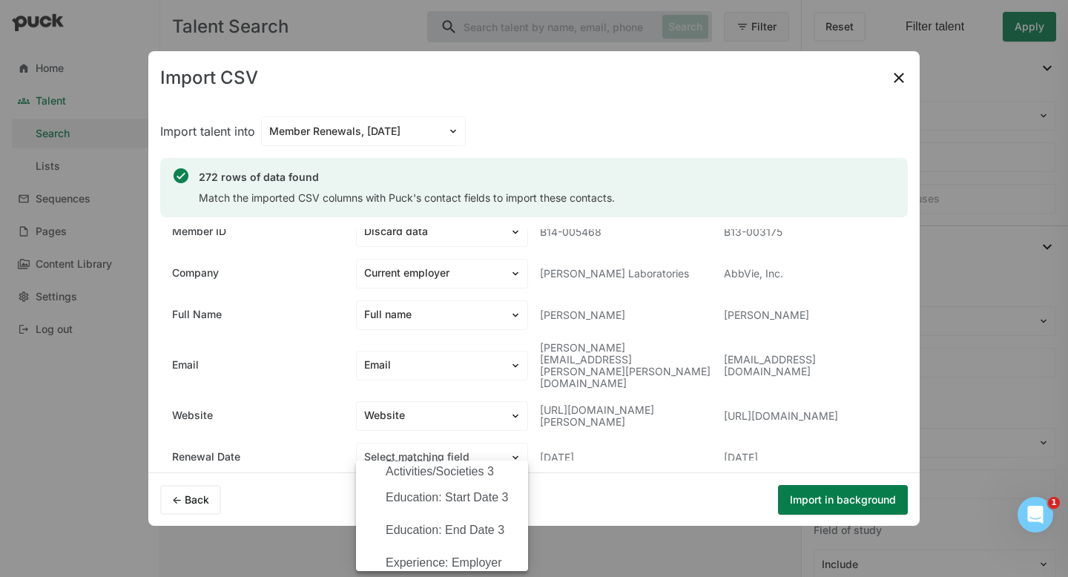
scroll to position [1964, 0]
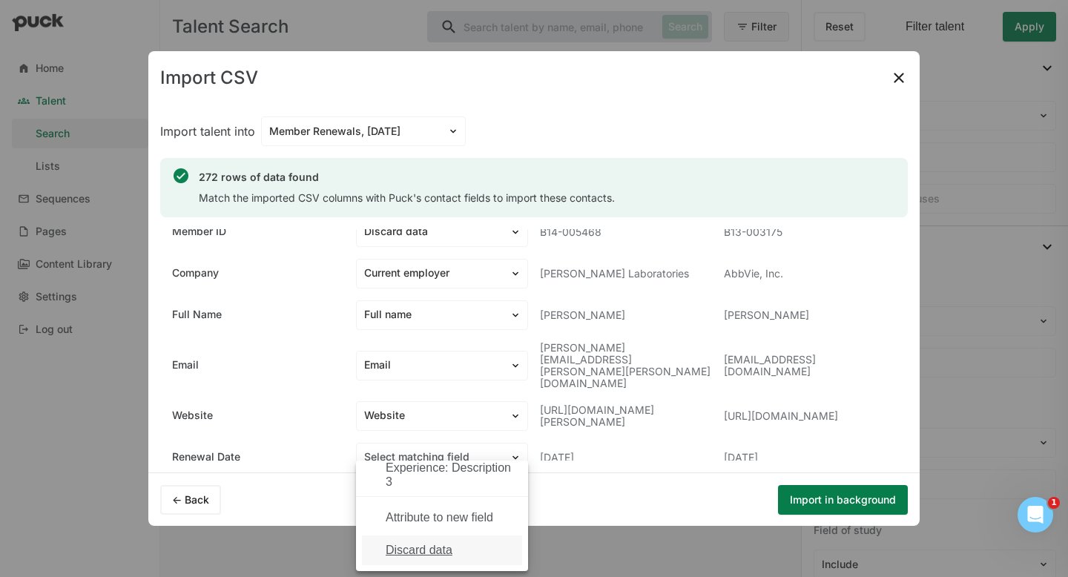
click at [439, 511] on div "Discard data" at bounding box center [419, 550] width 67 height 13
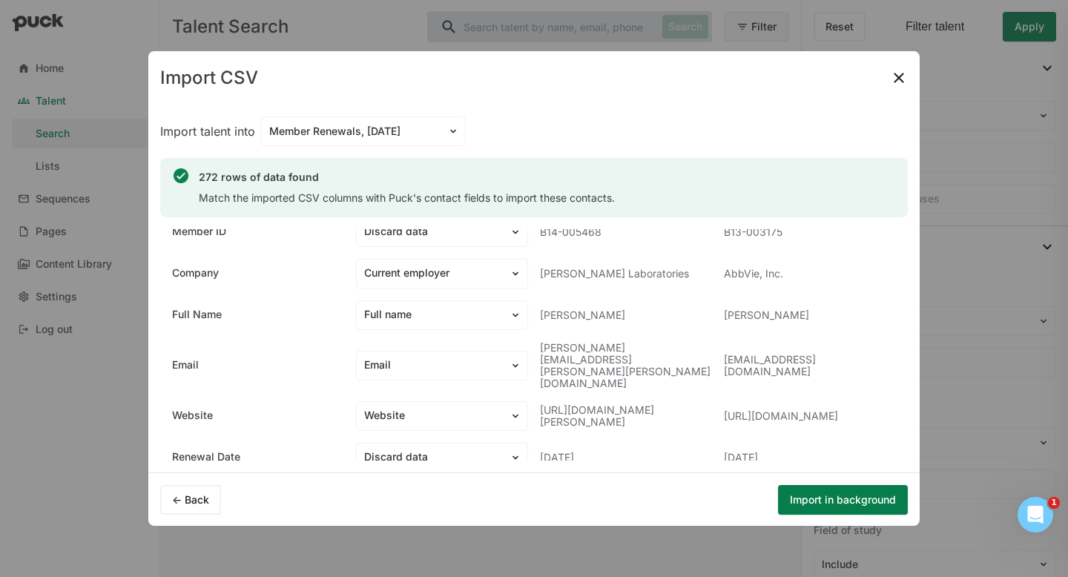
click at [800, 495] on button "Import in background" at bounding box center [843, 500] width 130 height 30
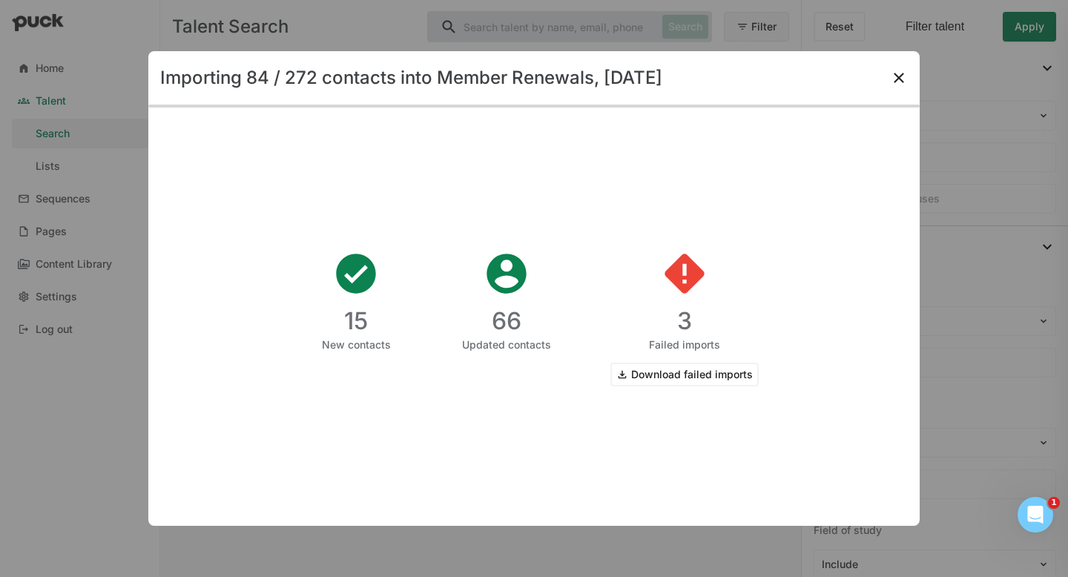
click at [896, 83] on img at bounding box center [899, 78] width 18 height 18
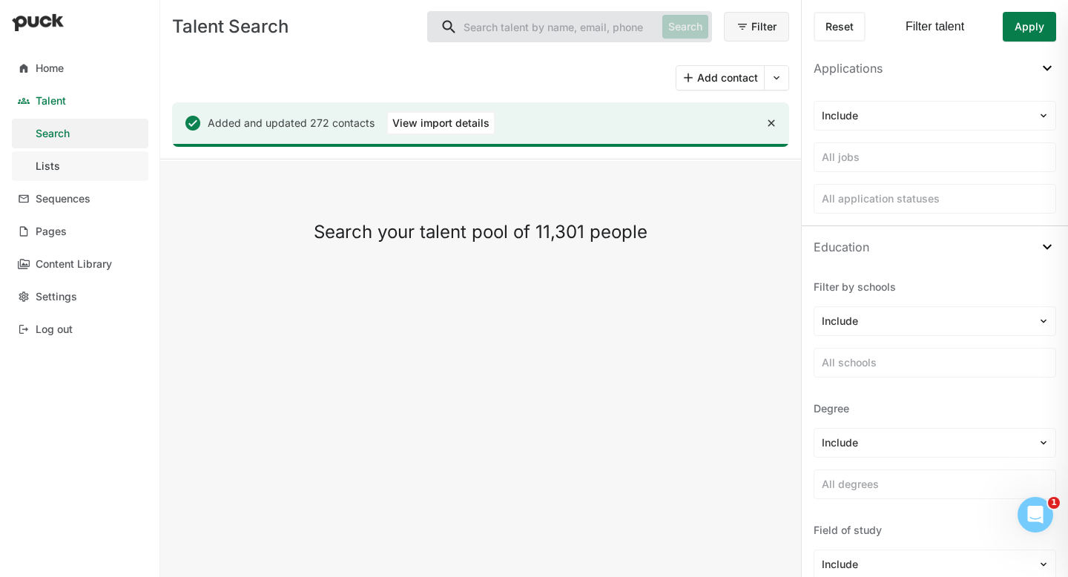
click at [87, 162] on link "Lists" at bounding box center [80, 166] width 136 height 30
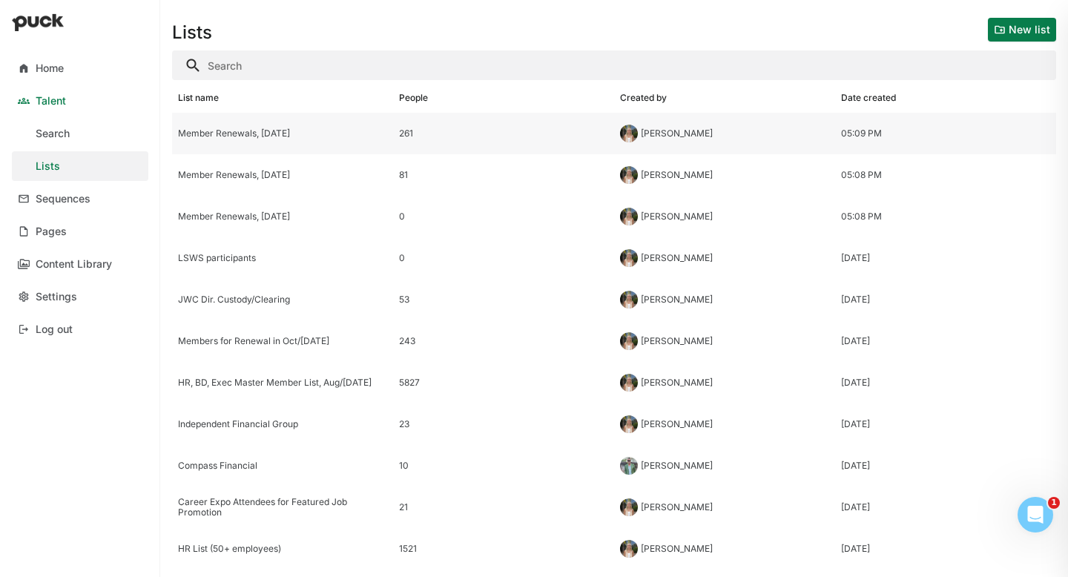
click at [309, 138] on div "Member Renewals, Jan 1st 2026" at bounding box center [282, 133] width 209 height 10
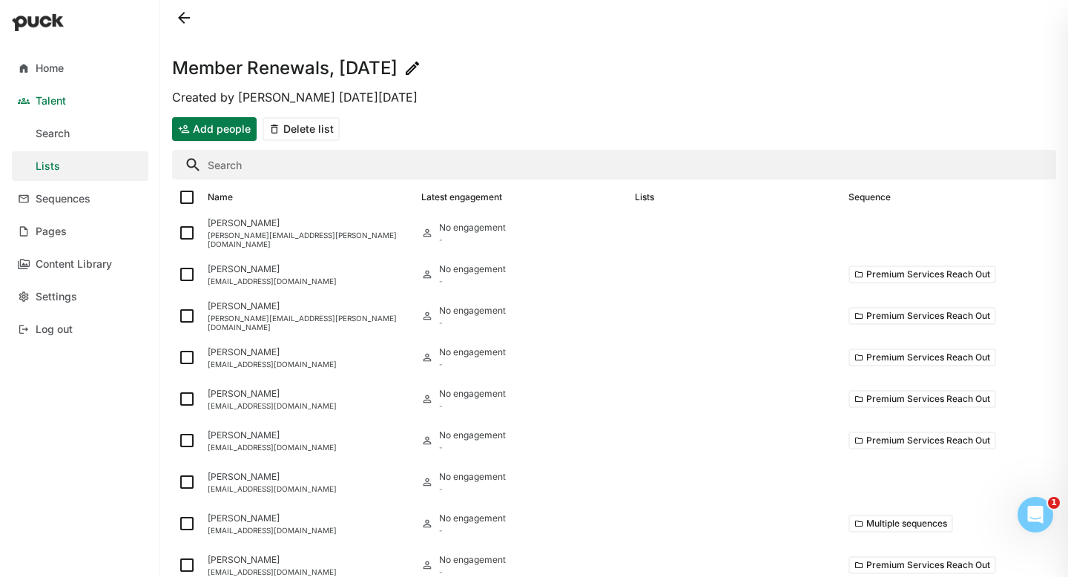
click at [185, 25] on button at bounding box center [184, 18] width 24 height 24
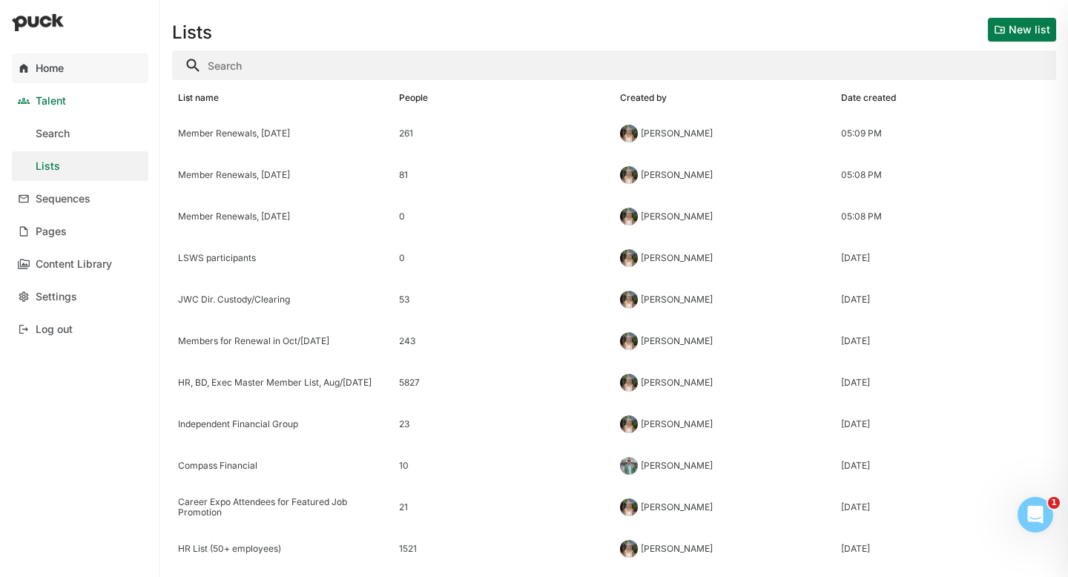
click at [73, 73] on link "Home" at bounding box center [80, 68] width 136 height 30
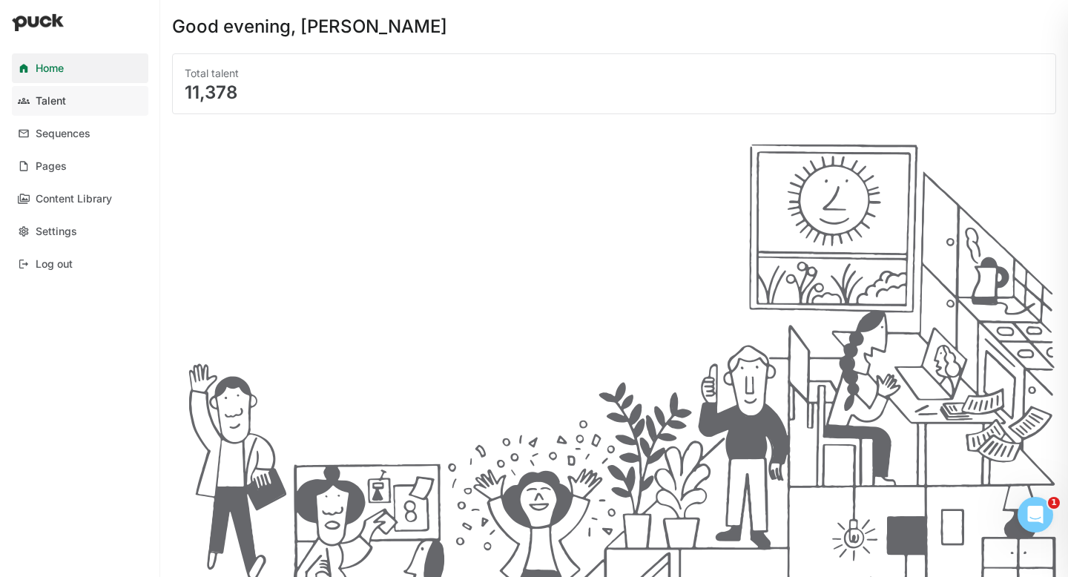
click at [69, 90] on link "Talent" at bounding box center [80, 101] width 136 height 30
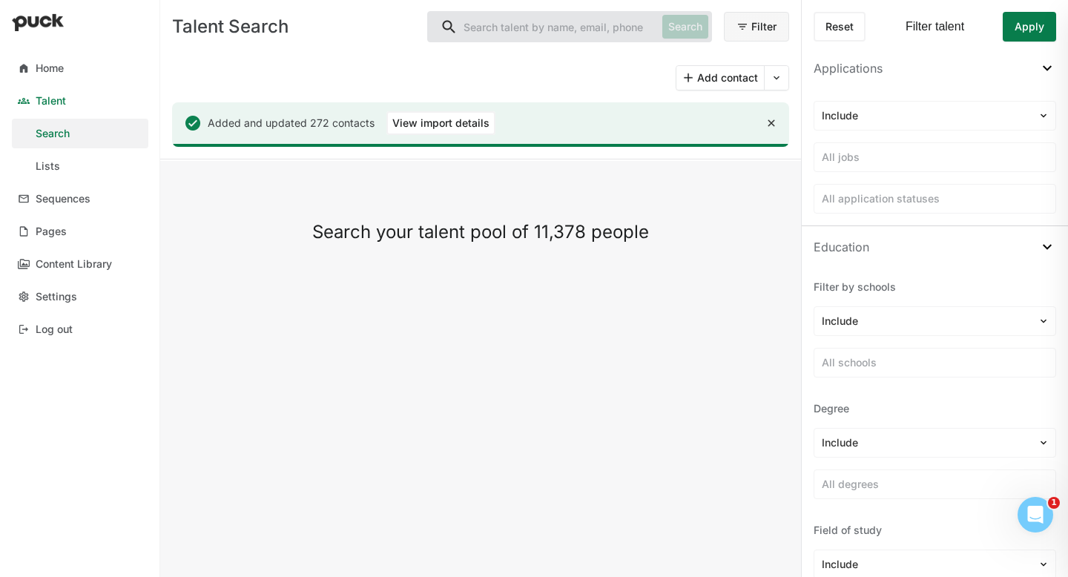
click at [778, 78] on button at bounding box center [777, 78] width 24 height 24
click at [753, 118] on div "Import CSV" at bounding box center [748, 116] width 56 height 13
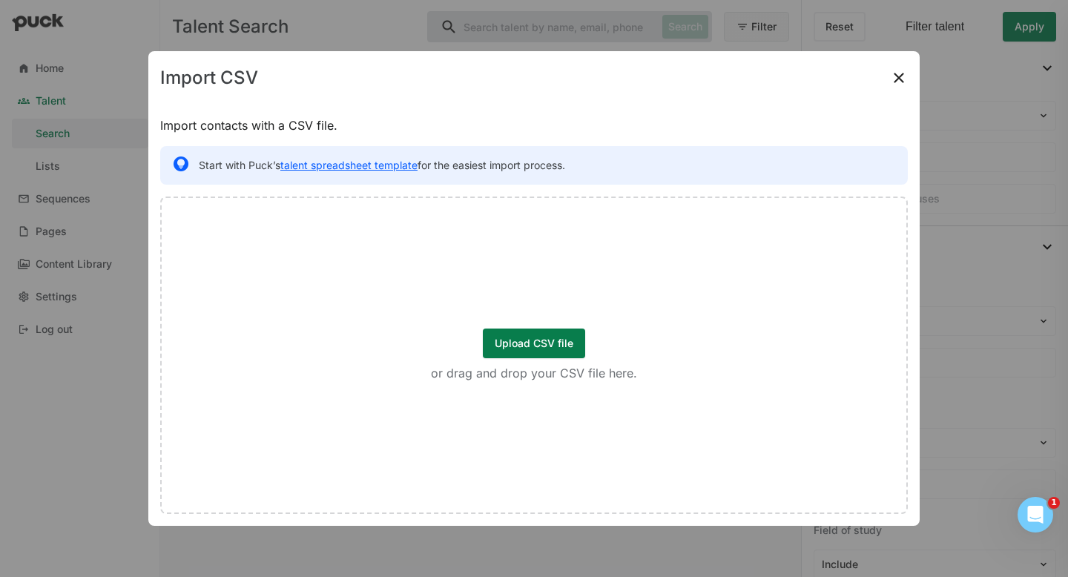
click at [521, 339] on button "Upload CSV file" at bounding box center [534, 343] width 102 height 30
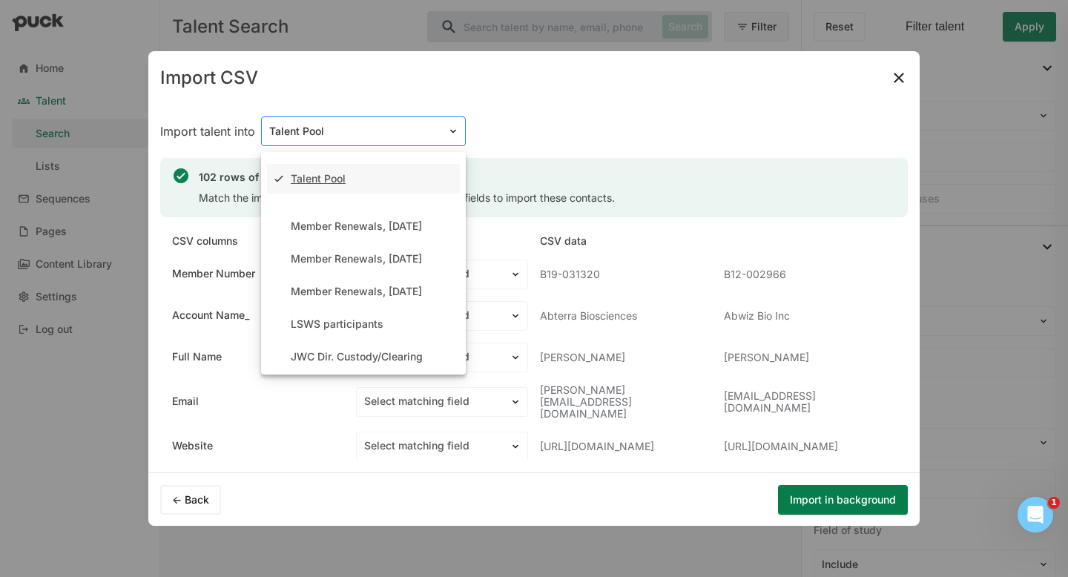
click at [388, 133] on div at bounding box center [354, 132] width 171 height 16
click at [387, 286] on div "Member Renewals, [DATE]" at bounding box center [356, 291] width 131 height 13
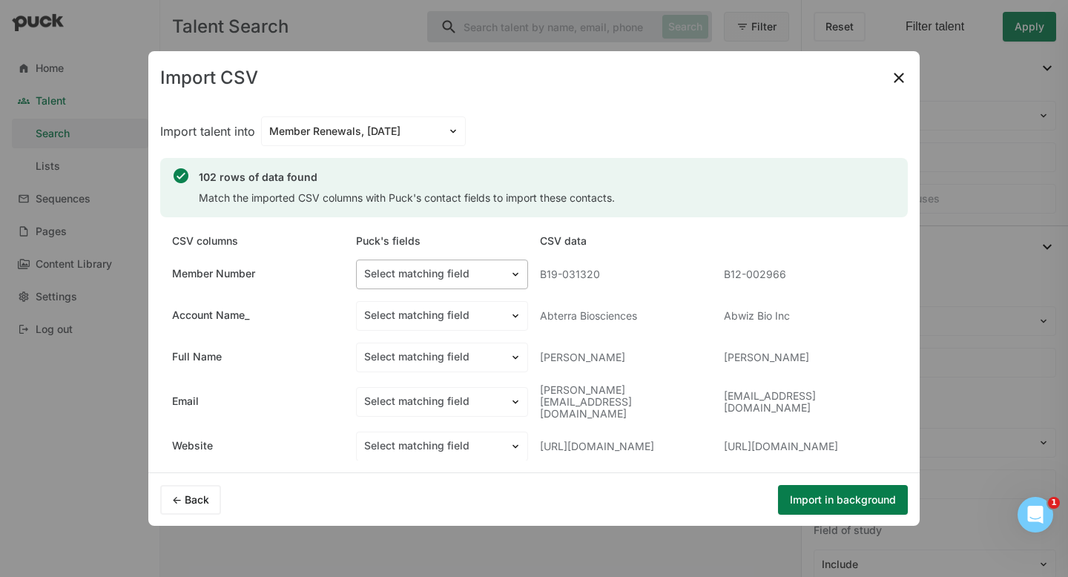
click at [437, 274] on div at bounding box center [433, 274] width 138 height 16
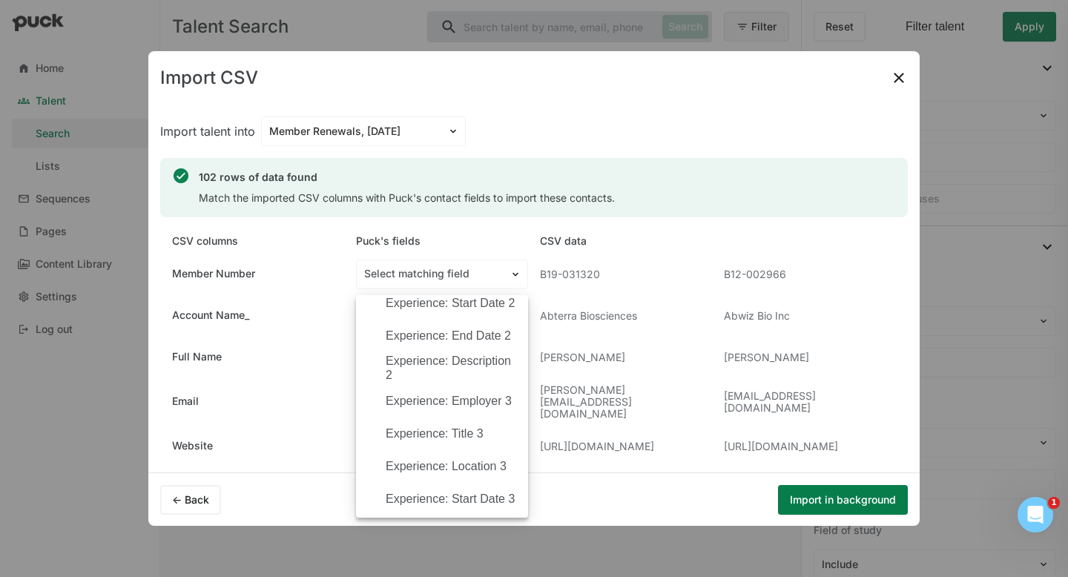
scroll to position [1852, 0]
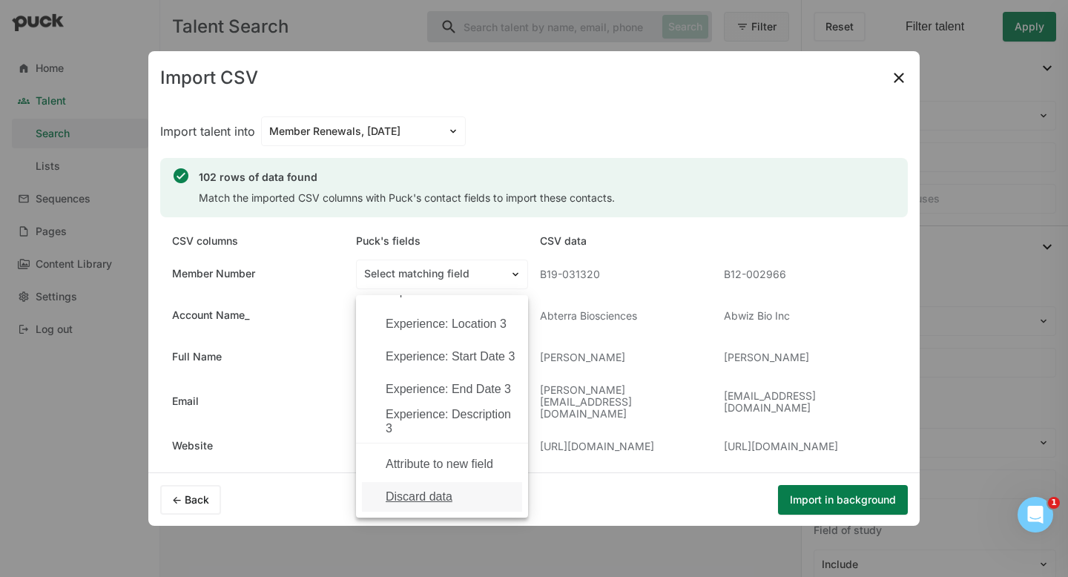
click at [431, 492] on div "Discard data" at bounding box center [419, 496] width 67 height 13
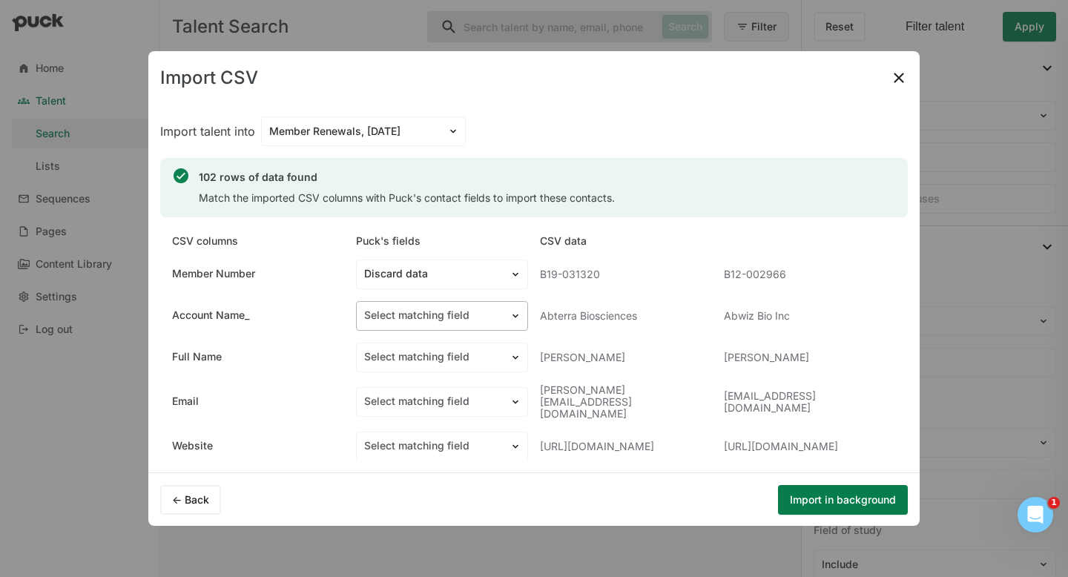
click at [457, 318] on div at bounding box center [433, 316] width 138 height 16
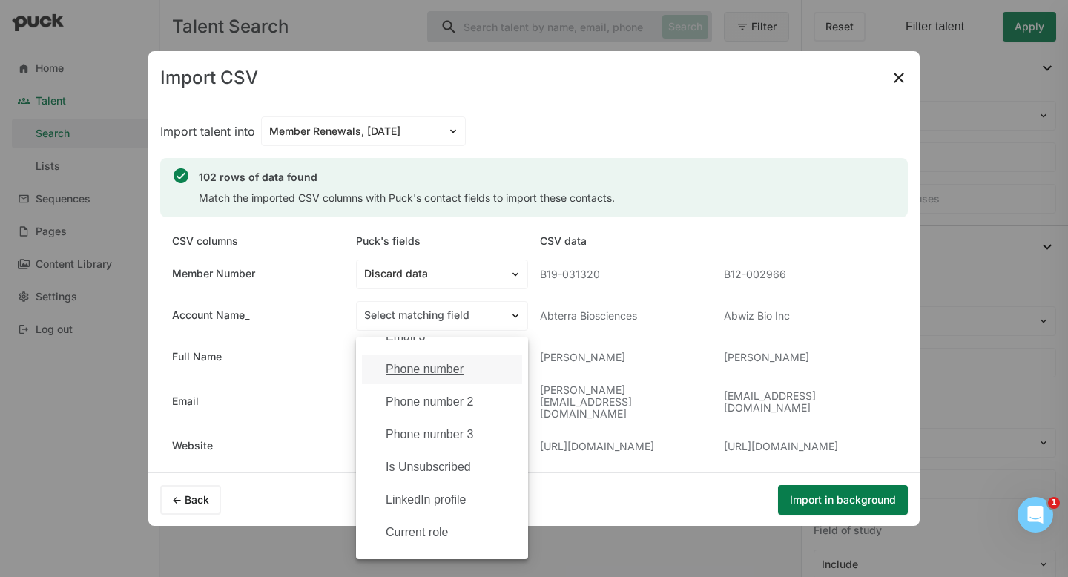
scroll to position [202, 0]
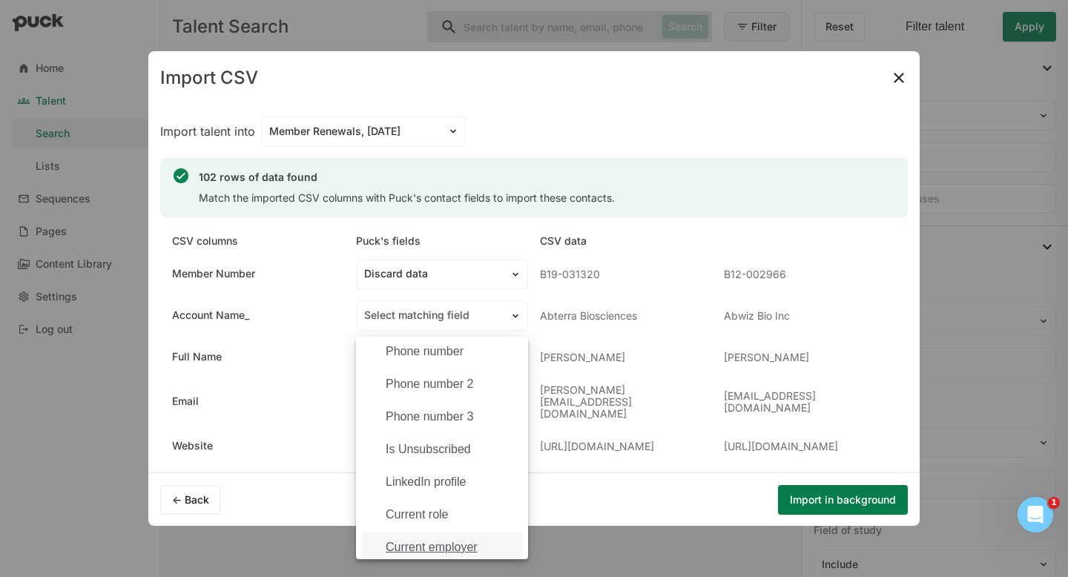
click at [440, 511] on div "Current employer" at bounding box center [432, 547] width 92 height 13
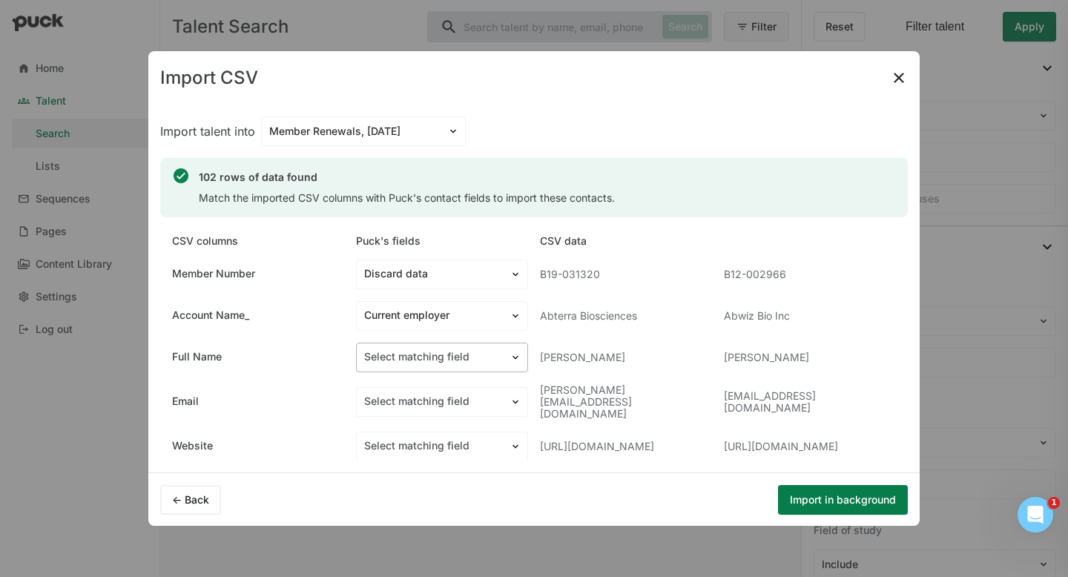
click at [463, 360] on div at bounding box center [433, 357] width 138 height 16
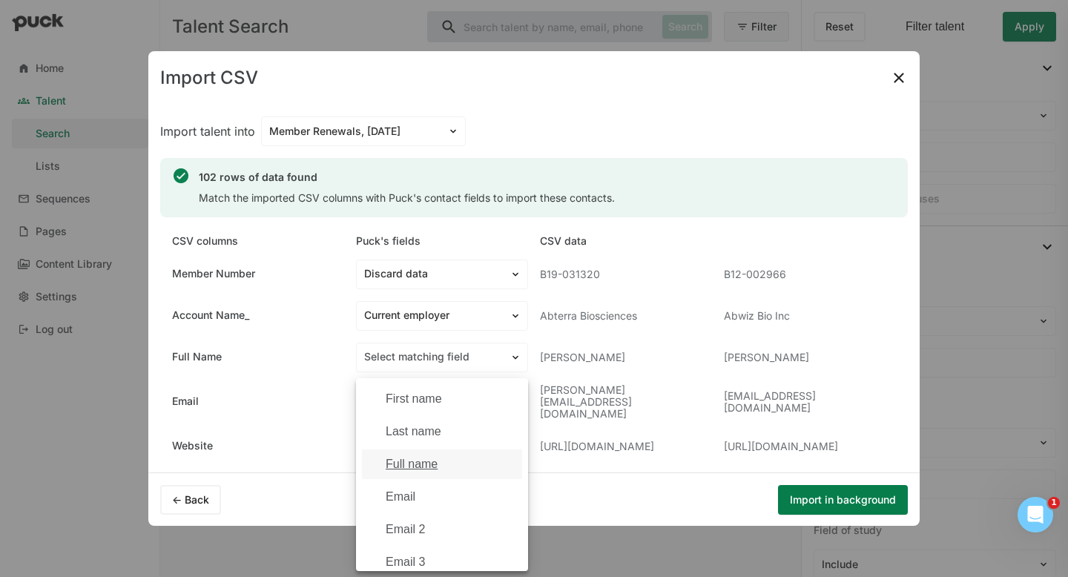
click at [446, 467] on div "Full name" at bounding box center [451, 464] width 131 height 13
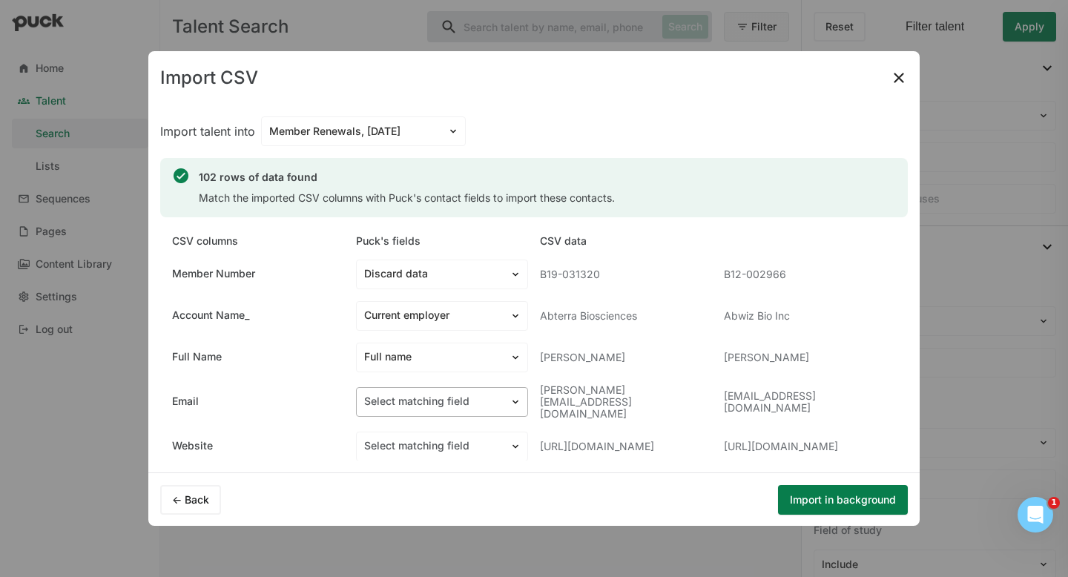
click at [451, 404] on div at bounding box center [433, 402] width 138 height 16
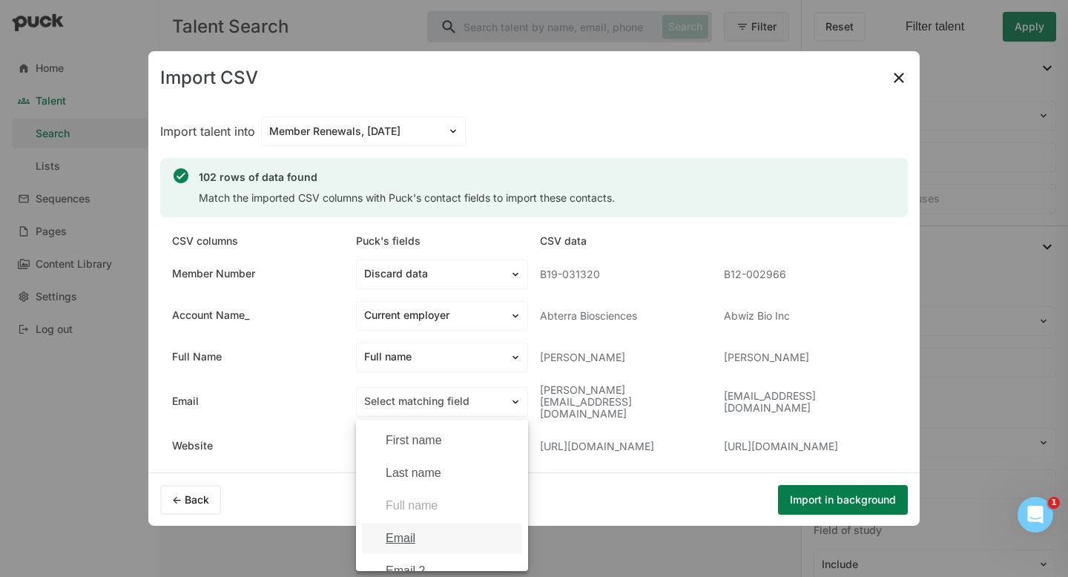
click at [436, 511] on div "Email" at bounding box center [451, 538] width 131 height 13
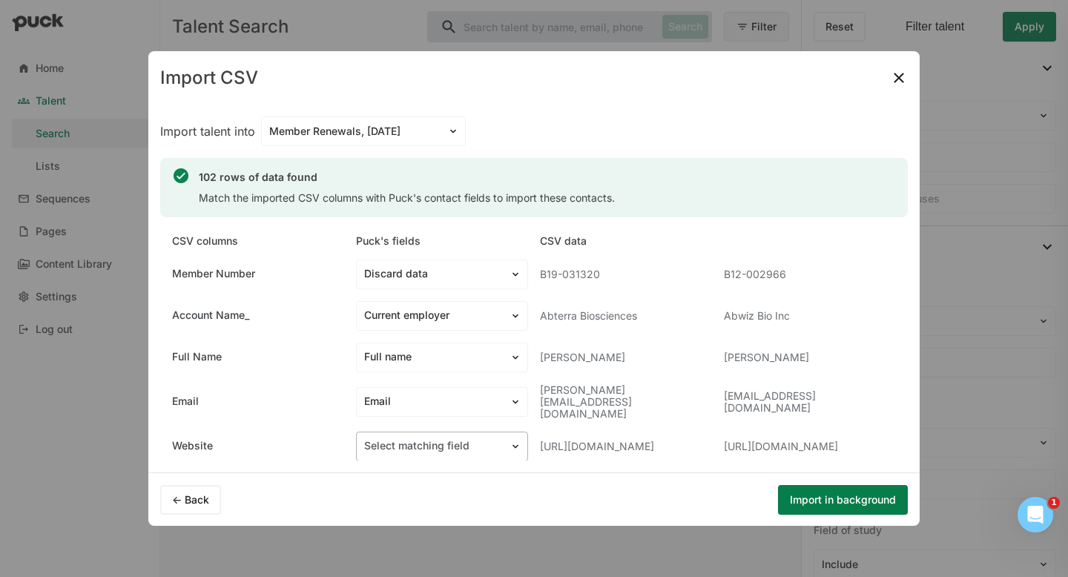
click at [446, 438] on div at bounding box center [433, 446] width 138 height 16
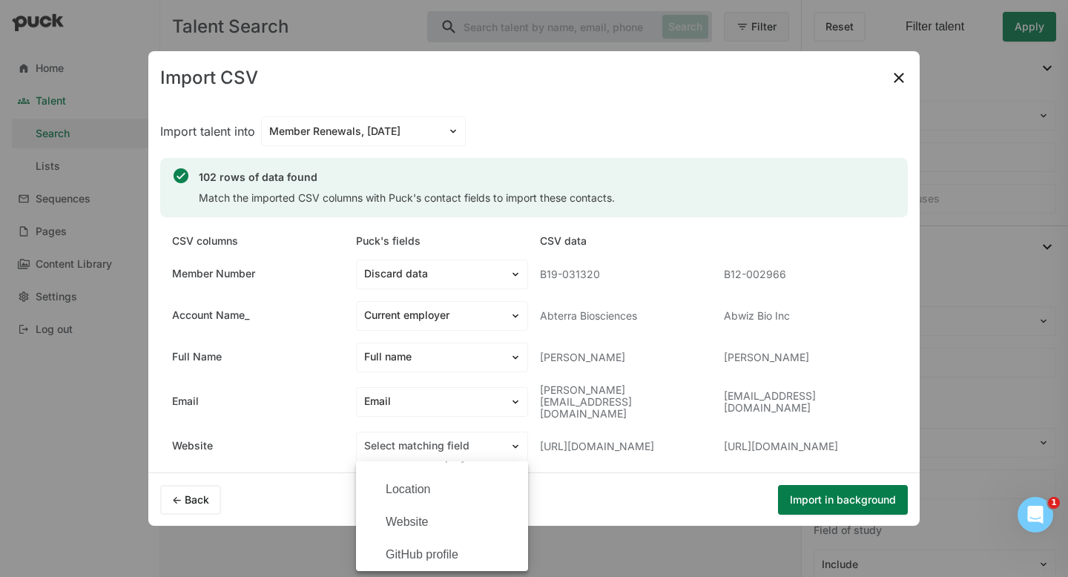
scroll to position [421, 0]
click at [437, 511] on div "Website" at bounding box center [451, 517] width 131 height 13
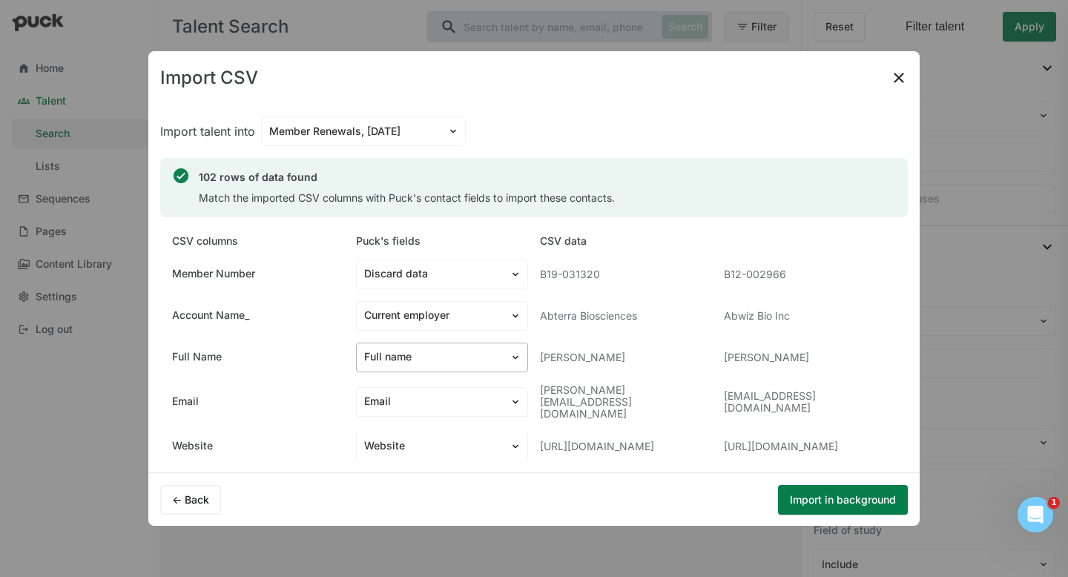
scroll to position [42, 0]
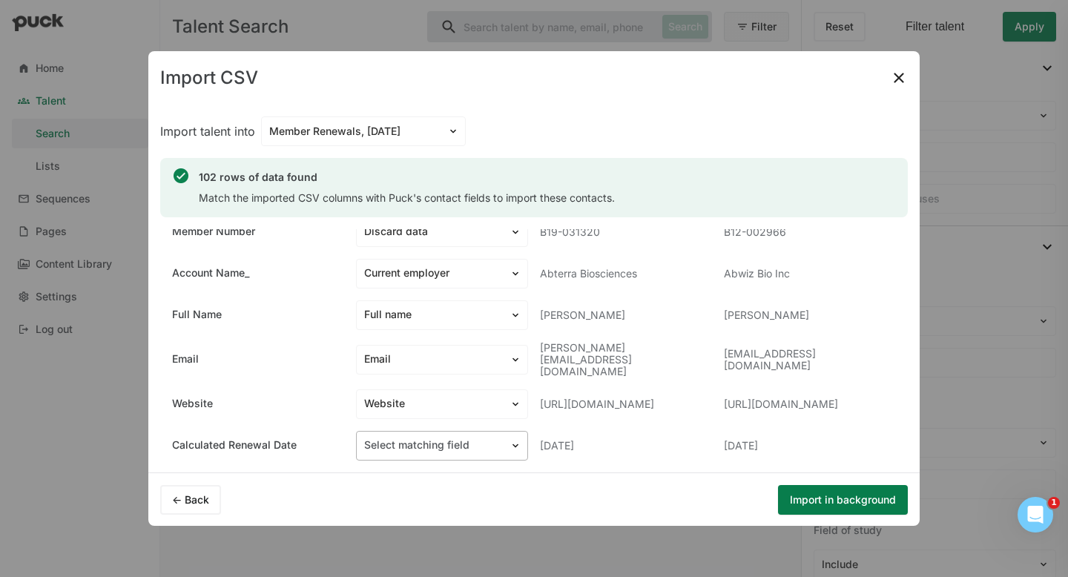
click at [434, 441] on div at bounding box center [433, 445] width 138 height 16
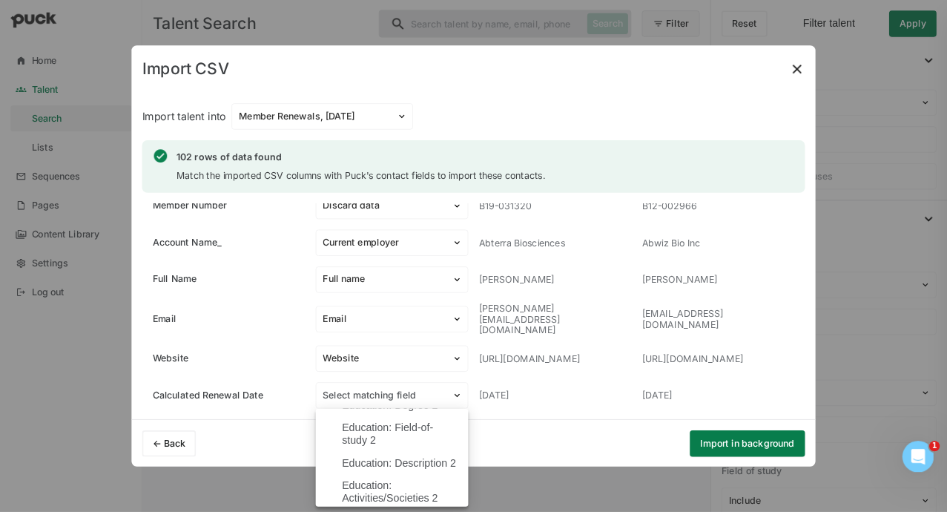
scroll to position [1964, 0]
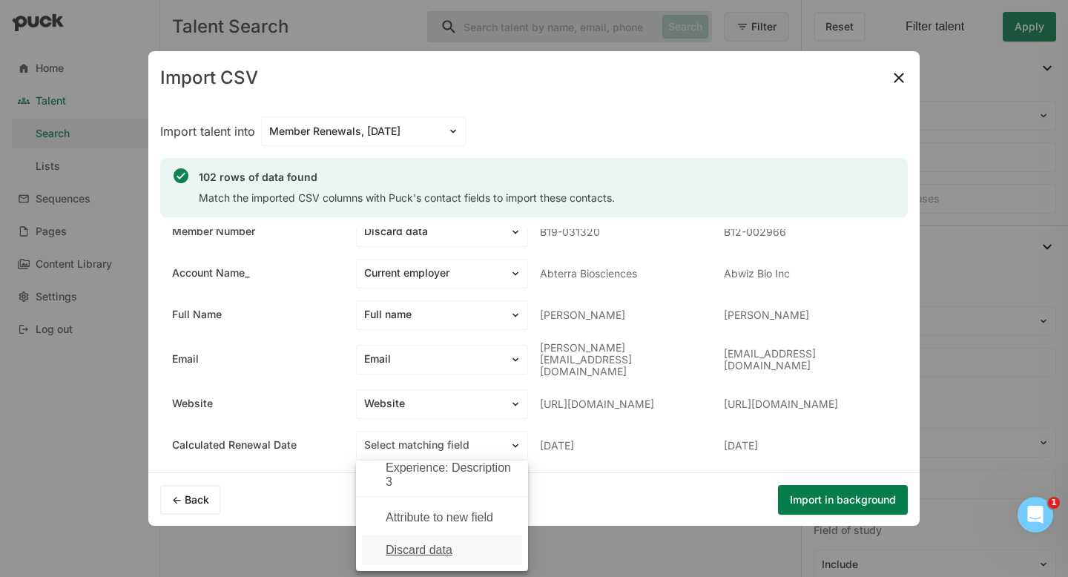
click at [436, 511] on div "Discard data" at bounding box center [419, 550] width 67 height 13
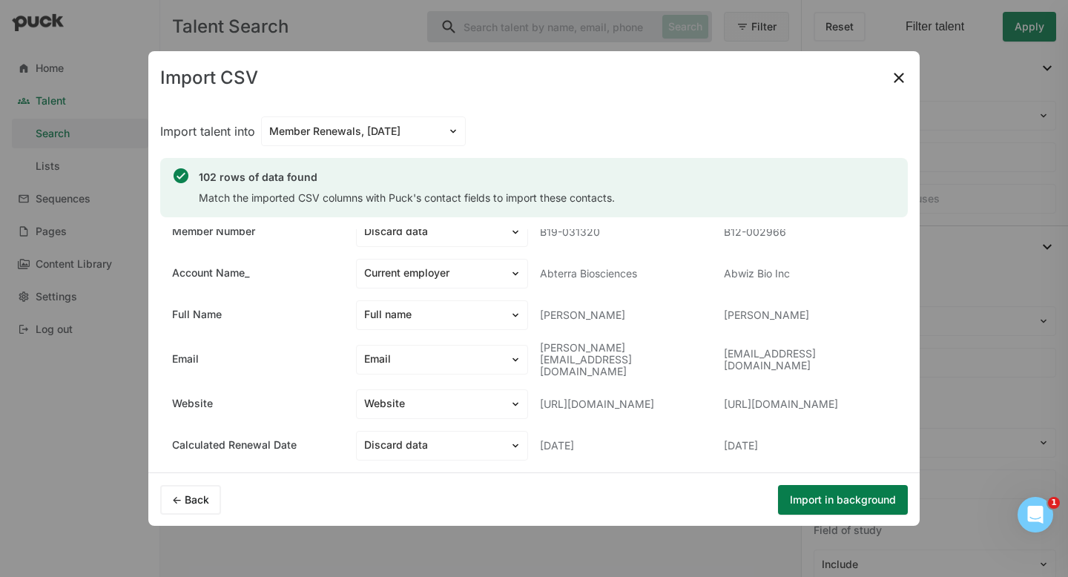
click at [797, 495] on button "Import in background" at bounding box center [843, 500] width 130 height 30
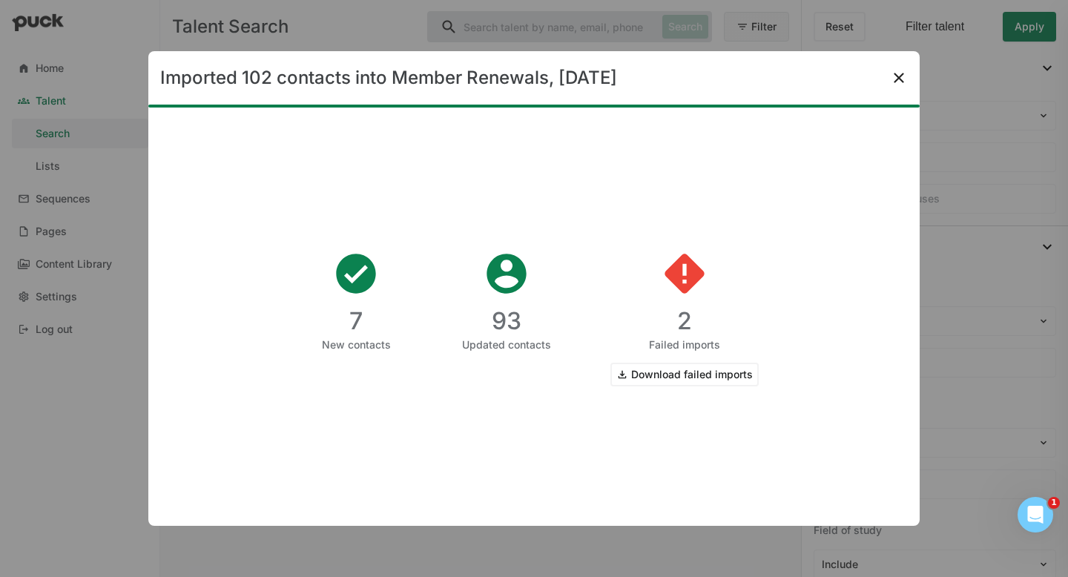
click at [895, 77] on img at bounding box center [899, 78] width 18 height 18
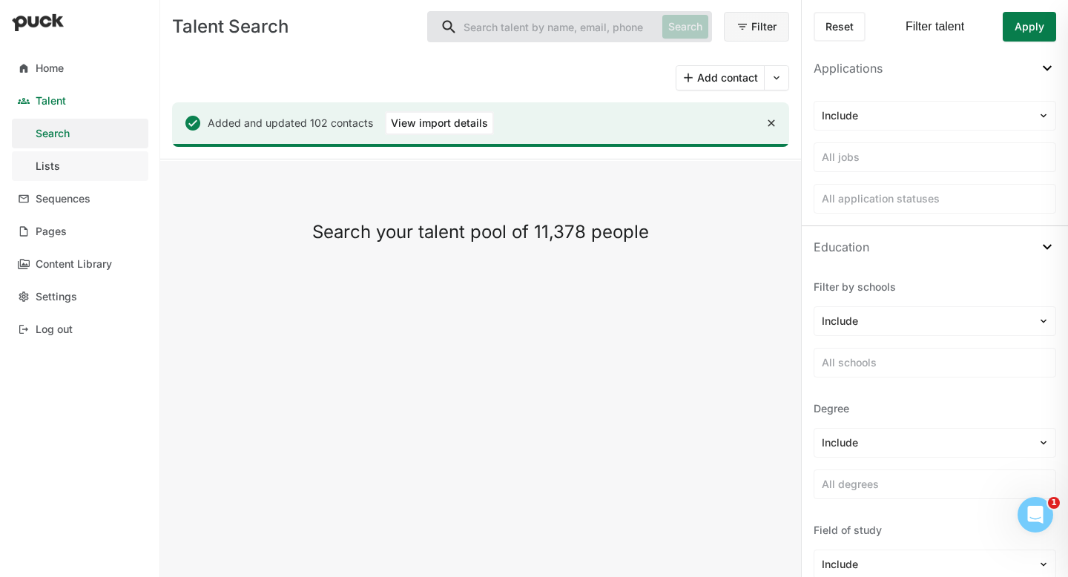
click at [53, 163] on div "Lists" at bounding box center [48, 166] width 24 height 13
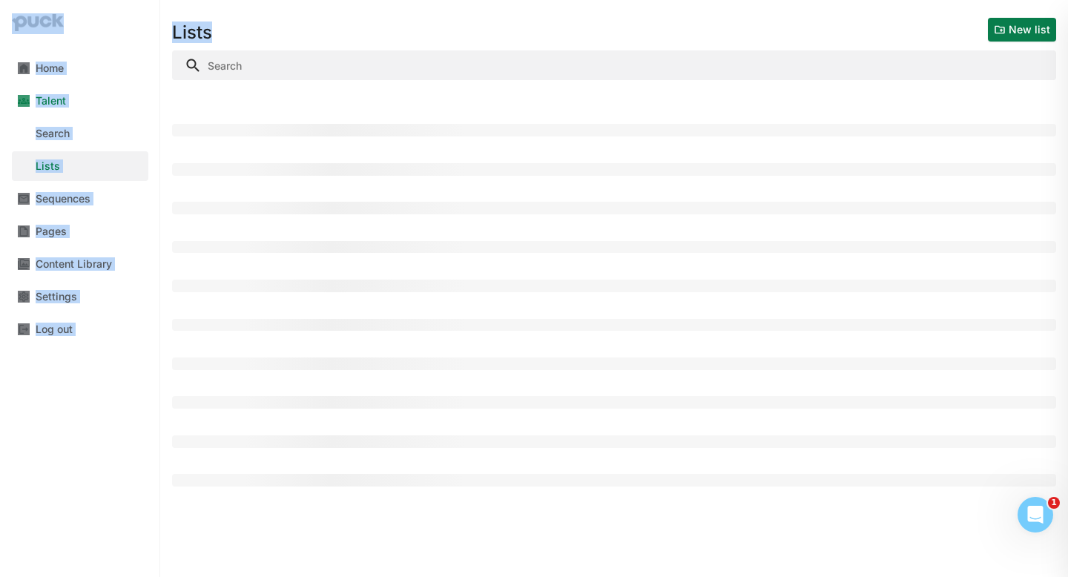
drag, startPoint x: 0, startPoint y: 23, endPoint x: 162, endPoint y: 47, distance: 164.2
click at [162, 47] on div "Home Talent Search Lists Sequences Pages Content Library Settings Log out Lists…" at bounding box center [534, 288] width 1068 height 577
click at [63, 446] on div "Home Talent Search Lists Sequences Pages Content Library Settings Log out" at bounding box center [80, 288] width 160 height 577
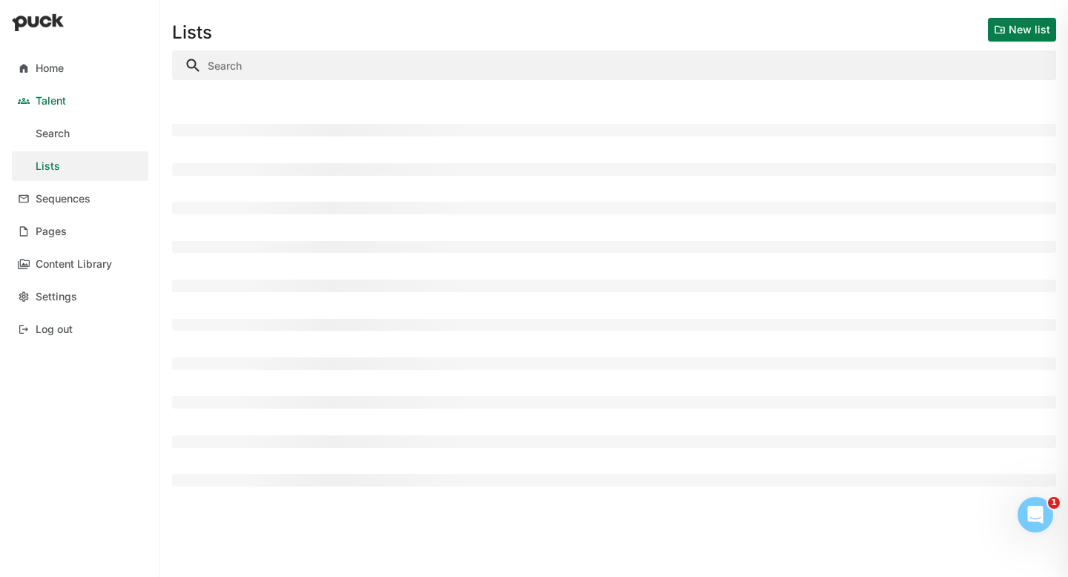
click at [4, 400] on div "Home Talent Search Lists Sequences Pages Content Library Settings Log out" at bounding box center [80, 288] width 160 height 577
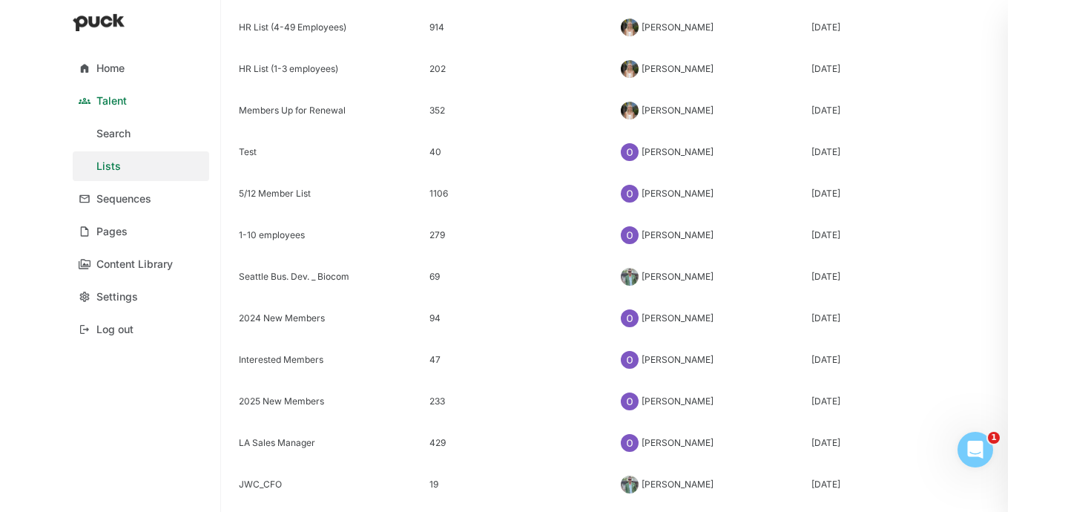
scroll to position [647, 0]
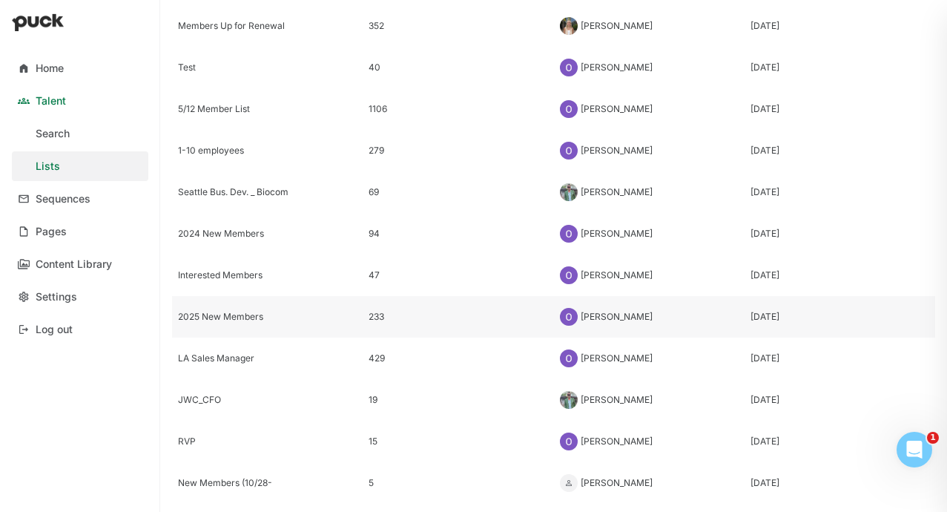
click at [257, 316] on div "2025 New Members" at bounding box center [267, 316] width 179 height 10
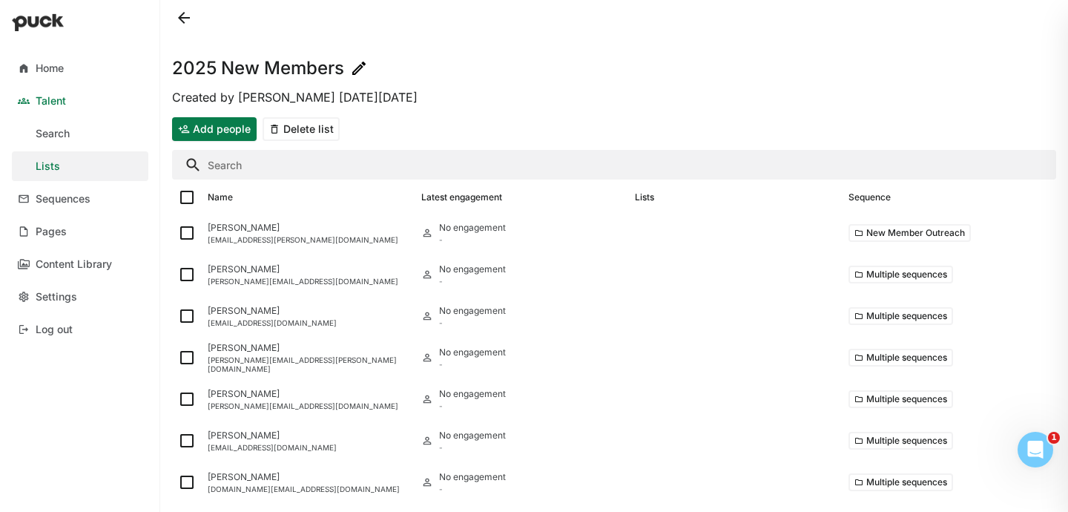
click at [200, 129] on button "Add people" at bounding box center [214, 129] width 85 height 24
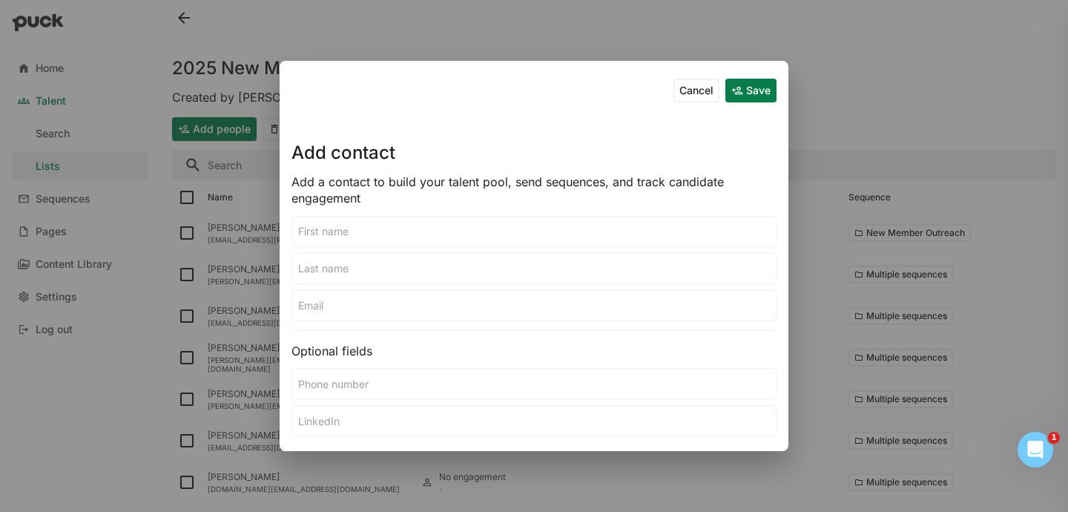
click at [363, 232] on input at bounding box center [533, 232] width 483 height 30
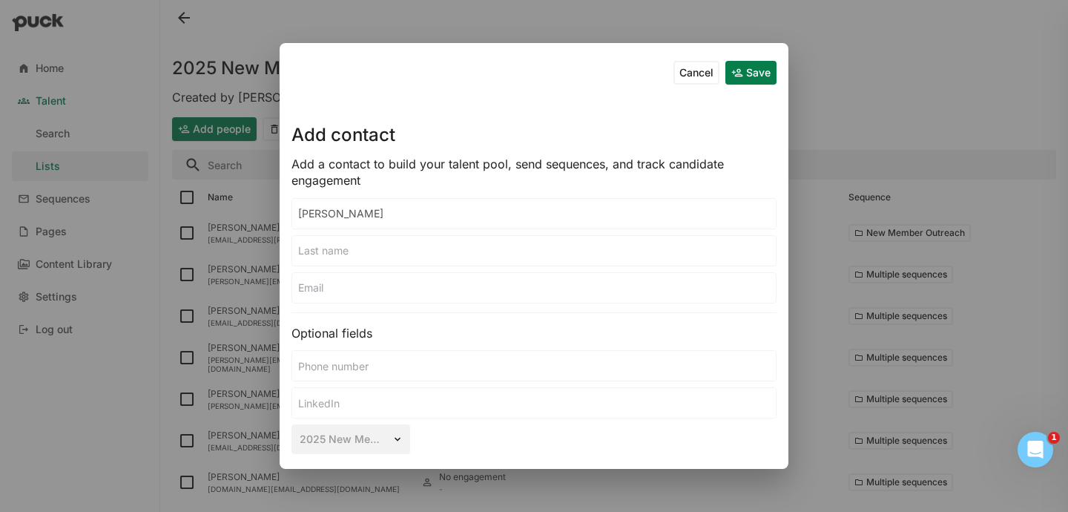
type input "Stephen"
click at [359, 245] on input at bounding box center [533, 251] width 483 height 30
type input "Chen"
click at [356, 285] on input at bounding box center [533, 288] width 483 height 30
paste input "schen@cdr3tx.com"
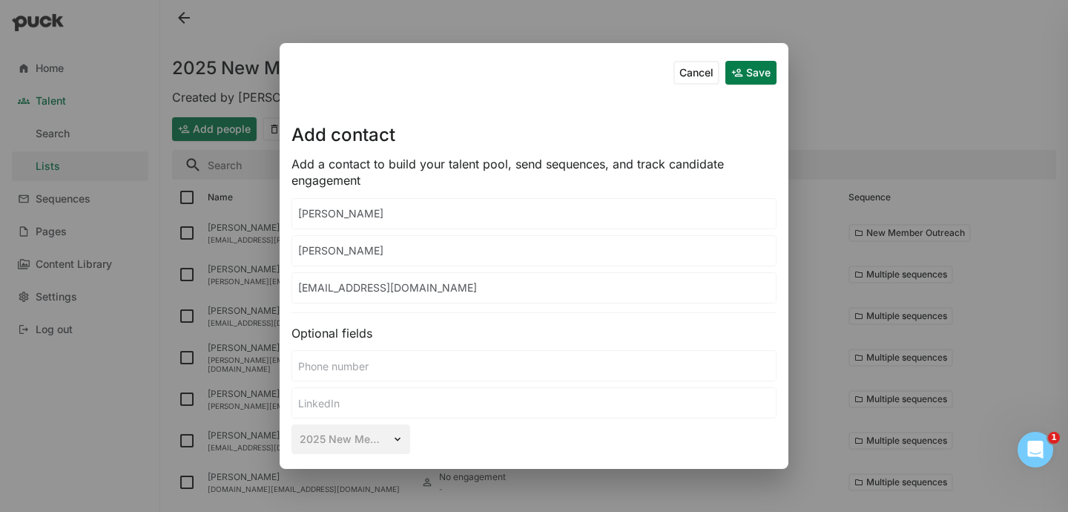
type input "schen@cdr3tx.com"
click at [748, 71] on button "Save" at bounding box center [750, 73] width 51 height 24
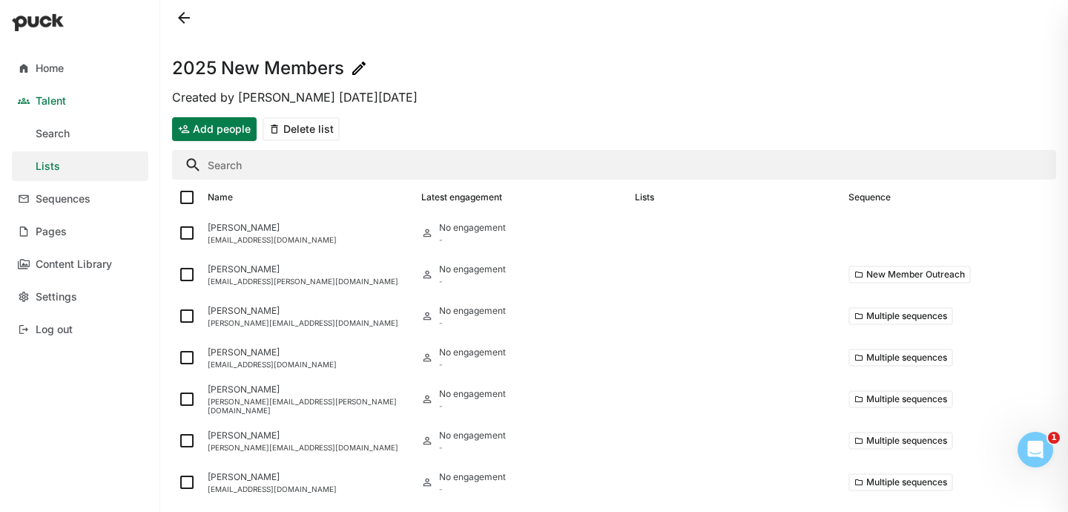
click at [197, 134] on button "Add people" at bounding box center [214, 129] width 85 height 24
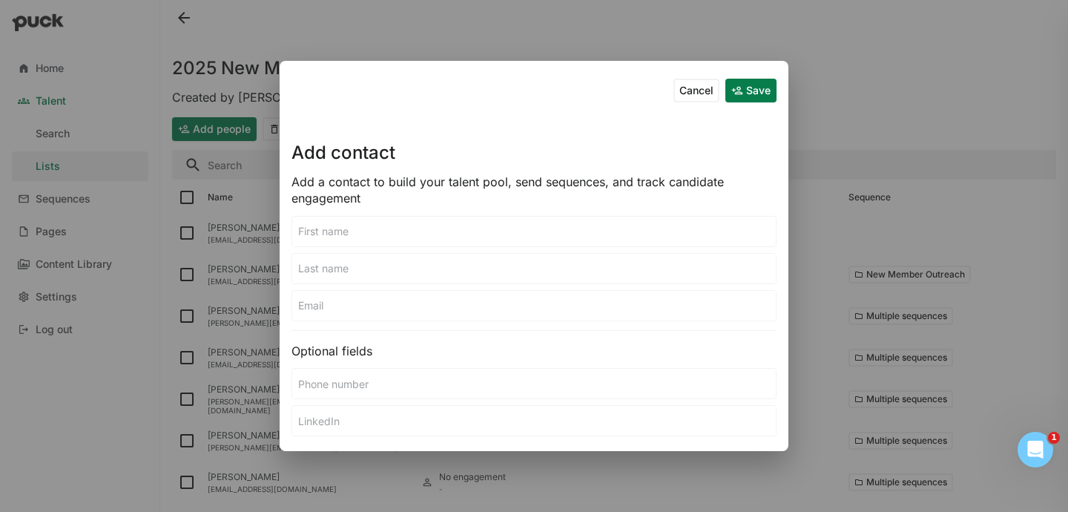
click at [358, 219] on input at bounding box center [533, 232] width 483 height 30
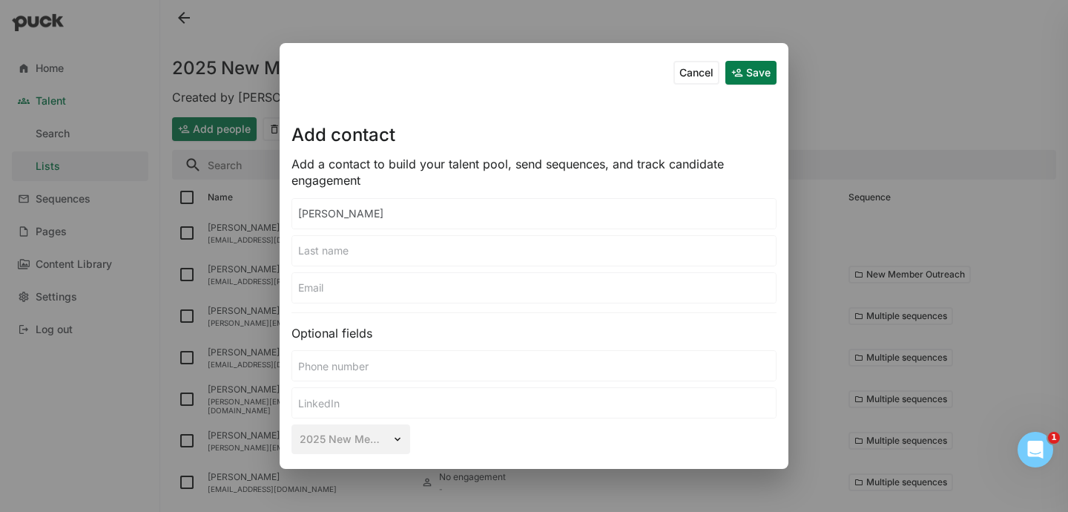
type input "John"
click at [354, 246] on input at bounding box center [533, 251] width 483 height 30
type input "Fair"
click at [349, 285] on input at bounding box center [533, 288] width 483 height 30
paste input "jfair@j3bio.com"
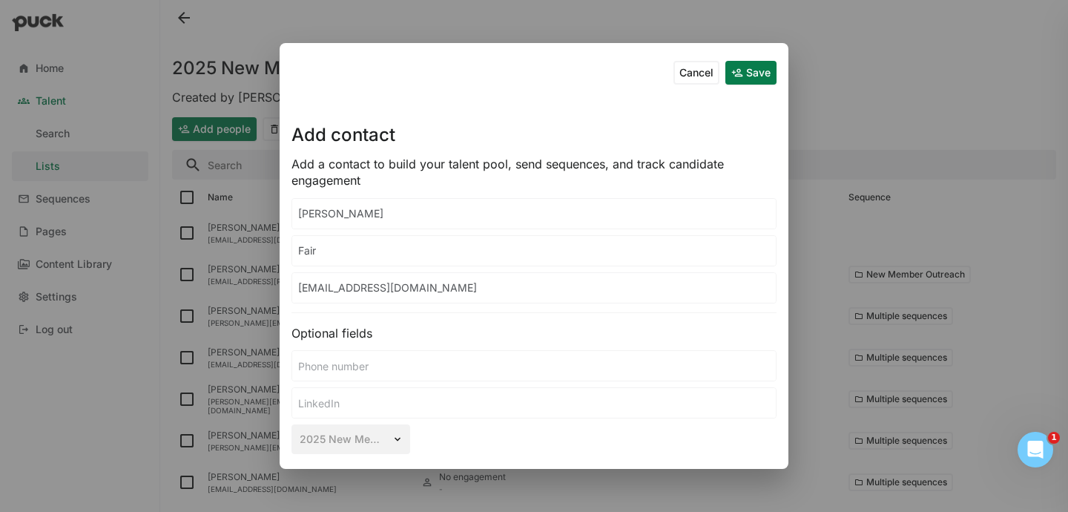
type input "jfair@j3bio.com"
click at [760, 76] on button "Save" at bounding box center [750, 73] width 51 height 24
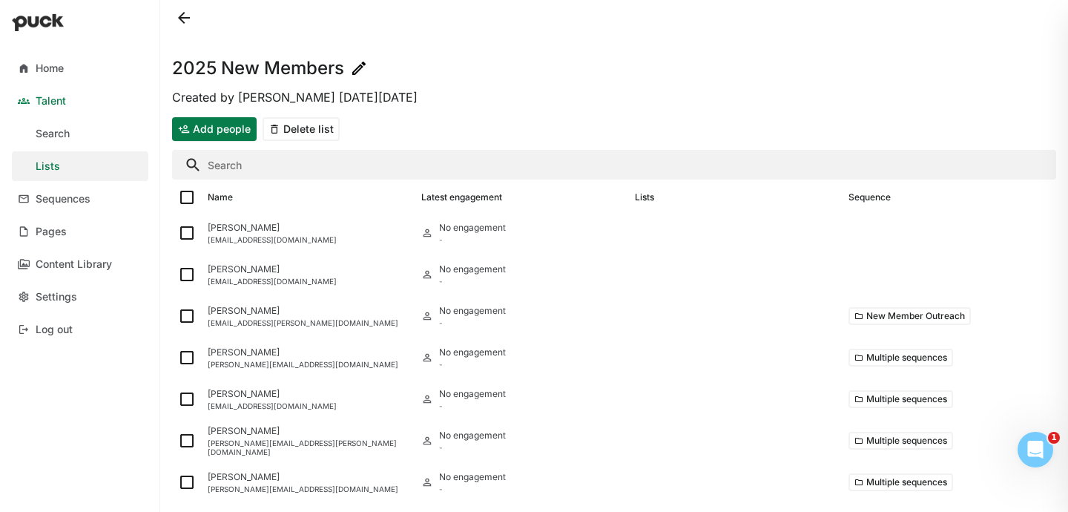
click at [215, 133] on button "Add people" at bounding box center [214, 129] width 85 height 24
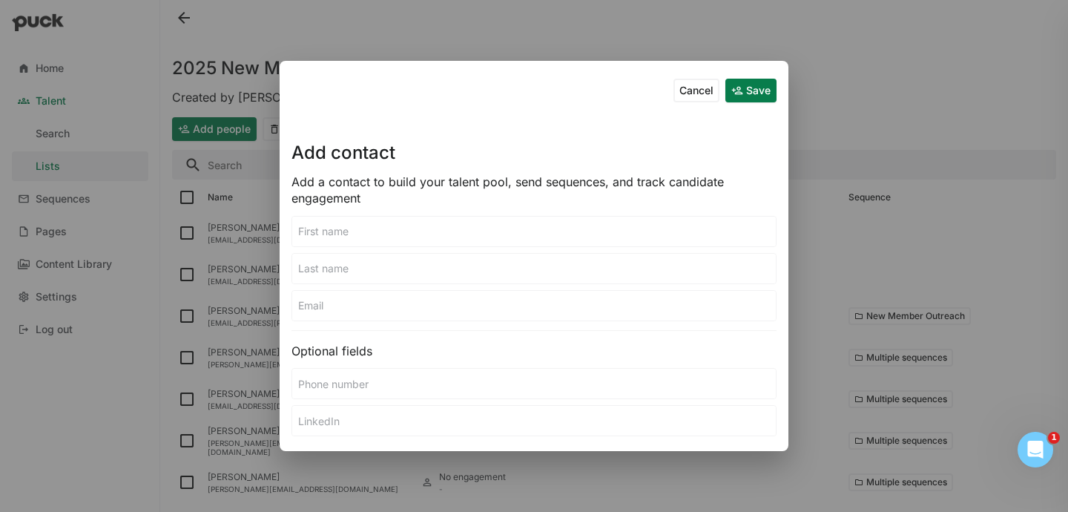
click at [401, 233] on input at bounding box center [533, 232] width 483 height 30
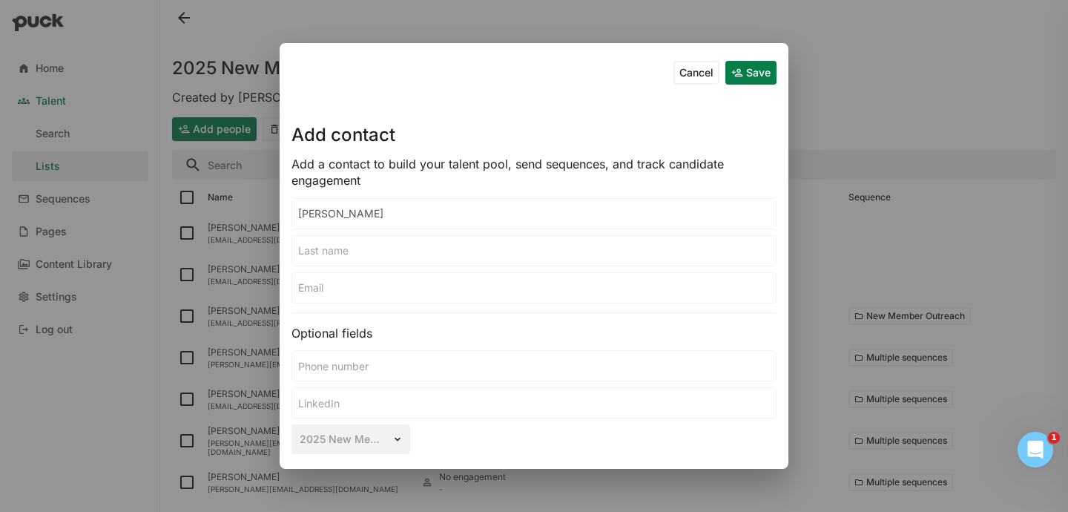
type input "Natalie"
click at [386, 255] on input at bounding box center [533, 251] width 483 height 30
type input "Cookson"
click at [375, 287] on input at bounding box center [533, 288] width 483 height 30
paste input "natalie.cookson@qbisci.com"
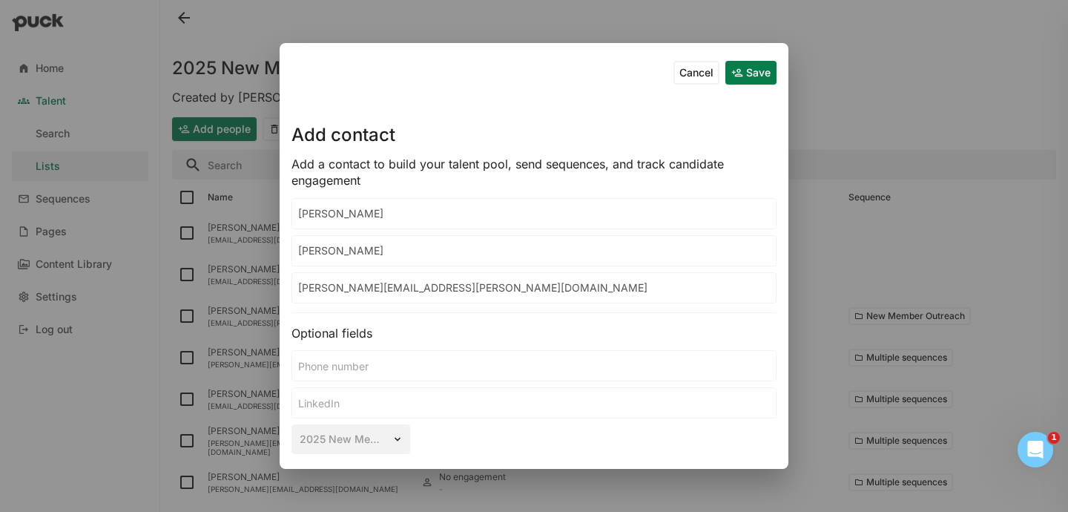
type input "natalie.cookson@qbisci.com"
click at [736, 73] on button "Save" at bounding box center [750, 73] width 51 height 24
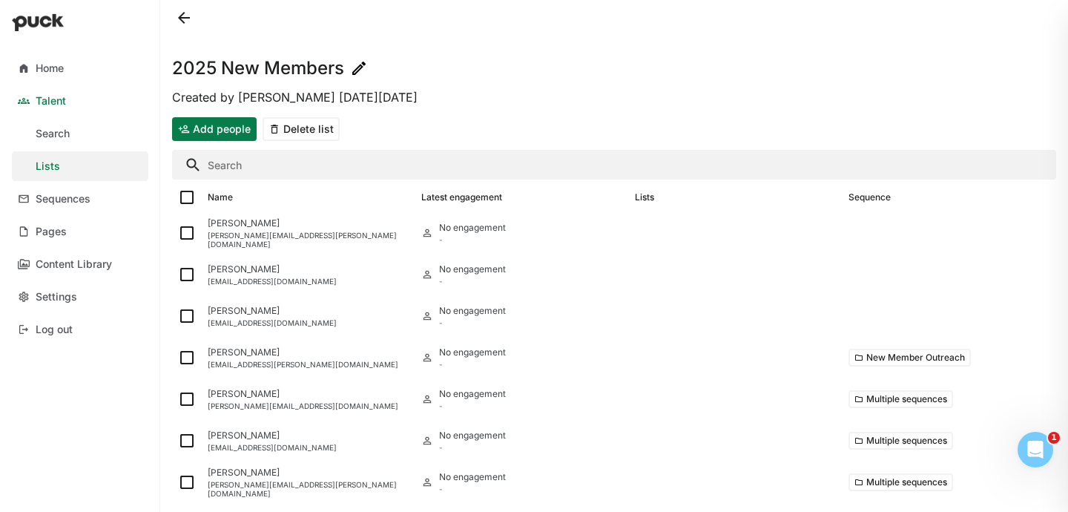
click at [234, 128] on button "Add people" at bounding box center [214, 129] width 85 height 24
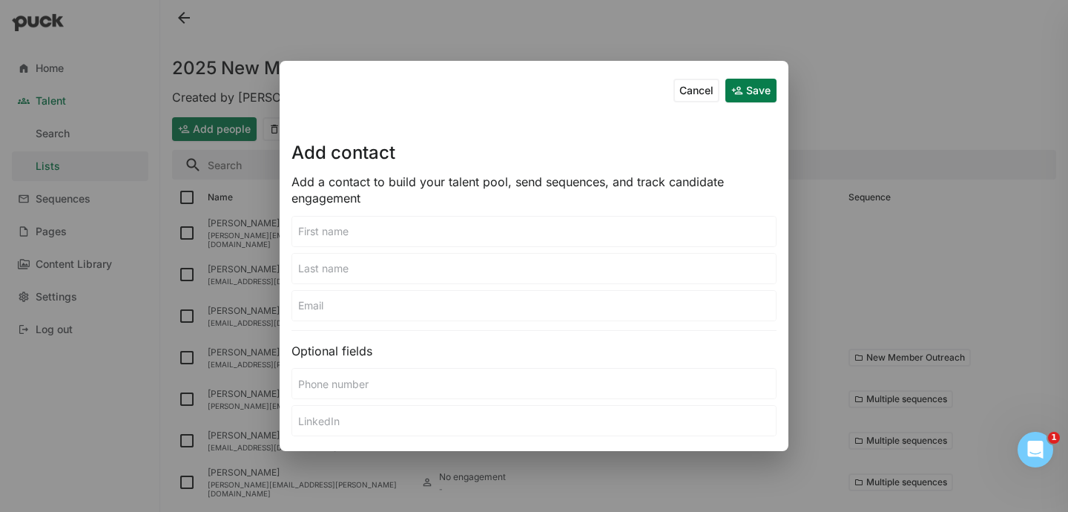
click at [363, 227] on input at bounding box center [533, 232] width 483 height 30
type input "Simon"
click at [349, 265] on div at bounding box center [533, 268] width 485 height 31
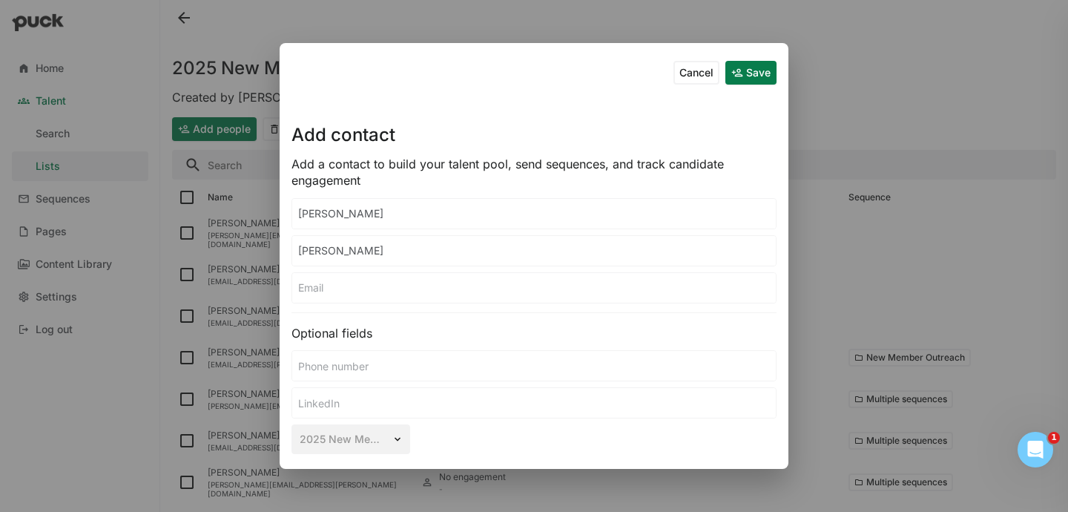
type input "Rufer"
click at [364, 303] on div at bounding box center [533, 287] width 485 height 31
click at [352, 287] on input at bounding box center [533, 288] width 483 height 30
paste input "simon.rufer@coflo-medical.com"
click at [326, 291] on input "simon.rufer@coflo-medical.com" at bounding box center [533, 288] width 483 height 30
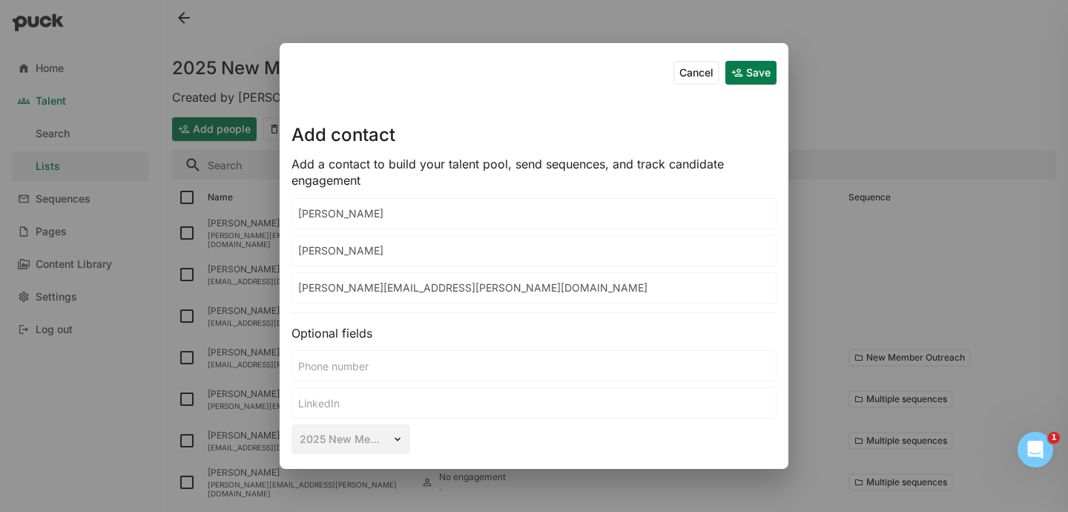
type input "simon.rufer@coflo-medical.com"
click at [750, 77] on button "Save" at bounding box center [750, 73] width 51 height 24
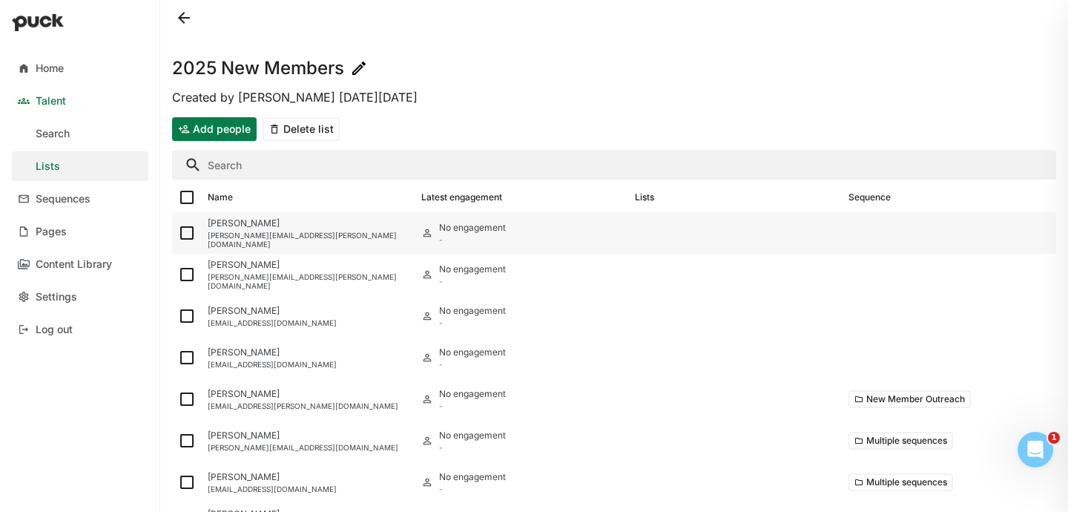
click at [185, 232] on img at bounding box center [187, 233] width 18 height 18
click at [178, 233] on input "checkbox" at bounding box center [177, 233] width 1 height 1
checkbox input "true"
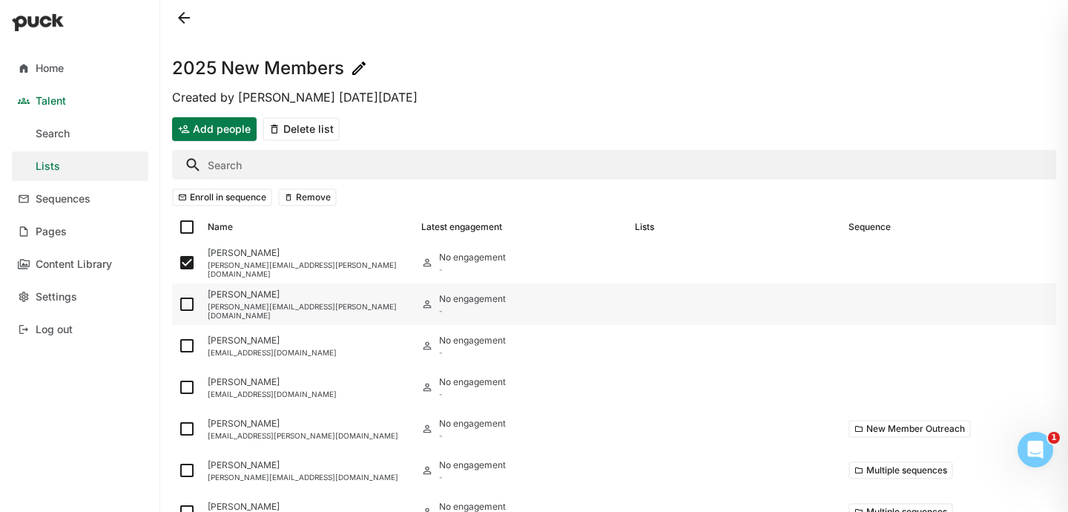
click at [186, 306] on img at bounding box center [187, 304] width 18 height 18
click at [178, 305] on input "checkbox" at bounding box center [177, 304] width 1 height 1
checkbox input "true"
click at [188, 342] on img at bounding box center [187, 346] width 18 height 18
click at [178, 346] on input "checkbox" at bounding box center [177, 346] width 1 height 1
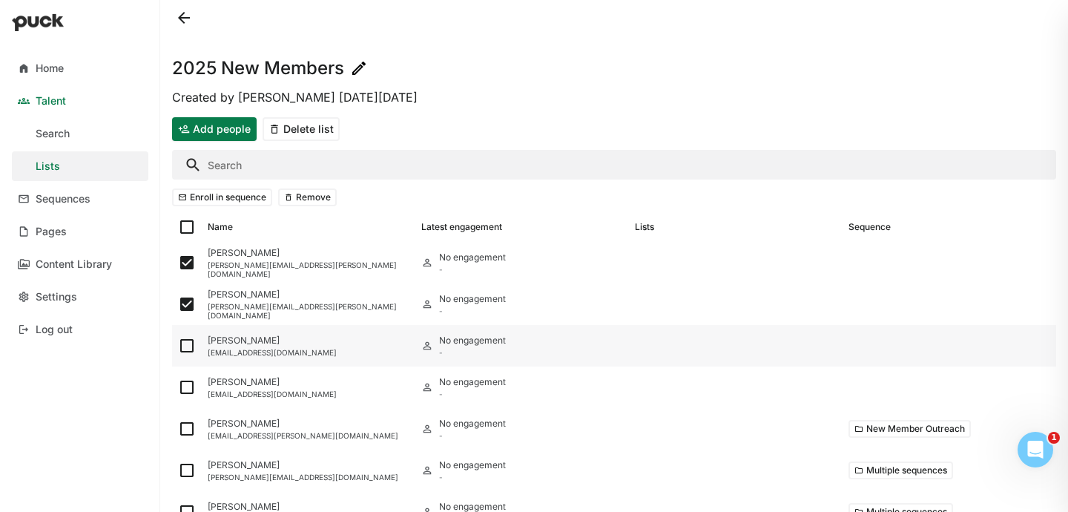
checkbox input "true"
click at [188, 393] on img at bounding box center [187, 387] width 18 height 18
click at [178, 388] on input "checkbox" at bounding box center [177, 387] width 1 height 1
checkbox input "true"
click at [232, 193] on button "Enroll in sequence" at bounding box center [222, 197] width 100 height 18
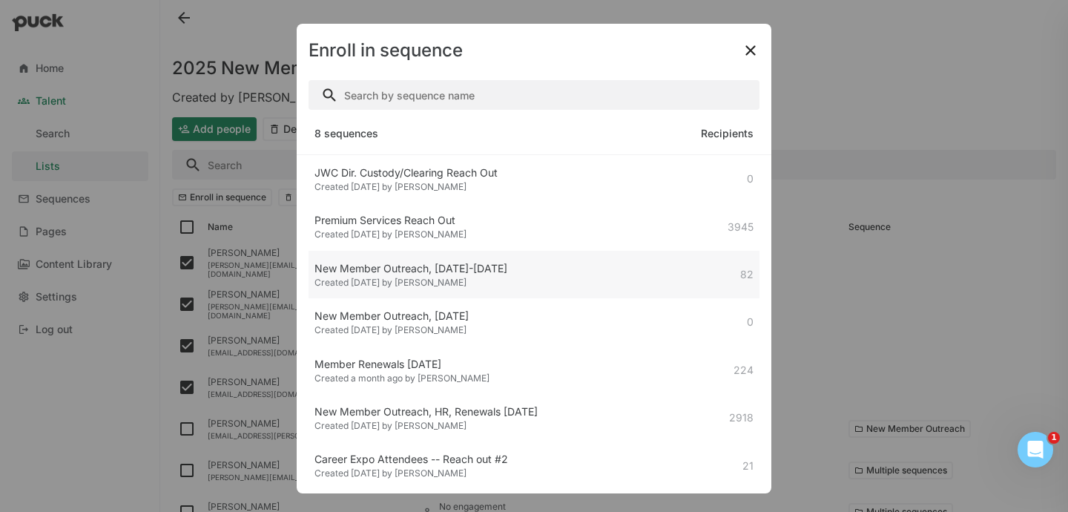
click at [435, 266] on div "New Member Outreach, [DATE]-[DATE]" at bounding box center [410, 268] width 193 height 15
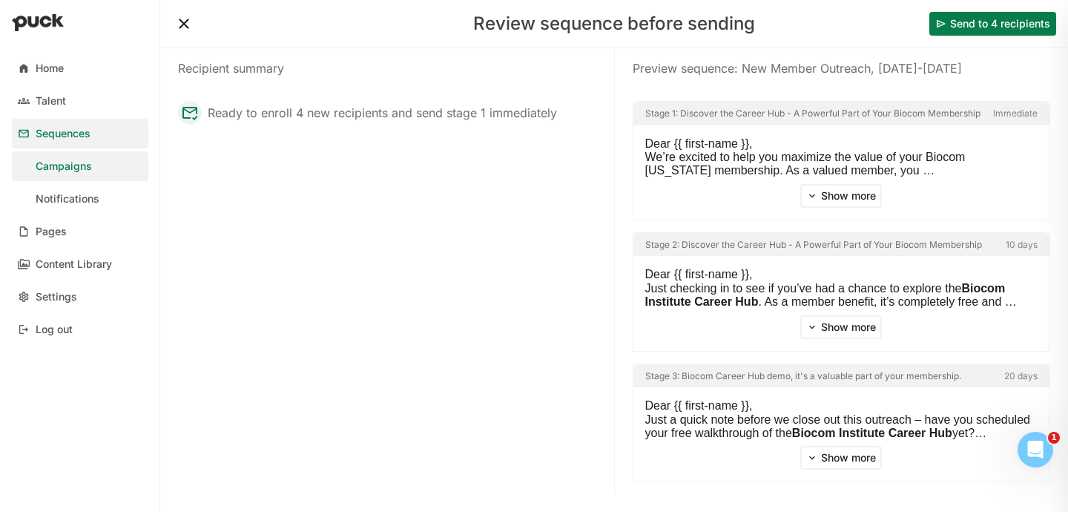
click at [925, 27] on button "Send to 4 recipients" at bounding box center [992, 24] width 127 height 24
